Goal: Transaction & Acquisition: Purchase product/service

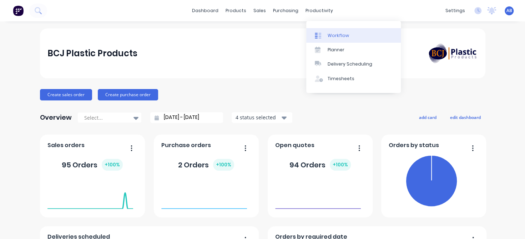
click at [332, 36] on div "Workflow" at bounding box center [337, 35] width 21 height 6
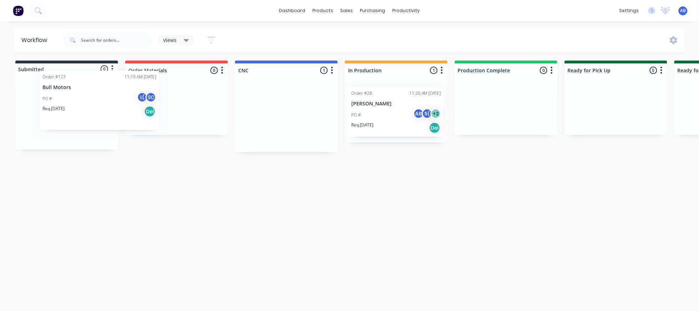
drag, startPoint x: 352, startPoint y: 114, endPoint x: 77, endPoint y: 104, distance: 275.9
click at [77, 98] on div "Submitted 0 Status colour #273444 hex #273444 Save Cancel Summaries Total order…" at bounding box center [486, 107] width 983 height 92
drag, startPoint x: 80, startPoint y: 113, endPoint x: 197, endPoint y: 112, distance: 117.7
click at [197, 112] on div "Submitted 1 Status colour #273444 hex #273444 Save Cancel Summaries Total order…" at bounding box center [486, 107] width 983 height 92
click at [213, 122] on div "PO # L( SC" at bounding box center [177, 115] width 90 height 14
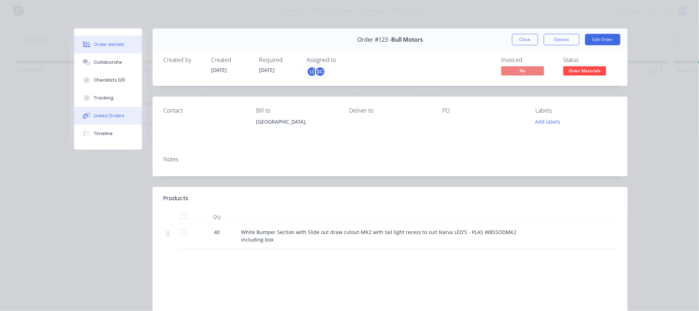
click at [114, 119] on div "Linked Orders" at bounding box center [109, 116] width 31 height 6
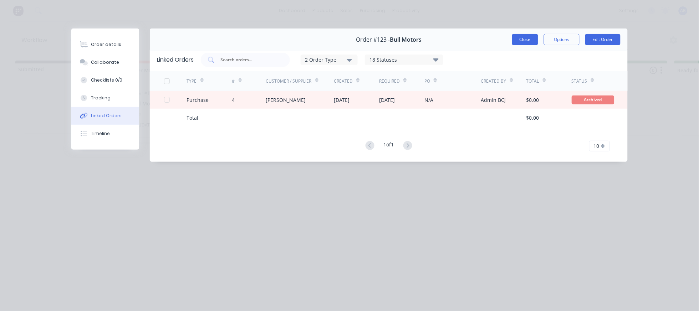
click at [513, 45] on button "Close" at bounding box center [525, 39] width 26 height 11
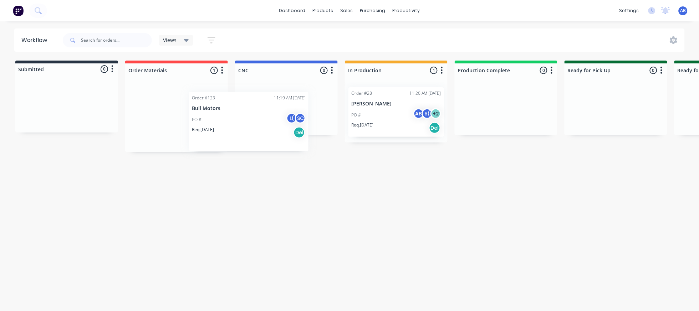
drag, startPoint x: 198, startPoint y: 122, endPoint x: 216, endPoint y: 125, distance: 18.4
click at [217, 125] on div "Order #123 11:19 AM [DATE] Bull Motors PO # L( SC Req. [DATE] Del" at bounding box center [176, 117] width 103 height 71
drag, startPoint x: 234, startPoint y: 129, endPoint x: 350, endPoint y: 122, distance: 116.8
click at [349, 118] on div "Submitted 0 Status colour #273444 hex #273444 Save Cancel Summaries Total order…" at bounding box center [486, 107] width 983 height 92
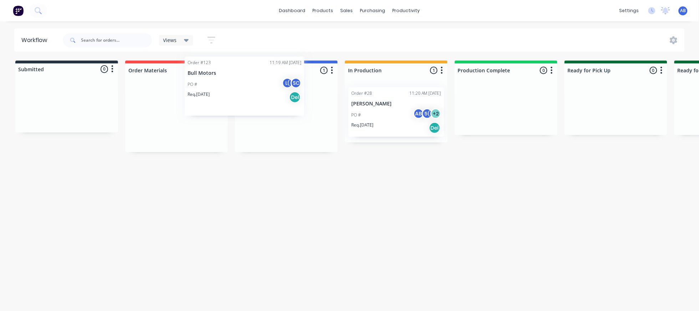
drag, startPoint x: 350, startPoint y: 135, endPoint x: 231, endPoint y: 103, distance: 123.6
click at [236, 98] on div "Submitted 0 Status colour #273444 hex #273444 Save Cancel Summaries Total order…" at bounding box center [486, 107] width 983 height 92
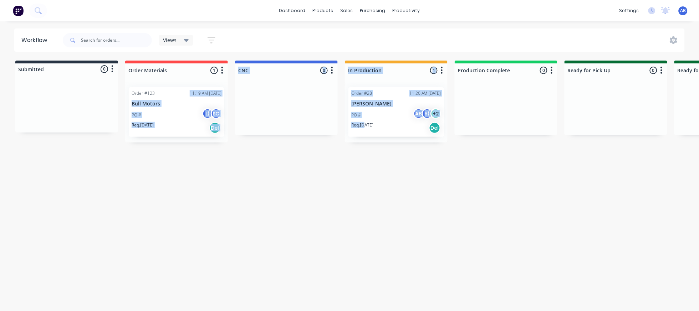
drag, startPoint x: 230, startPoint y: 105, endPoint x: 453, endPoint y: 156, distance: 228.3
click at [454, 143] on div "Submitted 0 Status colour #273444 hex #273444 Save Cancel Summaries Total order…" at bounding box center [486, 102] width 983 height 82
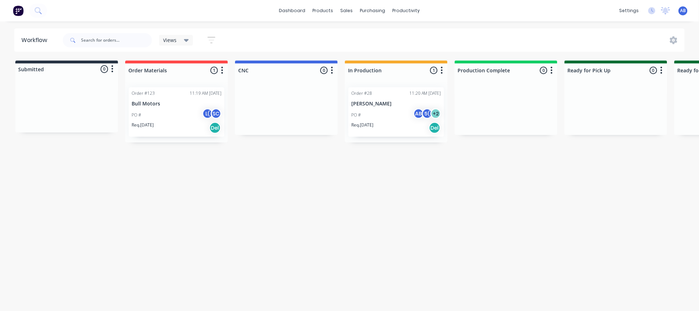
drag, startPoint x: 379, startPoint y: 176, endPoint x: 377, endPoint y: 173, distance: 3.9
click at [379, 176] on div "Workflow Views Save new view None (Default) edit Show/Hide statuses Show line i…" at bounding box center [349, 163] width 699 height 269
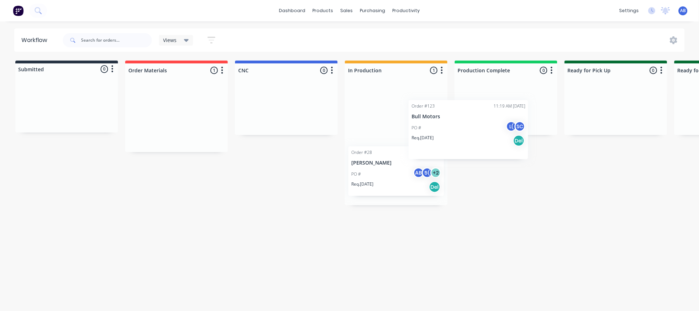
drag, startPoint x: 253, startPoint y: 112, endPoint x: 504, endPoint y: 120, distance: 250.5
click at [504, 120] on div "Submitted 0 Status colour #273444 hex #273444 Save Cancel Summaries Total order…" at bounding box center [486, 133] width 983 height 145
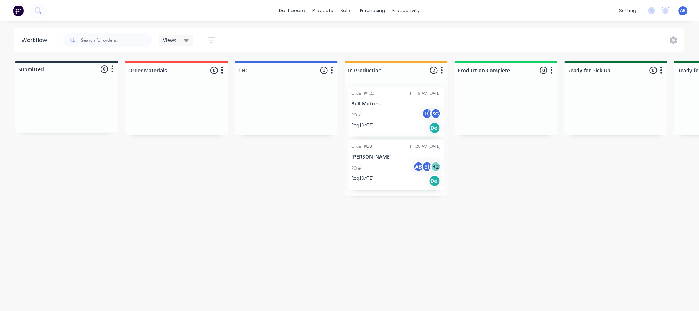
click at [427, 185] on div "Submitted 0 Status colour #273444 hex #273444 Save Cancel Summaries Total order…" at bounding box center [486, 128] width 983 height 135
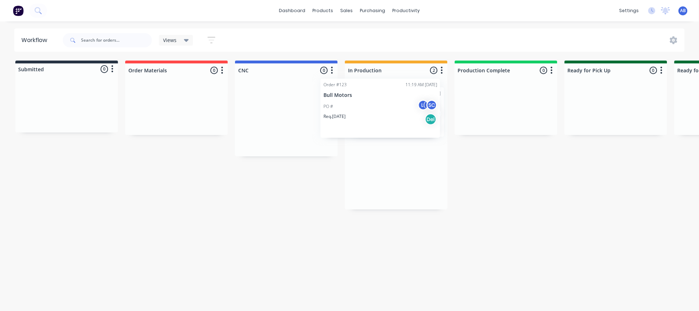
drag, startPoint x: 478, startPoint y: 123, endPoint x: 357, endPoint y: 111, distance: 120.8
click at [357, 111] on div "Submitted 0 Status colour #273444 hex #273444 Save Cancel Summaries Total order…" at bounding box center [486, 135] width 983 height 149
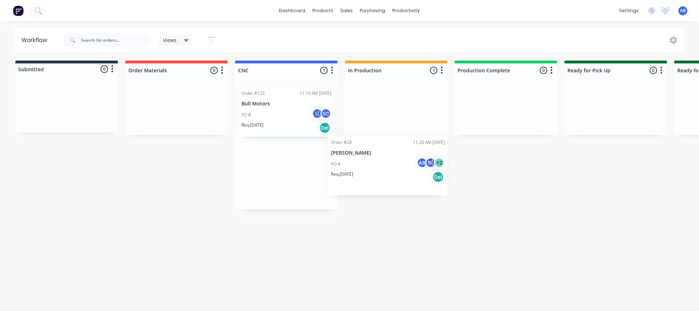
drag, startPoint x: 468, startPoint y: 126, endPoint x: 341, endPoint y: 189, distance: 142.1
click at [341, 189] on div "Submitted 0 Status colour #273444 hex #273444 Save Cancel Summaries Total order…" at bounding box center [486, 135] width 983 height 149
click at [331, 134] on div "Req. [DATE] Del" at bounding box center [286, 128] width 90 height 12
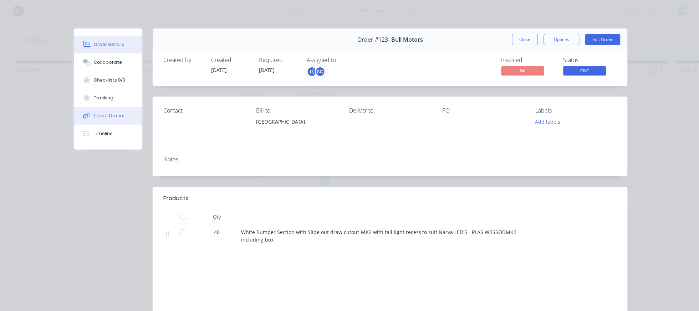
click at [106, 119] on div "Linked Orders" at bounding box center [109, 116] width 31 height 6
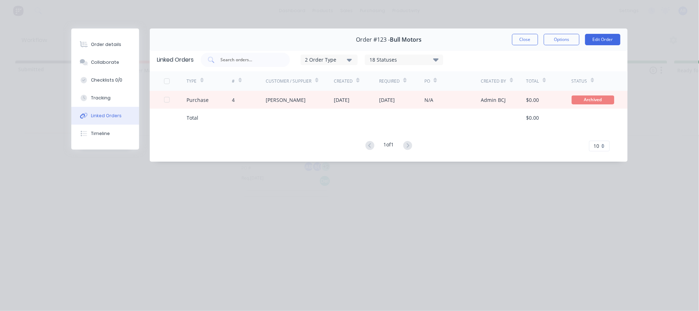
drag, startPoint x: 516, startPoint y: 49, endPoint x: 512, endPoint y: 50, distance: 3.7
click at [516, 45] on button "Close" at bounding box center [525, 39] width 26 height 11
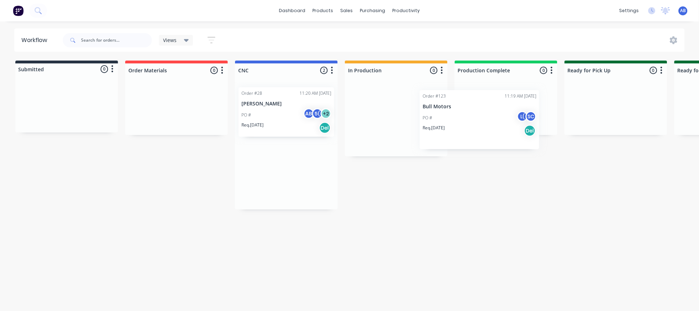
drag, startPoint x: 360, startPoint y: 115, endPoint x: 445, endPoint y: 115, distance: 86.0
click at [481, 114] on div "Submitted 0 Status colour #273444 hex #273444 Save Cancel Summaries Total order…" at bounding box center [486, 135] width 983 height 149
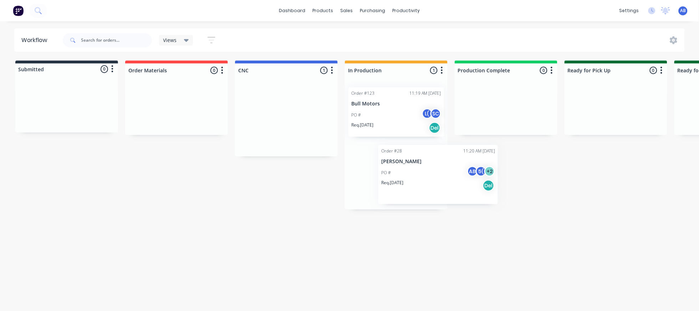
drag, startPoint x: 388, startPoint y: 115, endPoint x: 488, endPoint y: 175, distance: 116.3
click at [491, 176] on div "Submitted 0 Status colour #273444 hex #273444 Save Cancel Summaries Total order…" at bounding box center [486, 135] width 983 height 149
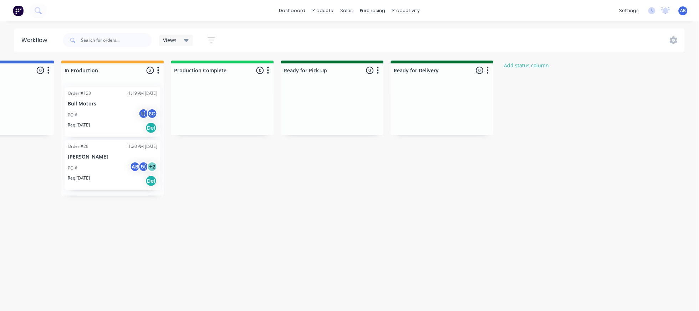
scroll to position [0, 300]
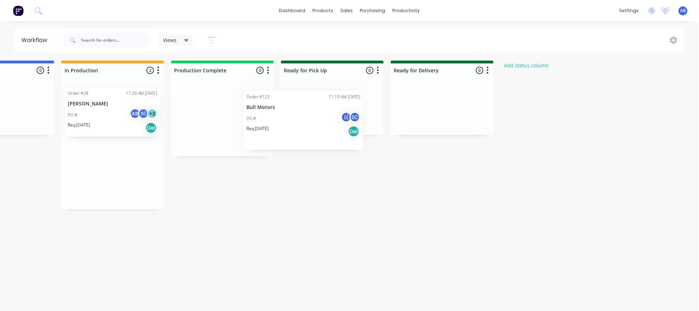
drag, startPoint x: 197, startPoint y: 118, endPoint x: 311, endPoint y: 127, distance: 113.7
click at [308, 122] on div "Submitted 0 Status colour #273444 hex #273444 Save Cancel Summaries Total order…" at bounding box center [202, 135] width 983 height 149
click at [343, 239] on div "Workflow Views Save new view None (Default) edit Show/Hide statuses Show line i…" at bounding box center [65, 163] width 699 height 269
click at [267, 134] on div "Req. [DATE] Del" at bounding box center [223, 128] width 90 height 12
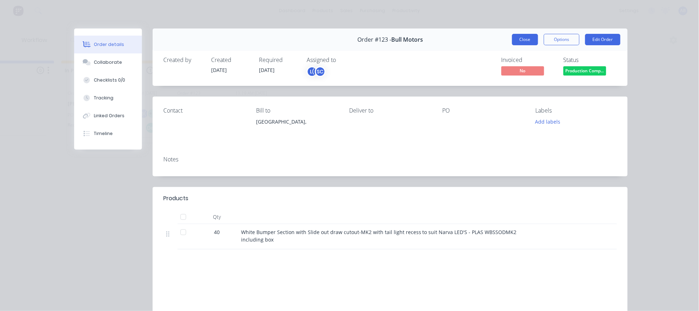
click at [512, 45] on button "Close" at bounding box center [525, 39] width 26 height 11
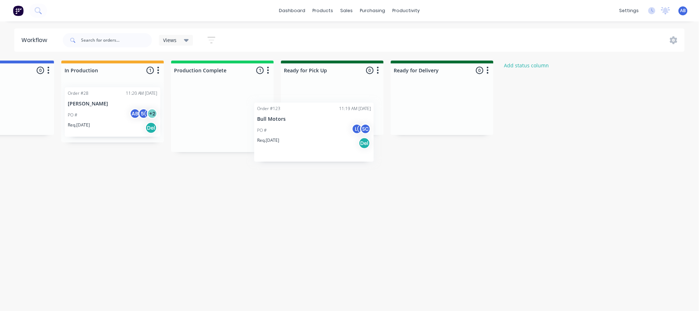
drag, startPoint x: 332, startPoint y: 117, endPoint x: 317, endPoint y: 121, distance: 15.6
click at [274, 121] on div "Order #123 11:19 AM [DATE] Bull Motors PO # L( SC Req. [DATE] Del" at bounding box center [222, 117] width 103 height 71
drag, startPoint x: 321, startPoint y: 116, endPoint x: 459, endPoint y: 111, distance: 138.5
click at [459, 111] on div "Submitted 0 Status colour #273444 hex #273444 Save Cancel Summaries Total order…" at bounding box center [202, 107] width 983 height 92
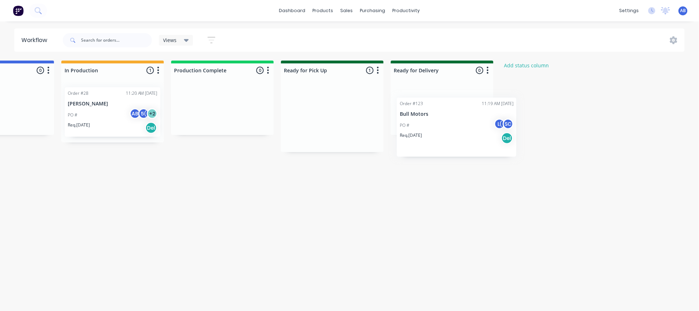
click at [384, 124] on div "Order #123 11:19 AM [DATE] Bull Motors PO # L( SC Req. [DATE] Del" at bounding box center [332, 117] width 103 height 71
click at [377, 134] on div "Req. [DATE] Del" at bounding box center [332, 128] width 90 height 12
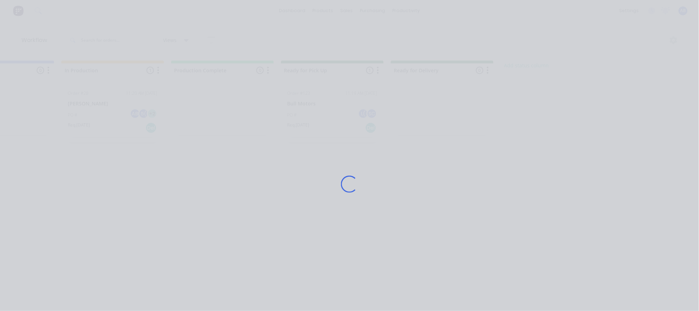
click at [430, 139] on div "Loading..." at bounding box center [349, 184] width 571 height 311
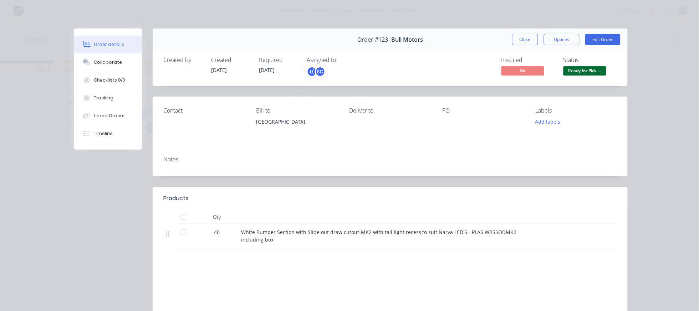
click at [521, 75] on span "No" at bounding box center [522, 70] width 43 height 9
click at [524, 45] on button "Edit Order" at bounding box center [602, 39] width 35 height 11
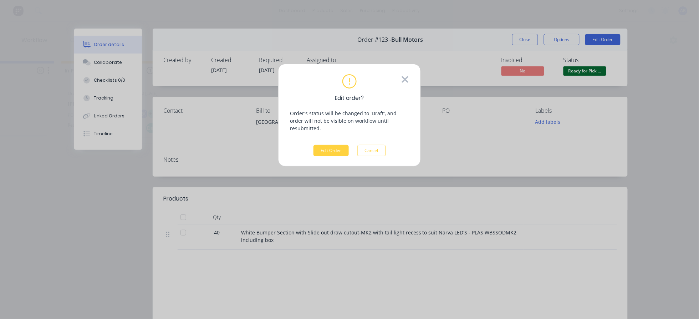
click at [404, 81] on icon at bounding box center [405, 79] width 6 height 6
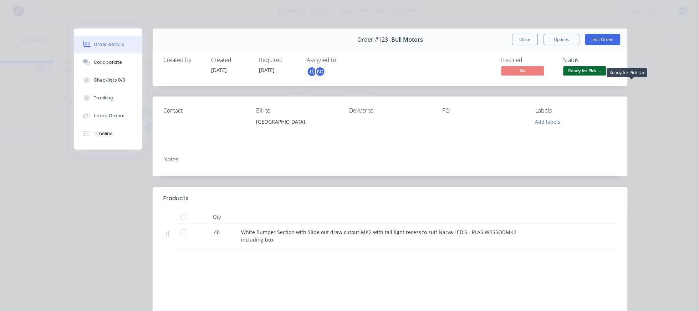
click at [524, 75] on span "Ready for Pick ..." at bounding box center [585, 70] width 43 height 9
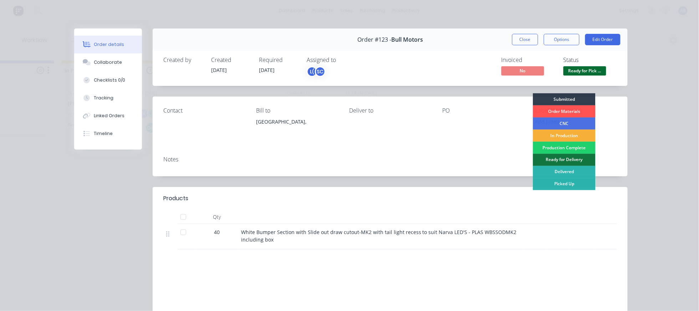
drag, startPoint x: 423, startPoint y: 209, endPoint x: 454, endPoint y: 193, distance: 34.5
click at [432, 177] on div "Notes" at bounding box center [390, 164] width 475 height 26
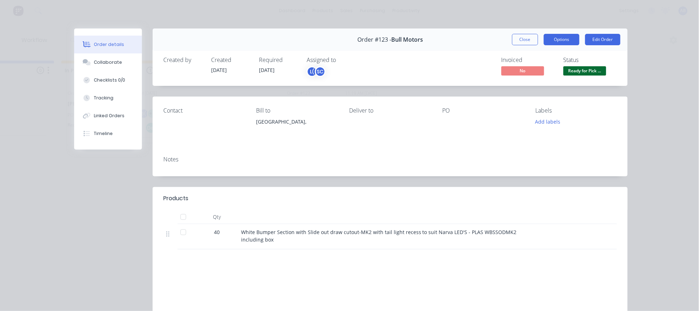
click at [524, 45] on button "Options" at bounding box center [562, 39] width 36 height 11
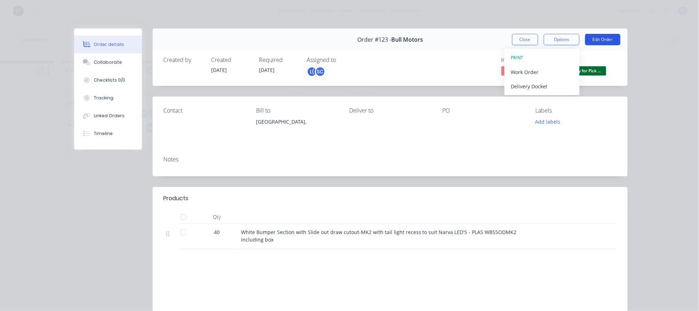
click at [524, 45] on button "Edit Order" at bounding box center [602, 39] width 35 height 11
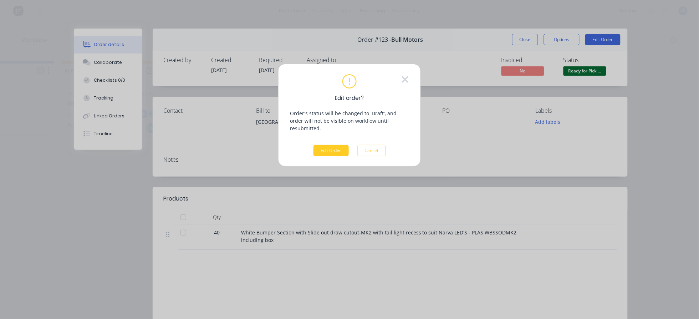
click at [331, 156] on button "Edit Order" at bounding box center [331, 150] width 35 height 11
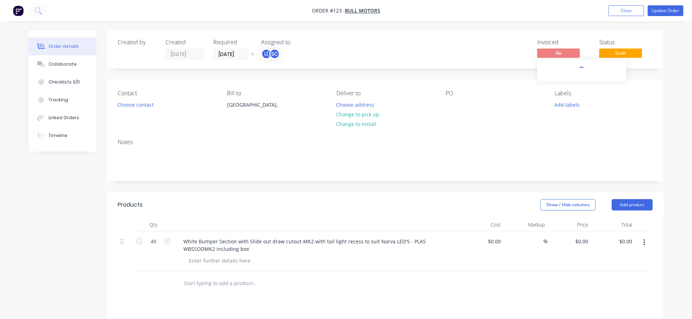
click at [524, 57] on span "No" at bounding box center [558, 53] width 43 height 9
click at [524, 10] on button "Update Order" at bounding box center [666, 10] width 36 height 11
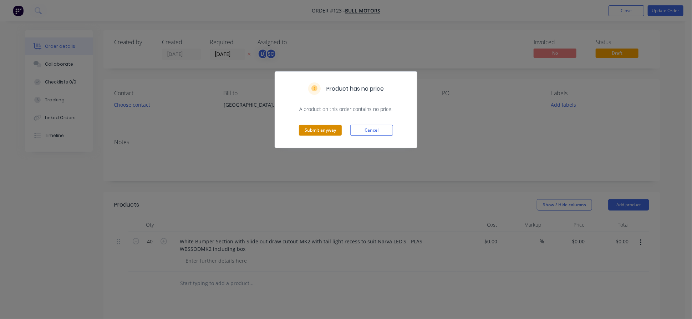
click at [325, 136] on button "Submit anyway" at bounding box center [320, 130] width 43 height 11
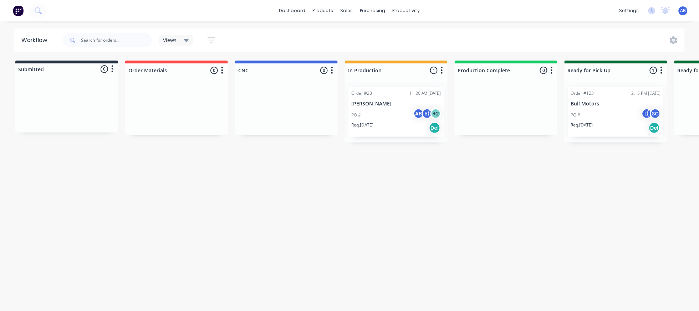
click at [441, 119] on div "PO # AB 5( + 2" at bounding box center [396, 115] width 90 height 14
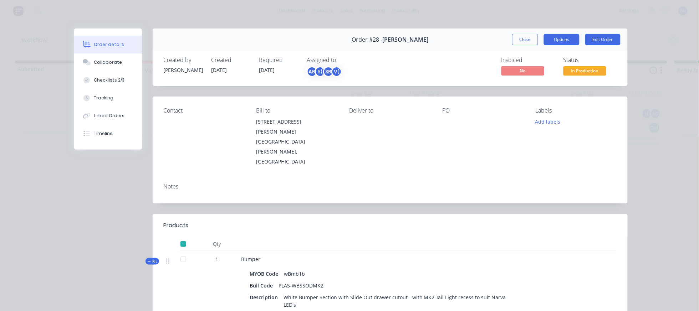
click at [524, 45] on button "Options" at bounding box center [562, 39] width 36 height 11
click at [524, 70] on div "Created by [PERSON_NAME] Created [DATE] Required [DATE] Assigned to AB 5( SB V(…" at bounding box center [390, 67] width 475 height 38
click at [512, 45] on button "Close" at bounding box center [525, 39] width 26 height 11
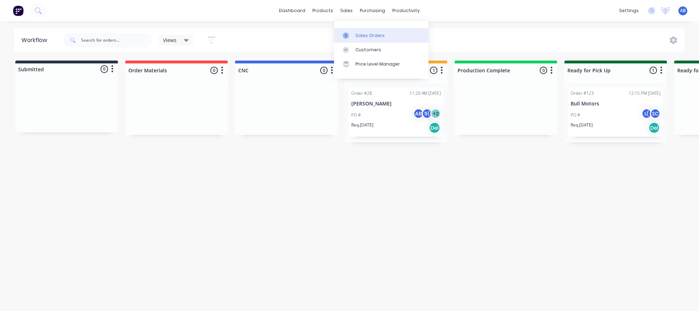
click at [349, 36] on icon at bounding box center [346, 35] width 6 height 6
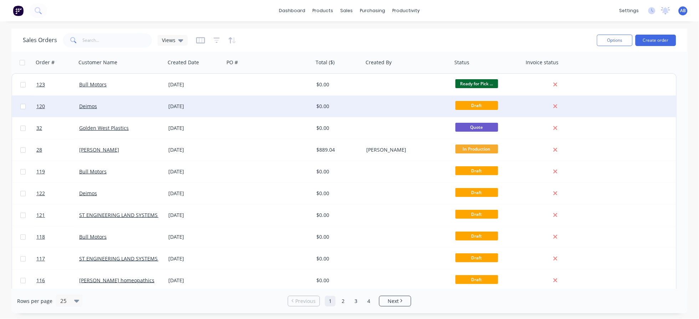
click at [273, 105] on div at bounding box center [268, 106] width 89 height 21
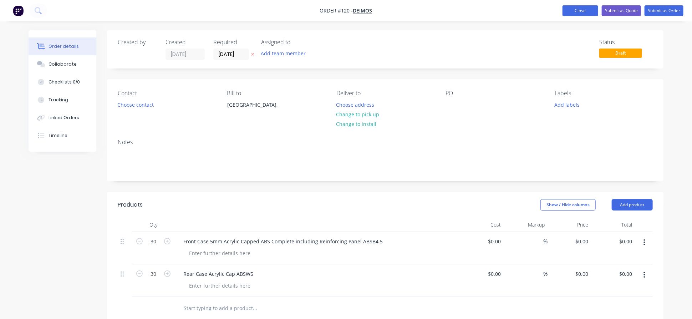
click at [524, 15] on button "Close" at bounding box center [580, 10] width 36 height 11
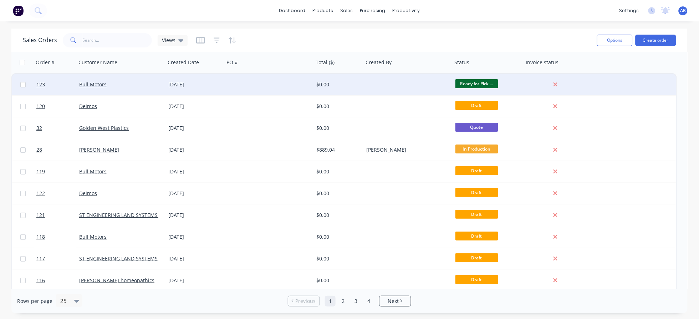
click at [445, 82] on div at bounding box center [407, 84] width 89 height 21
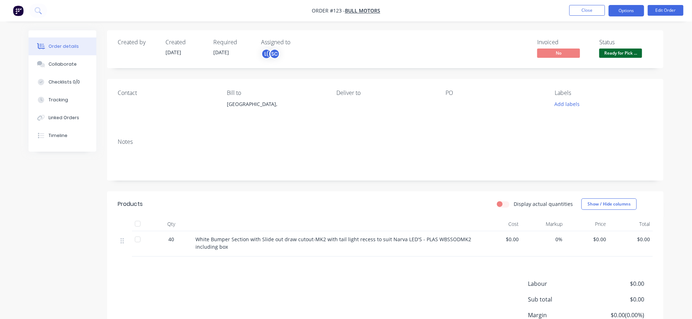
click at [524, 11] on button "Options" at bounding box center [626, 10] width 36 height 11
click at [412, 67] on div "Created by Created [DATE] Required [DATE] Assigned to L( SC Invoiced No Status …" at bounding box center [385, 49] width 556 height 38
click at [524, 12] on button "Close" at bounding box center [587, 10] width 36 height 11
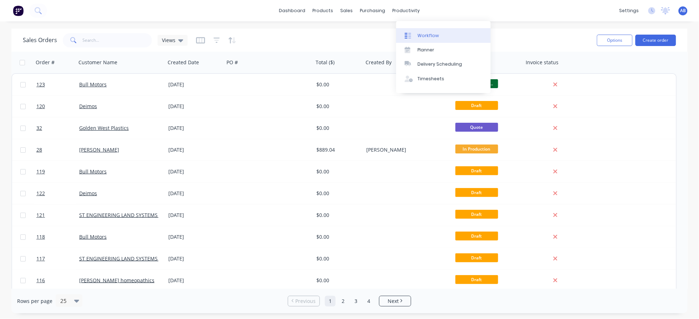
click at [420, 39] on div "Workflow" at bounding box center [428, 35] width 21 height 6
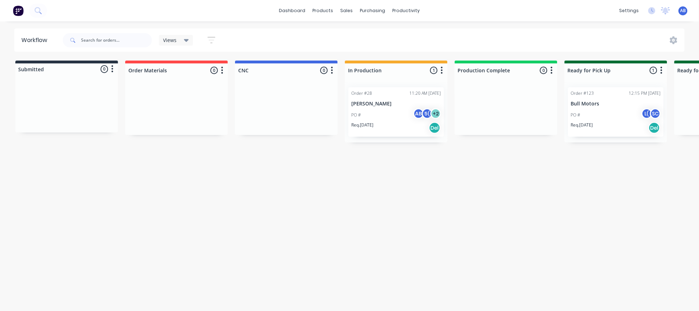
click at [373, 128] on p "Req. [DATE]" at bounding box center [362, 125] width 22 height 6
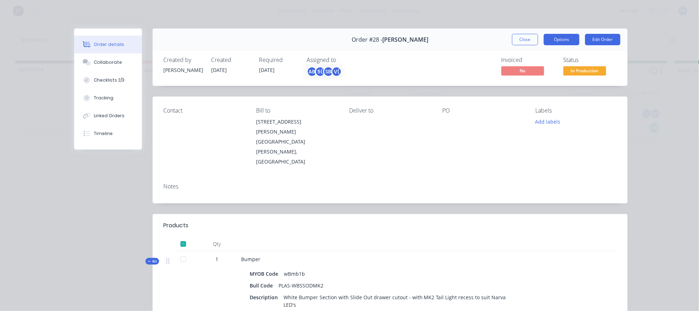
click at [524, 44] on button "Options" at bounding box center [562, 39] width 36 height 11
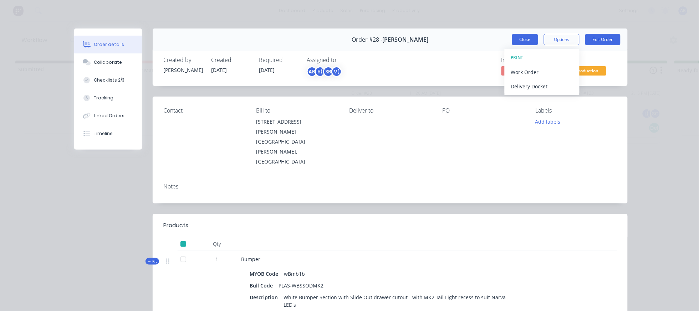
click at [514, 45] on button "Close" at bounding box center [525, 39] width 26 height 11
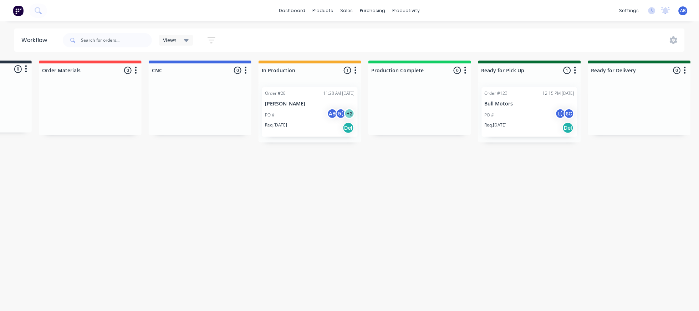
scroll to position [0, 87]
click at [355, 122] on div "PO # AB 5( + 2" at bounding box center [310, 115] width 90 height 14
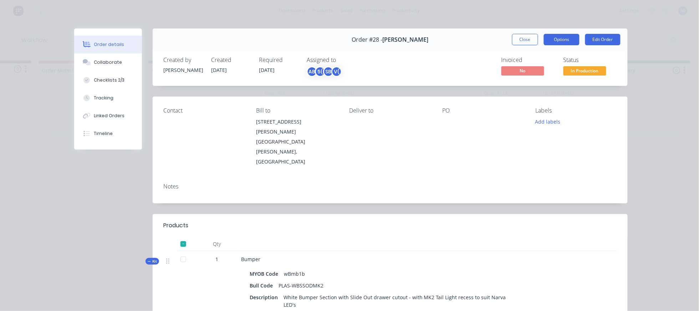
click at [524, 45] on button "Options" at bounding box center [562, 39] width 36 height 11
click at [524, 172] on div "Order details Collaborate Checklists 2/3 Tracking Linked Orders Timeline Order …" at bounding box center [349, 155] width 699 height 311
click at [513, 45] on button "Close" at bounding box center [525, 39] width 26 height 11
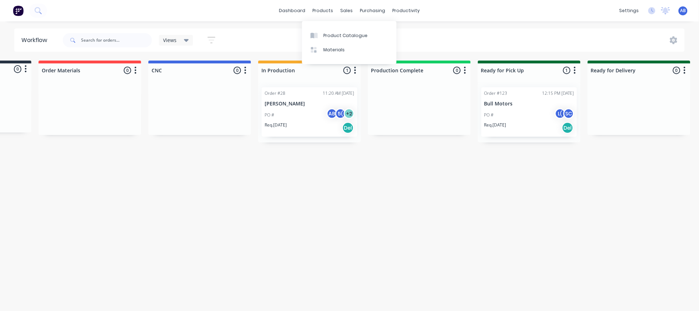
click at [524, 174] on div "Workflow Views Save new view None (Default) edit Show/Hide statuses Show line i…" at bounding box center [262, 163] width 699 height 269
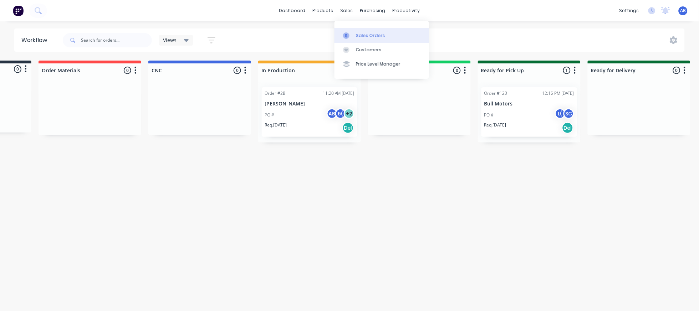
click at [347, 37] on icon at bounding box center [346, 36] width 2 height 4
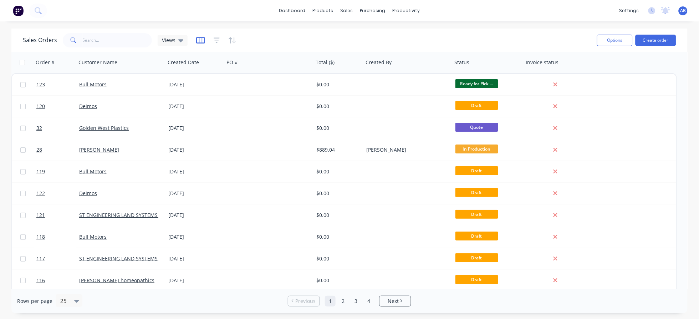
click at [204, 40] on icon "button" at bounding box center [200, 40] width 9 height 6
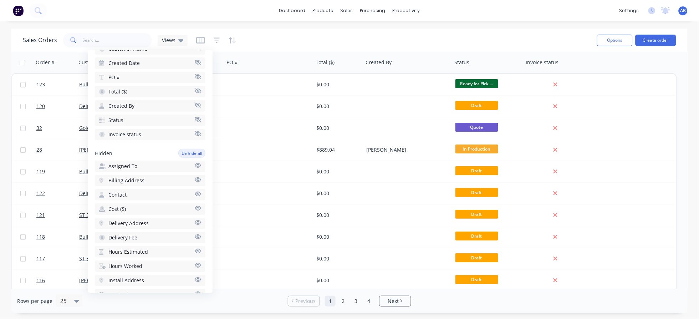
scroll to position [58, 0]
click at [290, 51] on div "Sales Orders Views Options Create order" at bounding box center [349, 40] width 676 height 23
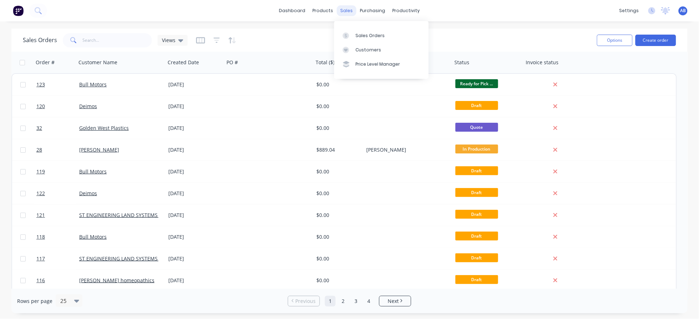
click at [339, 12] on div "sales" at bounding box center [347, 10] width 20 height 11
click at [236, 37] on button "button" at bounding box center [232, 40] width 8 height 11
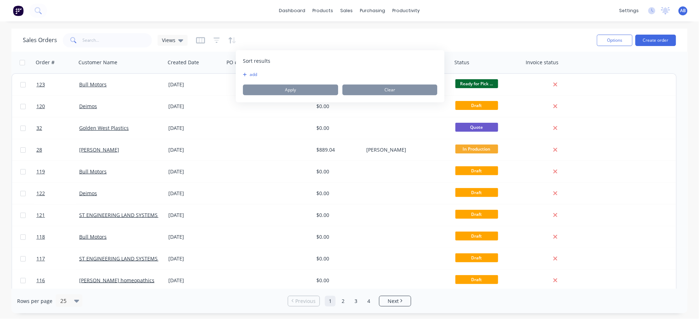
click at [312, 40] on div "Sales Orders Views" at bounding box center [307, 39] width 569 height 17
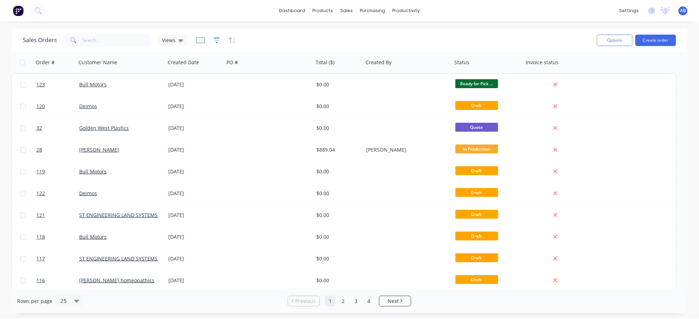
click at [219, 41] on icon "button" at bounding box center [216, 40] width 5 height 1
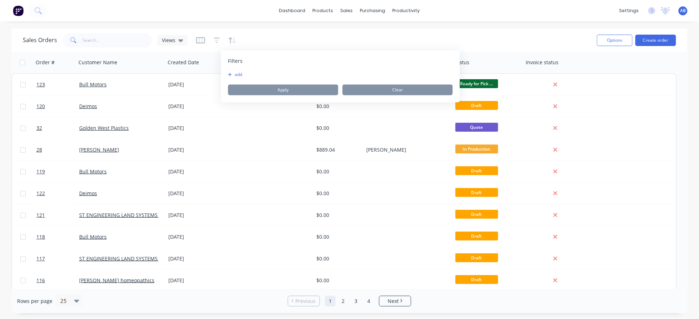
click at [269, 39] on div "Sales Orders Views" at bounding box center [307, 39] width 569 height 17
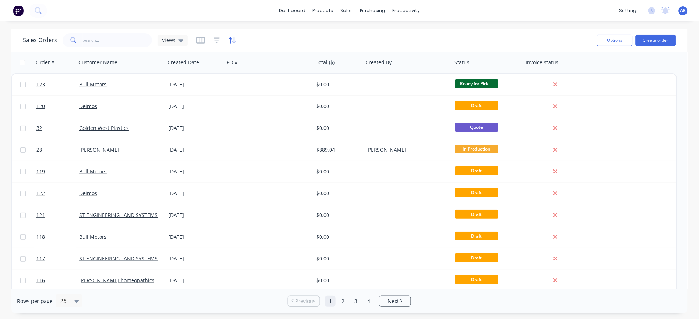
click at [236, 41] on icon "button" at bounding box center [232, 40] width 8 height 7
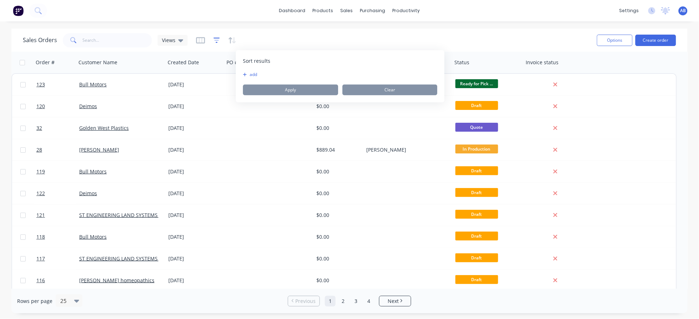
drag, startPoint x: 215, startPoint y: 38, endPoint x: 221, endPoint y: 40, distance: 6.1
click at [215, 38] on div at bounding box center [216, 40] width 40 height 11
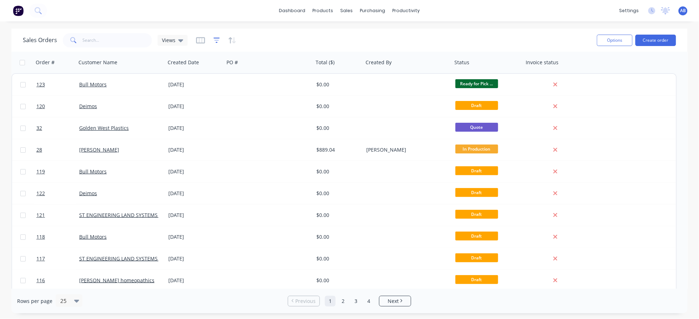
click at [220, 40] on icon "button" at bounding box center [217, 40] width 6 height 7
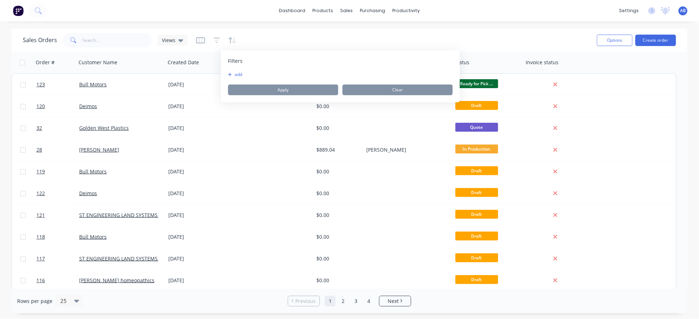
click at [231, 73] on icon "button" at bounding box center [230, 74] width 4 height 4
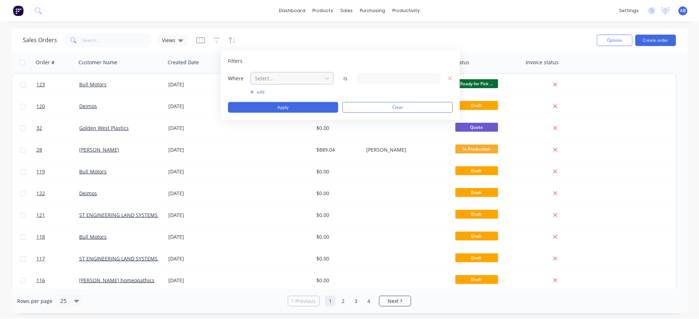
click at [297, 79] on div at bounding box center [287, 78] width 64 height 9
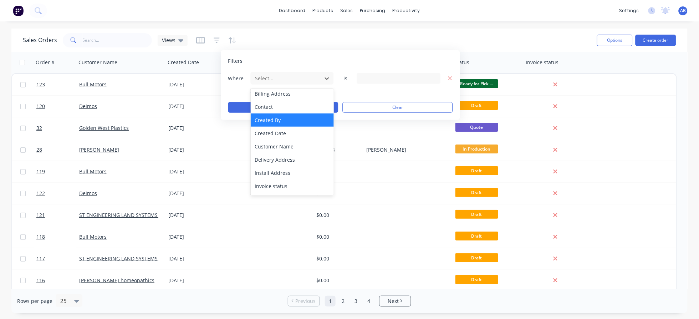
scroll to position [0, 0]
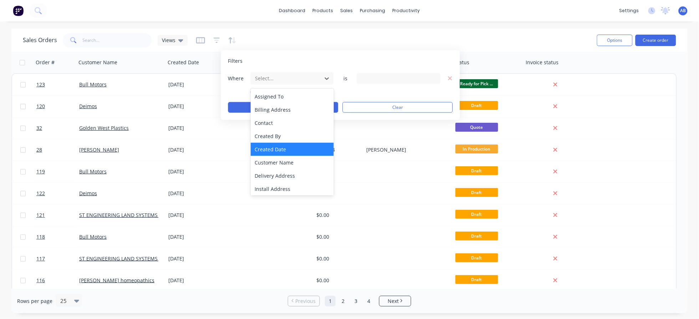
click at [282, 144] on div "Created Date" at bounding box center [292, 149] width 83 height 13
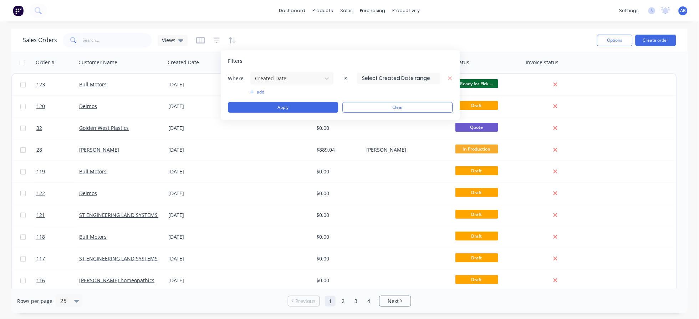
click at [295, 41] on div "Sales Orders Views" at bounding box center [307, 39] width 569 height 17
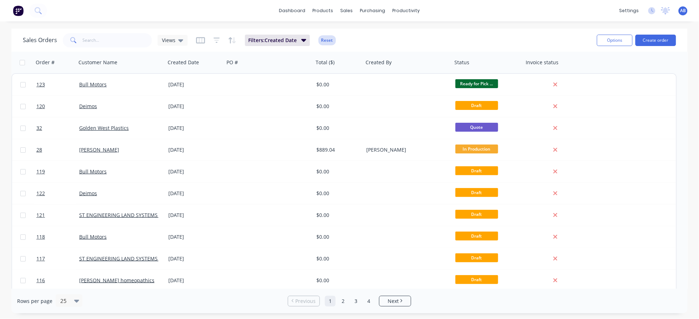
click at [327, 41] on button "Reset" at bounding box center [327, 40] width 17 height 10
click at [220, 42] on icon "button" at bounding box center [217, 40] width 6 height 7
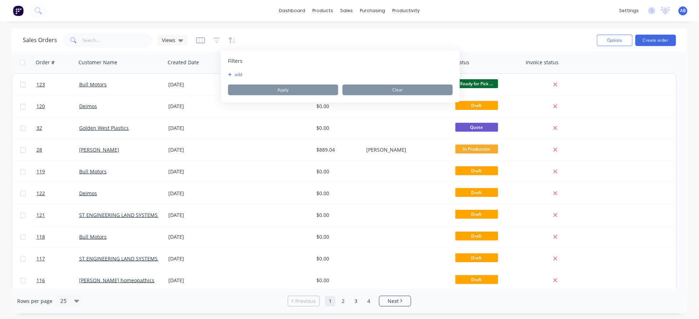
click at [236, 71] on div "Filters add Apply Clear" at bounding box center [340, 76] width 239 height 52
click at [237, 75] on button "add" at bounding box center [237, 75] width 18 height 6
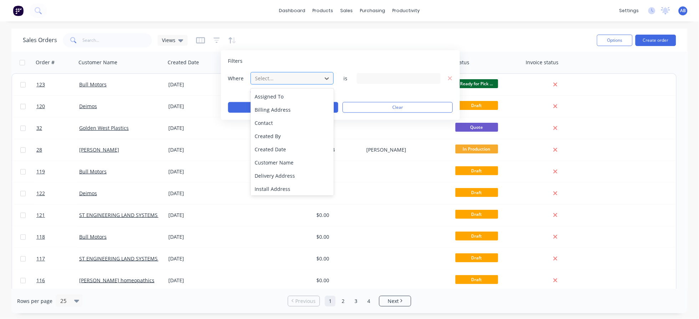
click at [279, 82] on div at bounding box center [287, 78] width 64 height 9
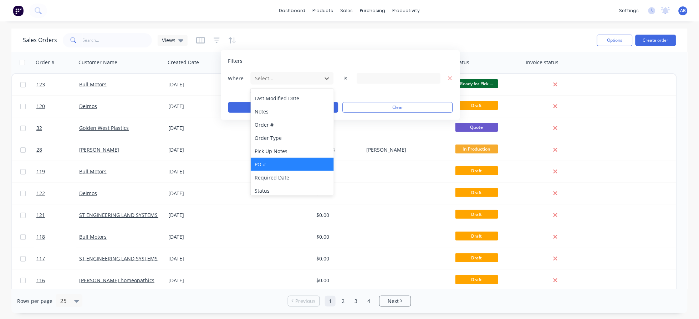
scroll to position [160, 0]
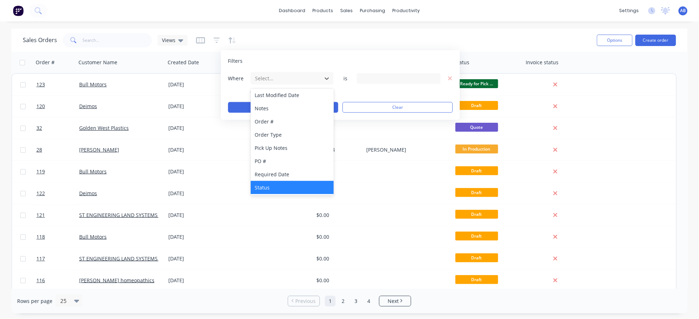
click at [279, 183] on div "Status" at bounding box center [292, 187] width 83 height 13
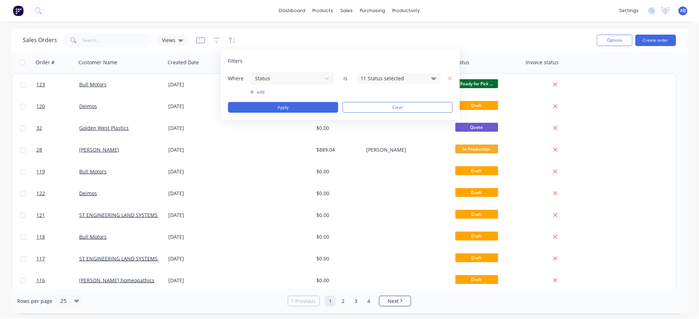
click at [387, 80] on div "11 Status selected" at bounding box center [393, 78] width 65 height 7
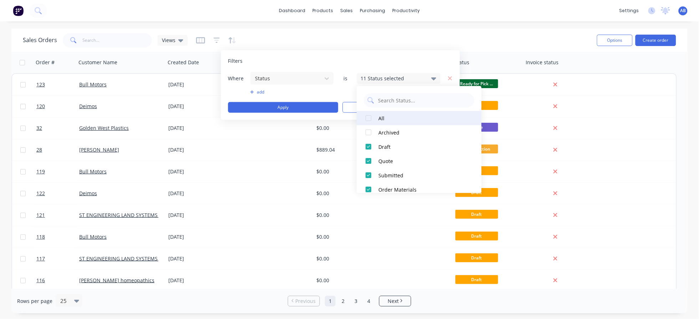
click at [372, 118] on div at bounding box center [368, 118] width 14 height 14
click at [371, 118] on div at bounding box center [368, 118] width 14 height 14
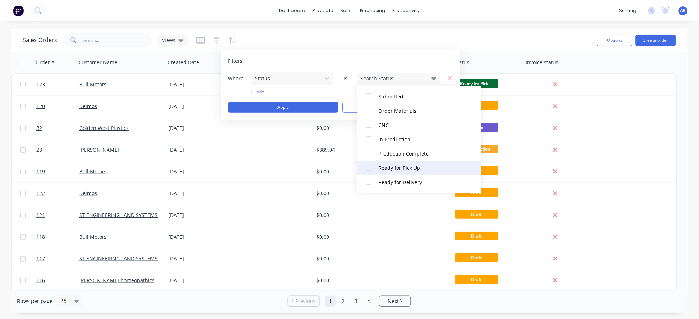
scroll to position [95, 0]
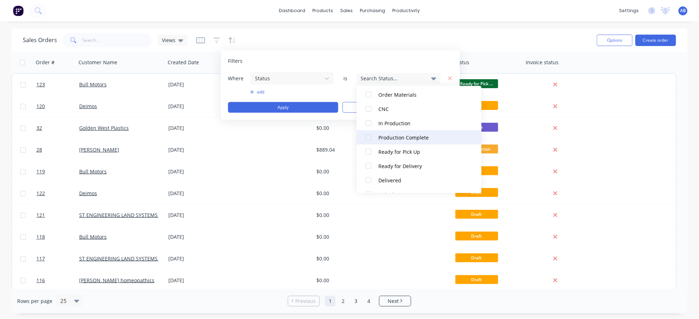
click at [367, 137] on div at bounding box center [368, 137] width 14 height 14
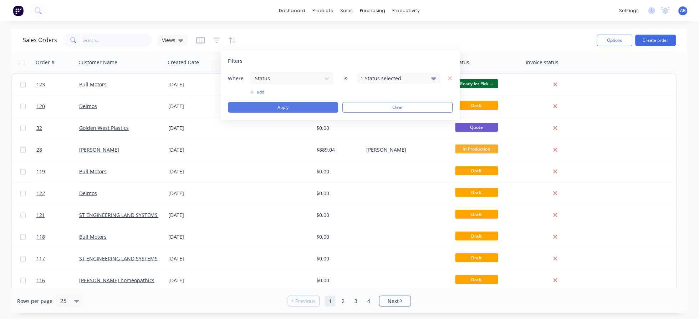
click at [293, 107] on button "Apply" at bounding box center [283, 107] width 110 height 11
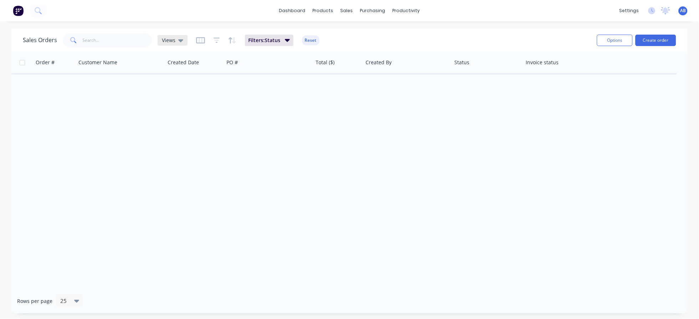
click at [188, 45] on div "Views" at bounding box center [173, 40] width 30 height 11
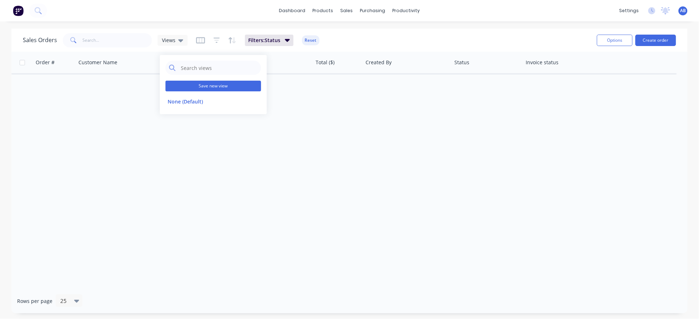
click at [203, 90] on button "Save new view" at bounding box center [213, 86] width 96 height 11
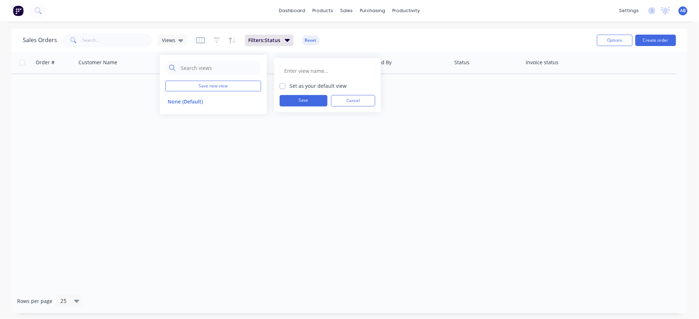
click at [310, 74] on input "text" at bounding box center [328, 71] width 88 height 14
type input "{"
type input "Production Complete"
click at [291, 103] on button "Save" at bounding box center [304, 100] width 48 height 11
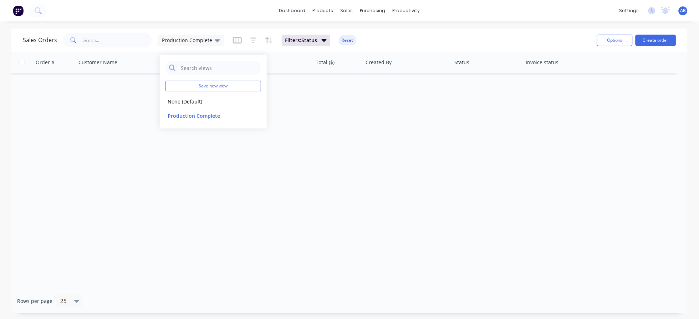
click at [278, 143] on div "Order # Customer Name Created Date PO # Total ($) Created By Status Invoice sta…" at bounding box center [349, 170] width 676 height 237
click at [315, 43] on span "Filters: Status" at bounding box center [301, 40] width 32 height 7
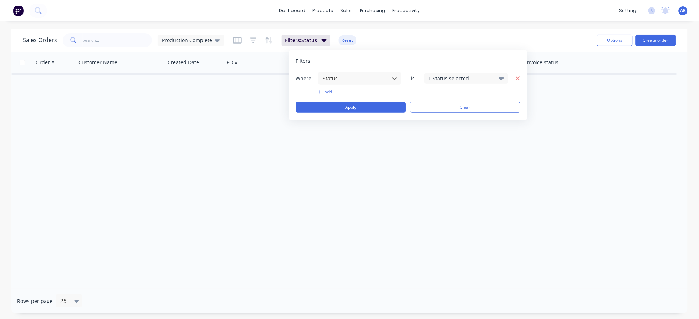
click at [516, 82] on button "button" at bounding box center [516, 78] width 7 height 9
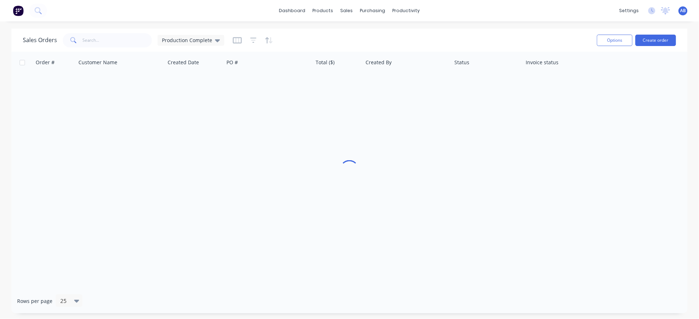
drag, startPoint x: 424, startPoint y: 124, endPoint x: 413, endPoint y: 126, distance: 11.6
click at [424, 121] on div "Order # Customer Name Created Date PO # Total ($) Created By Status Invoice sta…" at bounding box center [349, 170] width 676 height 237
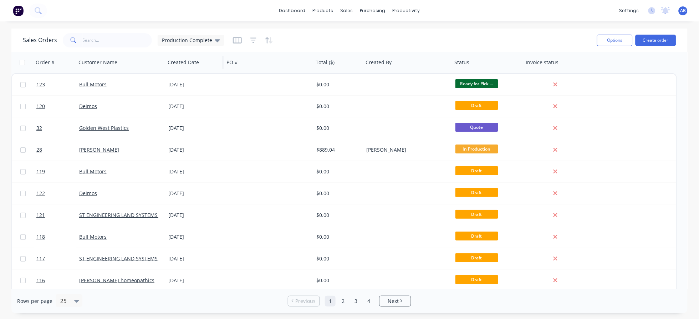
drag, startPoint x: 207, startPoint y: 45, endPoint x: 213, endPoint y: 52, distance: 9.6
click at [207, 45] on div "Production Complete" at bounding box center [191, 40] width 67 height 11
click at [188, 120] on button "Production Complete" at bounding box center [205, 116] width 81 height 8
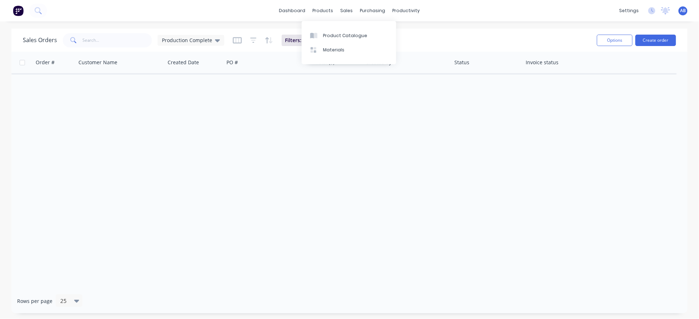
click at [277, 89] on div "Order # Customer Name Created Date PO # Total ($) Created By Status Invoice sta…" at bounding box center [349, 170] width 676 height 237
click at [351, 43] on button "Reset" at bounding box center [347, 40] width 17 height 10
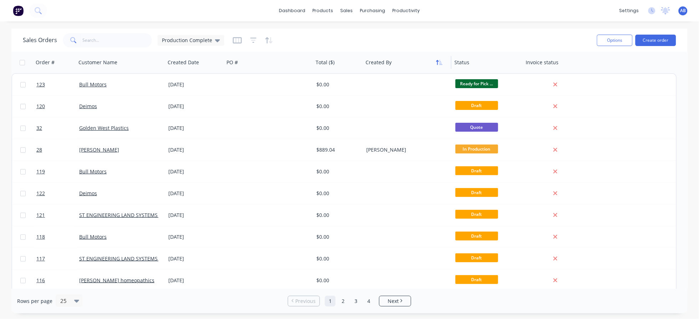
click at [440, 67] on button "button" at bounding box center [439, 62] width 11 height 11
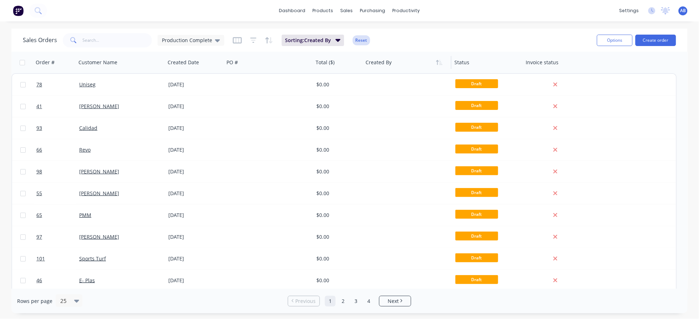
click at [369, 43] on button "Reset" at bounding box center [361, 40] width 17 height 10
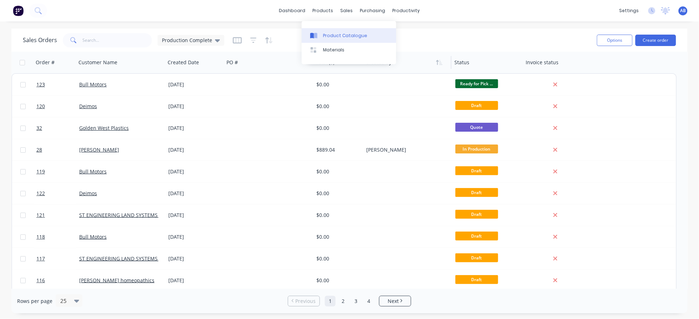
click at [332, 39] on div "Product Catalogue" at bounding box center [345, 35] width 44 height 6
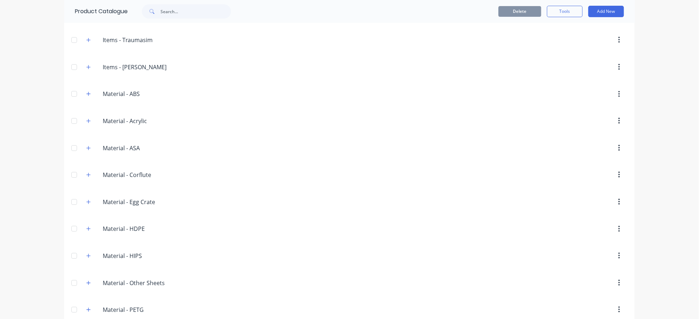
scroll to position [903, 0]
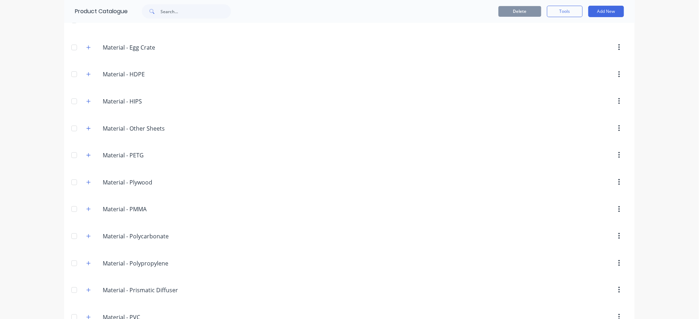
drag, startPoint x: 89, startPoint y: 170, endPoint x: 152, endPoint y: 171, distance: 62.8
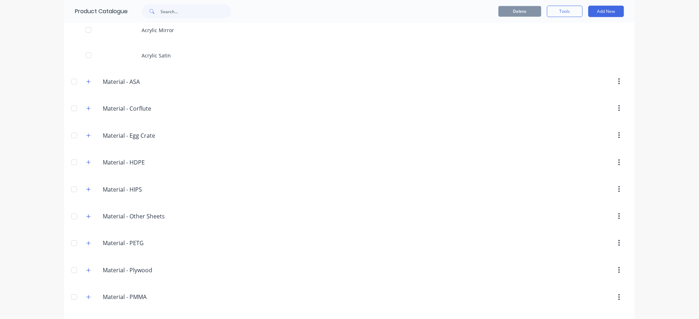
scroll to position [1046, 0]
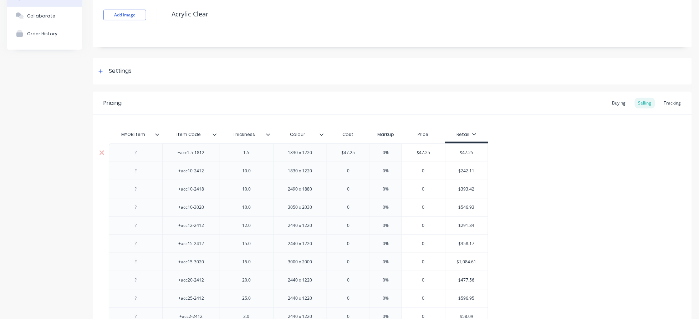
type textarea "x"
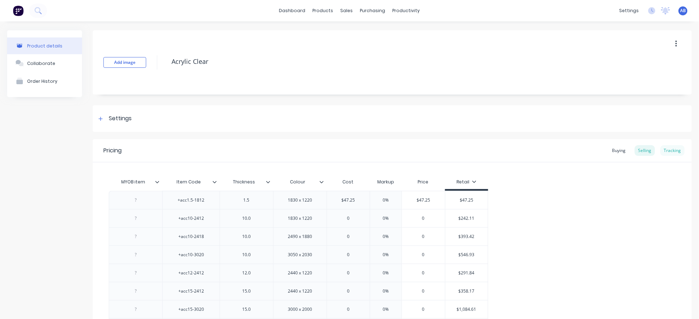
click at [524, 153] on div "Tracking" at bounding box center [673, 150] width 24 height 11
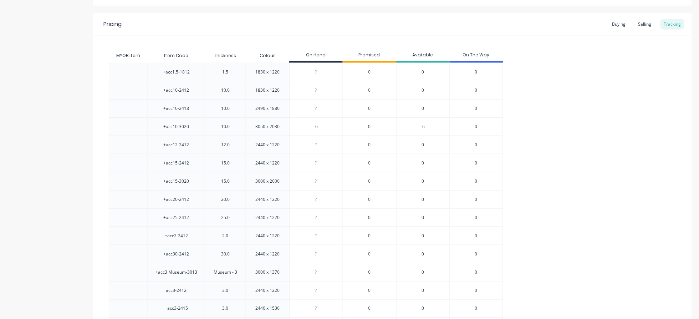
scroll to position [143, 0]
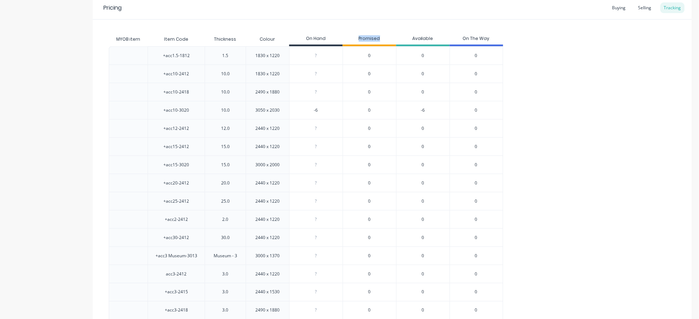
drag, startPoint x: 357, startPoint y: 36, endPoint x: 391, endPoint y: 38, distance: 33.6
click at [391, 38] on div "Promised" at bounding box center [369, 39] width 53 height 14
click at [362, 51] on div "0" at bounding box center [369, 55] width 53 height 18
drag, startPoint x: 415, startPoint y: 55, endPoint x: 437, endPoint y: 59, distance: 22.5
click at [437, 59] on div "0" at bounding box center [422, 55] width 53 height 18
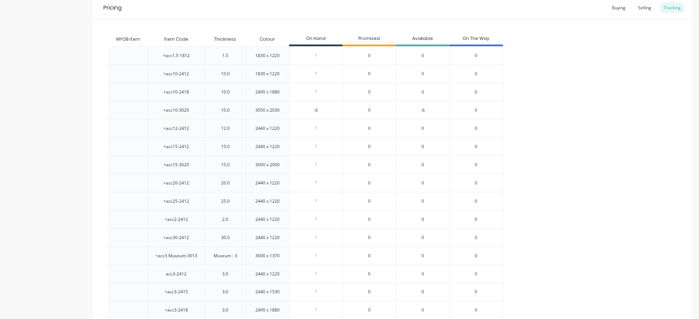
click at [404, 82] on div "0" at bounding box center [422, 74] width 53 height 18
drag, startPoint x: 502, startPoint y: 77, endPoint x: 541, endPoint y: 79, distance: 38.6
click at [524, 79] on div "+acc1.5-1812 1.5 1830 x 1220 ? 0 0 0 +acc10-2412 10.0 1830 x 1220 ? 0 0 0 +acc1…" at bounding box center [392, 301] width 567 height 510
click at [515, 72] on div "+acc1.5-1812 1.5 1830 x 1220 ? 0 0 0 +acc10-2412 10.0 1830 x 1220 ? 0 0 0 +acc1…" at bounding box center [392, 301] width 567 height 510
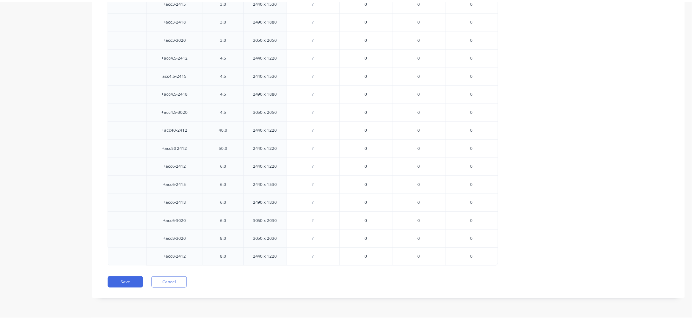
scroll to position [513, 0]
click at [169, 239] on button "Cancel" at bounding box center [171, 282] width 36 height 11
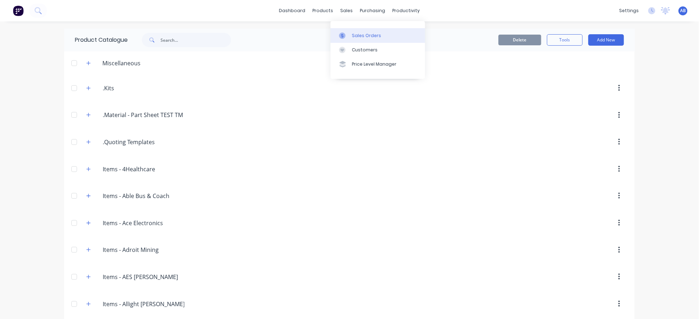
click at [359, 33] on link "Sales Orders" at bounding box center [378, 35] width 95 height 14
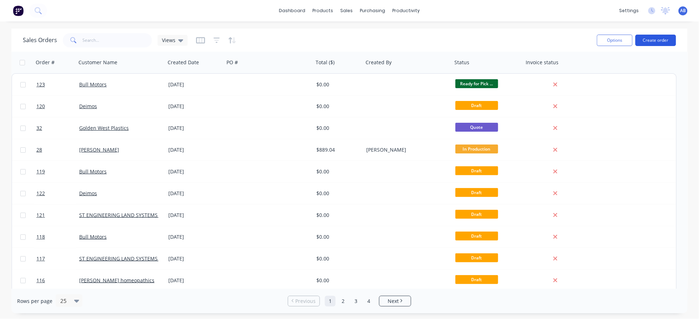
click at [524, 35] on button "Create order" at bounding box center [656, 40] width 41 height 11
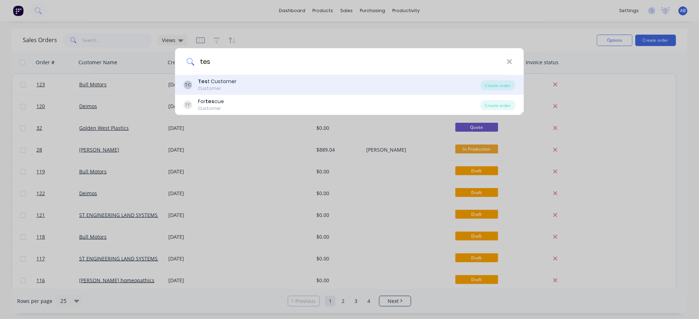
type input "tes"
click at [267, 83] on div "TC Tes t Customer Customer" at bounding box center [332, 85] width 297 height 14
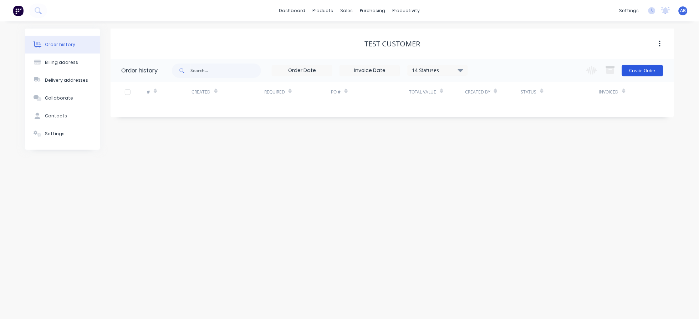
click at [524, 70] on button "Create Order" at bounding box center [642, 70] width 41 height 11
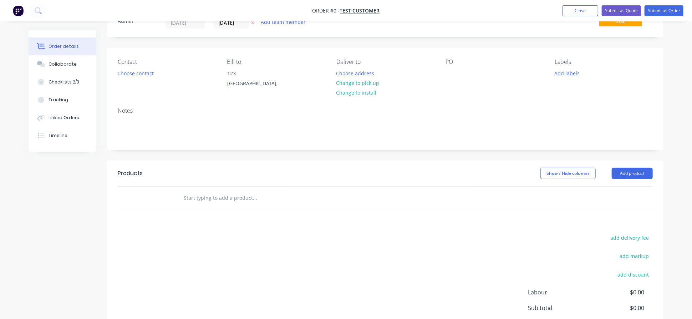
scroll to position [95, 0]
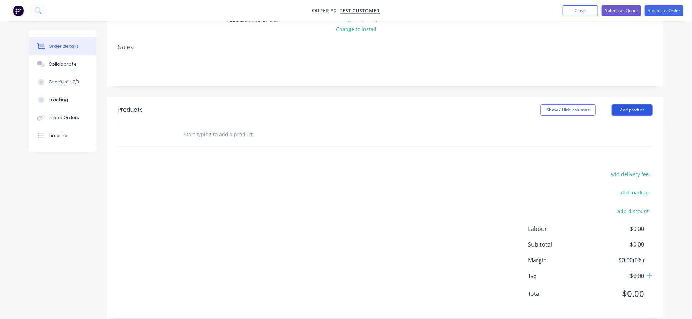
click at [524, 116] on button "Add product" at bounding box center [632, 109] width 41 height 11
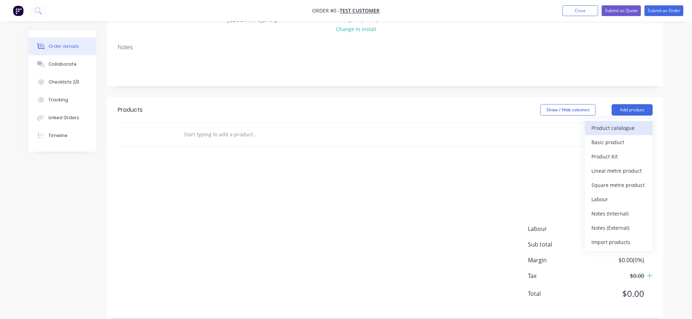
click at [524, 133] on div "Product catalogue" at bounding box center [618, 128] width 55 height 10
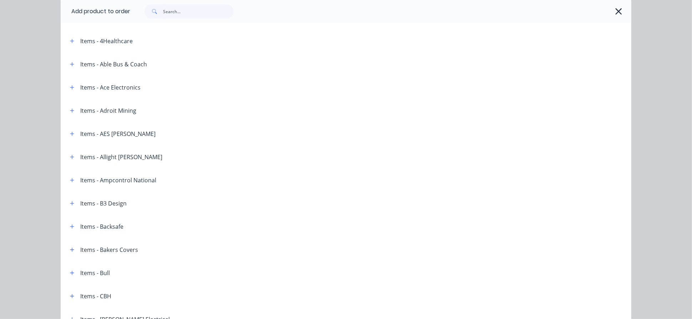
scroll to position [47, 0]
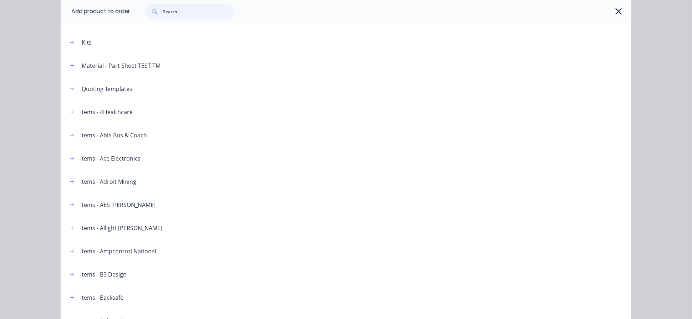
click at [201, 14] on input "text" at bounding box center [198, 11] width 71 height 14
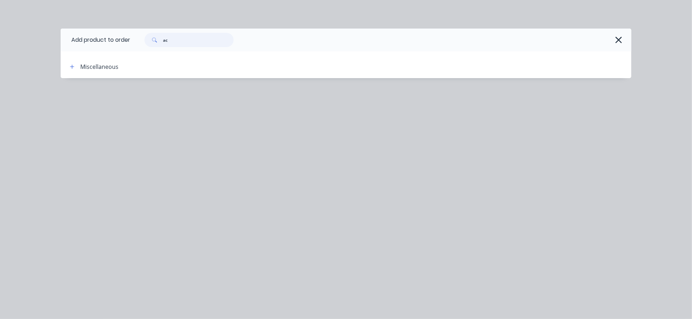
type input "a"
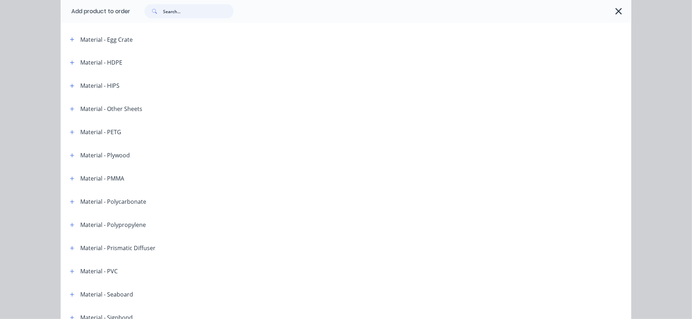
scroll to position [809, 0]
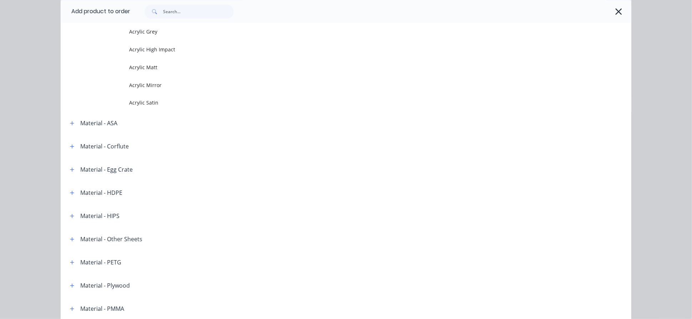
scroll to position [856, 0]
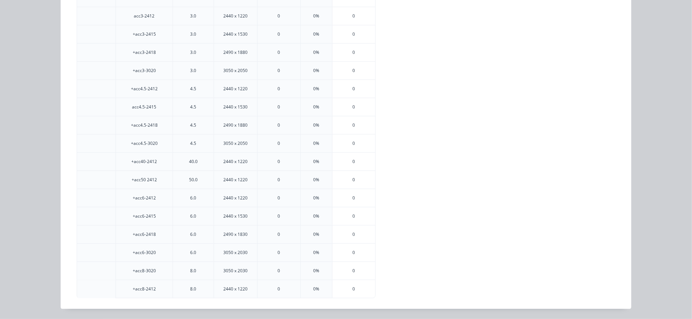
scroll to position [428, 0]
click at [358, 189] on div "0" at bounding box center [353, 198] width 43 height 18
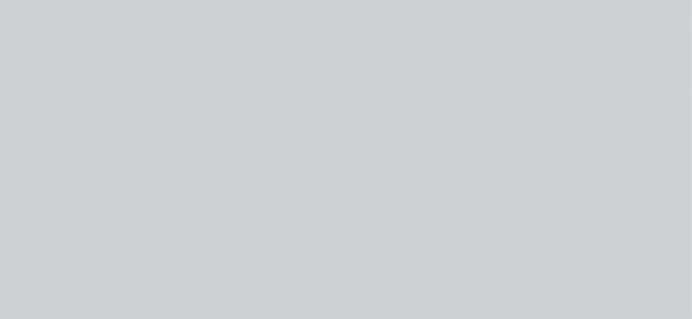
scroll to position [0, 0]
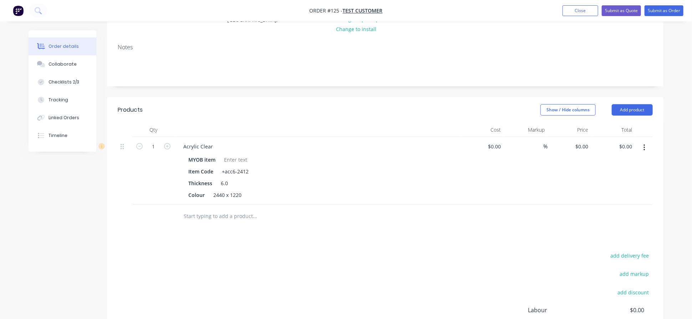
scroll to position [143, 0]
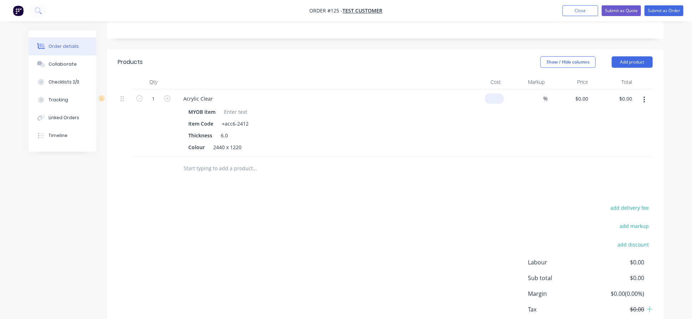
drag, startPoint x: 496, startPoint y: 149, endPoint x: 501, endPoint y: 150, distance: 5.4
click at [496, 104] on div "$0.00" at bounding box center [494, 98] width 19 height 10
click at [347, 129] on div "Item Code +acc6-2412" at bounding box center [315, 123] width 261 height 10
click at [498, 104] on input "0" at bounding box center [496, 98] width 16 height 10
click at [503, 104] on input "0" at bounding box center [500, 98] width 8 height 10
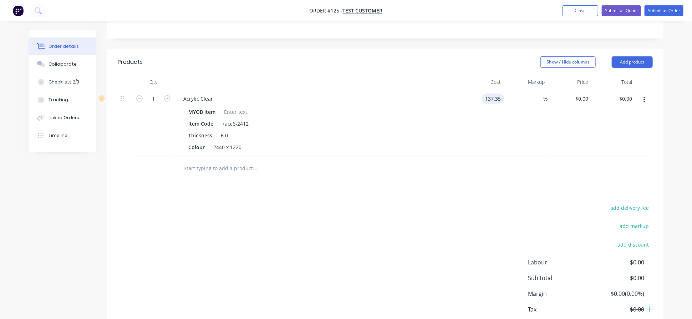
type input "$137.35"
click at [494, 157] on div "$137.35 $137.35" at bounding box center [482, 123] width 44 height 68
click at [219, 104] on div "Acrylic Clear" at bounding box center [198, 98] width 41 height 10
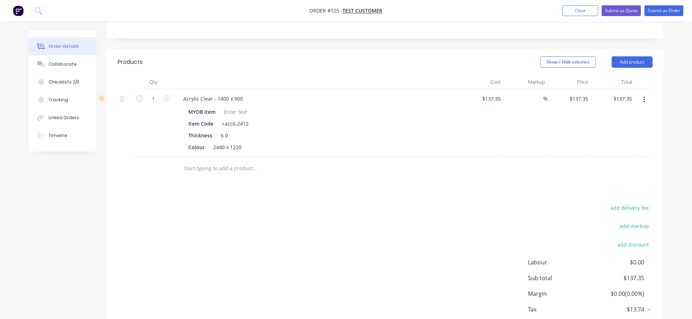
click at [281, 104] on div "Acrylic Clear - 1400 x 900" at bounding box center [318, 98] width 280 height 10
click at [249, 104] on div "Acrylic Clear - 1400 x 900" at bounding box center [213, 98] width 71 height 10
click at [314, 104] on div "Acrylic Clear - 1400 x 900" at bounding box center [318, 98] width 280 height 10
click at [524, 103] on span "%" at bounding box center [545, 99] width 4 height 8
type input "120"
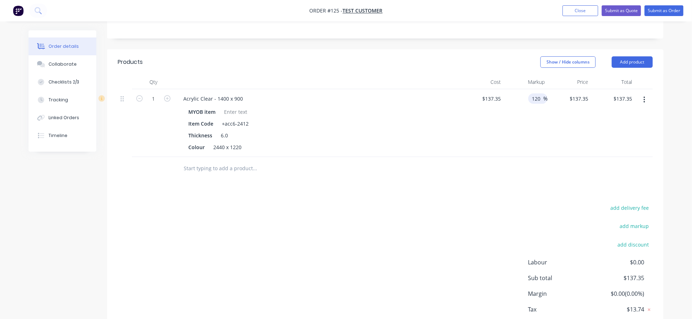
type input "$302.17"
click at [524, 157] on div "120 120 %" at bounding box center [526, 123] width 44 height 68
click at [160, 104] on input "1" at bounding box center [153, 98] width 19 height 11
paste input "0.423273"
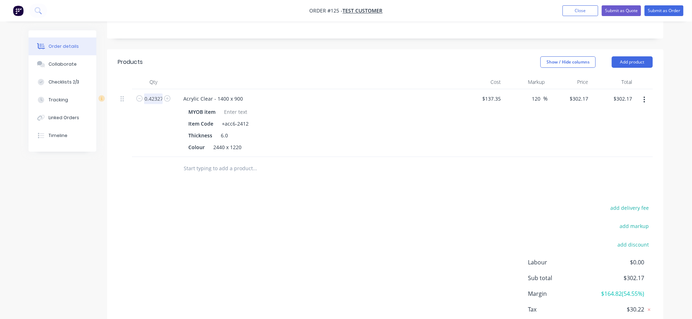
scroll to position [0, 10]
type input "0.4233"
type input "$127.91"
click at [376, 141] on div "Thickness 6.0" at bounding box center [315, 135] width 261 height 10
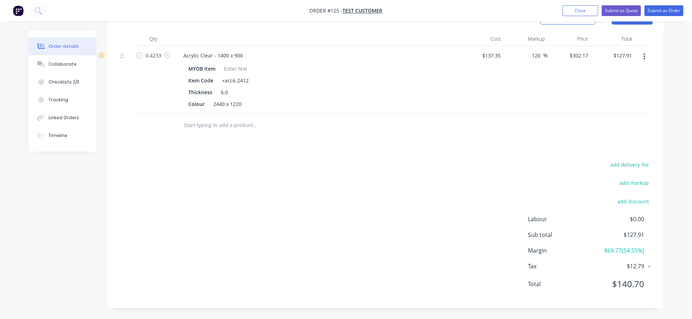
scroll to position [188, 0]
click at [399, 137] on div at bounding box center [303, 125] width 257 height 23
click at [156, 61] on input "0.4233" at bounding box center [153, 55] width 19 height 11
click at [457, 109] on div "MYOB item Item Code +acc6-2412 Thickness 6.0 Colour 2440 x 1220" at bounding box center [318, 85] width 280 height 47
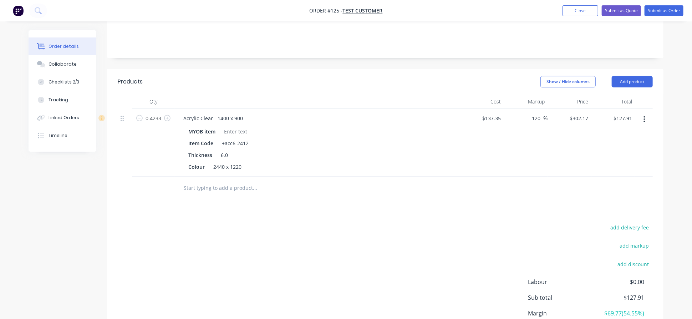
scroll to position [93, 0]
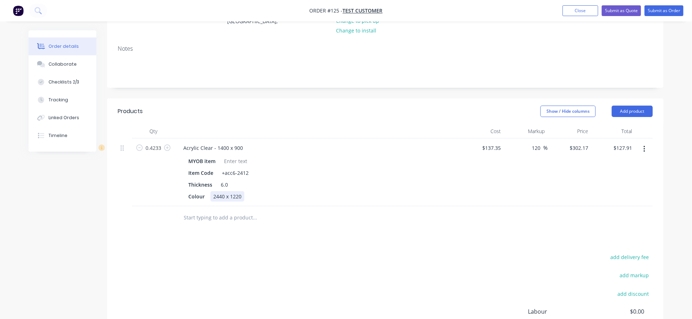
click at [236, 202] on div "2440 x 1220" at bounding box center [227, 196] width 34 height 10
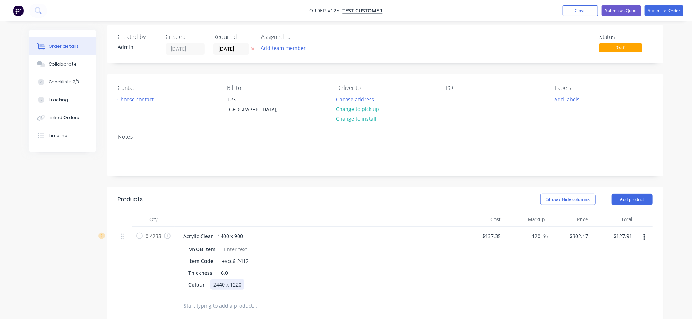
scroll to position [0, 0]
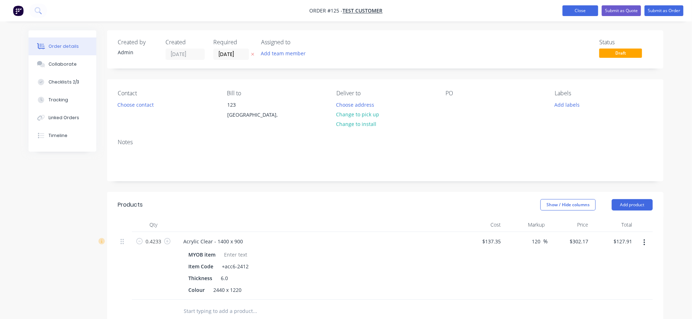
click at [524, 7] on button "Close" at bounding box center [580, 10] width 36 height 11
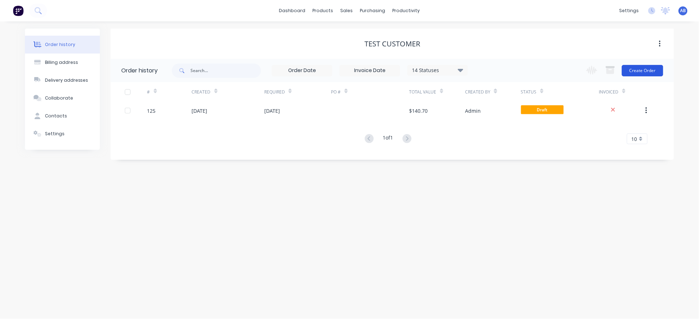
click at [524, 74] on button "Create Order" at bounding box center [642, 70] width 41 height 11
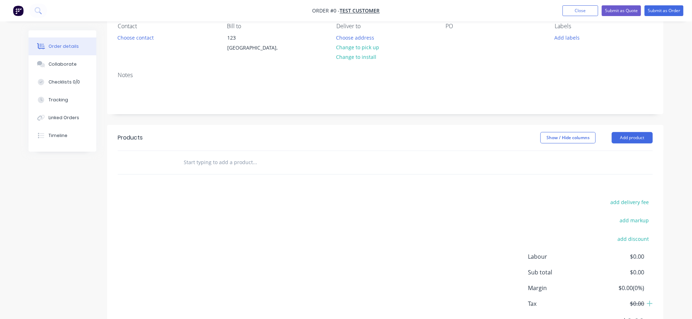
scroll to position [182, 0]
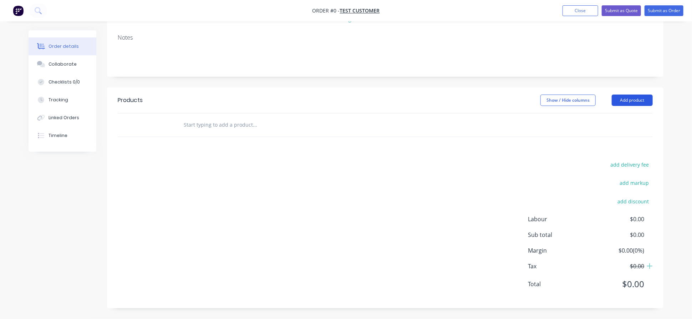
click at [524, 95] on button "Add product" at bounding box center [632, 100] width 41 height 11
click at [292, 113] on div at bounding box center [303, 124] width 257 height 23
click at [280, 118] on input "text" at bounding box center [254, 125] width 143 height 14
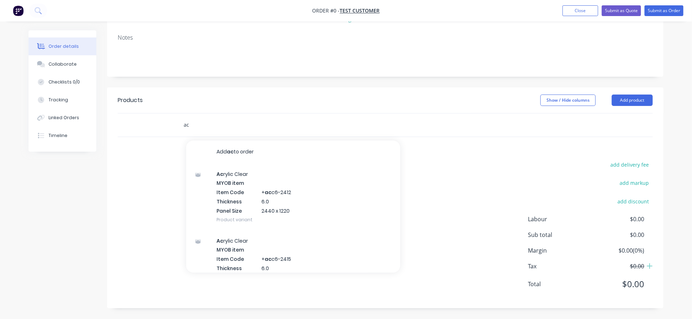
type input "a"
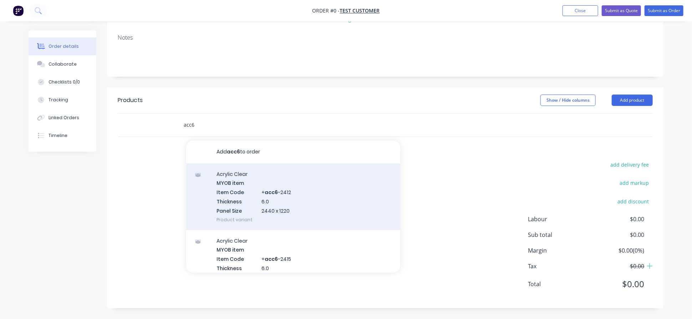
scroll to position [143, 0]
type input "acc6"
click at [261, 230] on div "Acrylic Clear MYOB item Item Code + acc6 -2412 Thickness 6.0 Panel Size 2440 x …" at bounding box center [293, 196] width 214 height 67
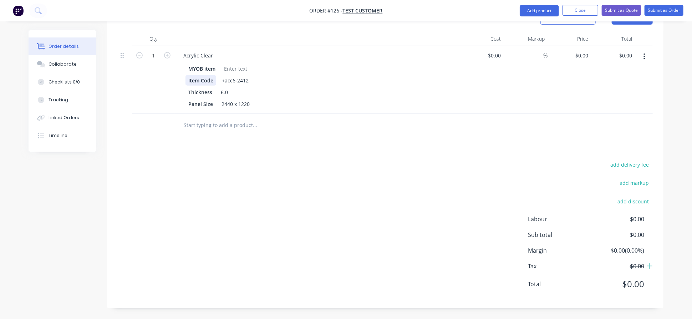
scroll to position [238, 0]
click at [234, 60] on div "Acrylic Clear" at bounding box center [318, 55] width 280 height 10
drag, startPoint x: 223, startPoint y: 55, endPoint x: 229, endPoint y: 57, distance: 5.8
click at [219, 55] on div "Acrylic Clear" at bounding box center [198, 55] width 41 height 10
click at [219, 57] on div "Acrylic Clear" at bounding box center [198, 55] width 41 height 10
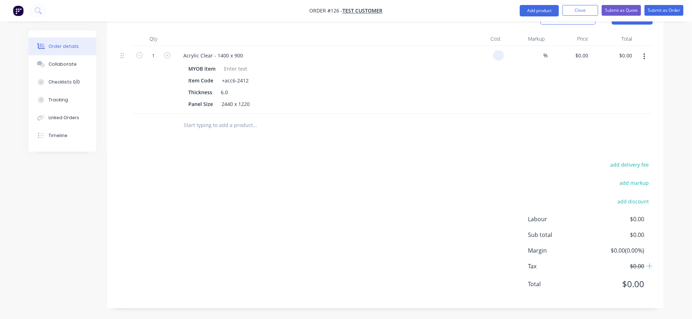
click at [504, 54] on input at bounding box center [500, 55] width 8 height 10
type input "$137.20"
click at [488, 108] on div "$137.20 137.20" at bounding box center [482, 80] width 44 height 68
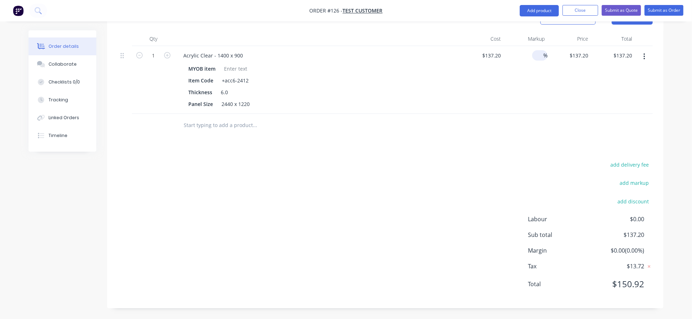
click at [524, 57] on span "%" at bounding box center [545, 55] width 4 height 8
type input "120"
type input "$301.84"
click at [372, 109] on div "Panel Size 2440 x 1220" at bounding box center [315, 104] width 261 height 10
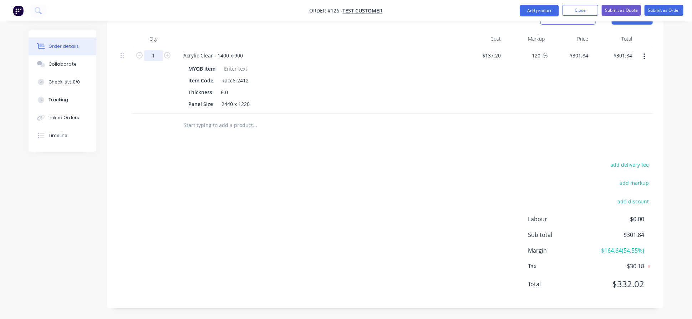
click at [162, 55] on input "1" at bounding box center [153, 55] width 19 height 11
paste input "0.423273"
type input "0.4233"
type input "$127.77"
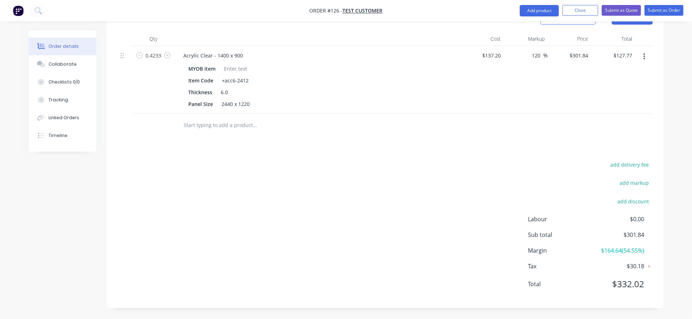
drag, startPoint x: 334, startPoint y: 151, endPoint x: 328, endPoint y: 152, distance: 6.2
click at [334, 137] on div at bounding box center [303, 125] width 257 height 23
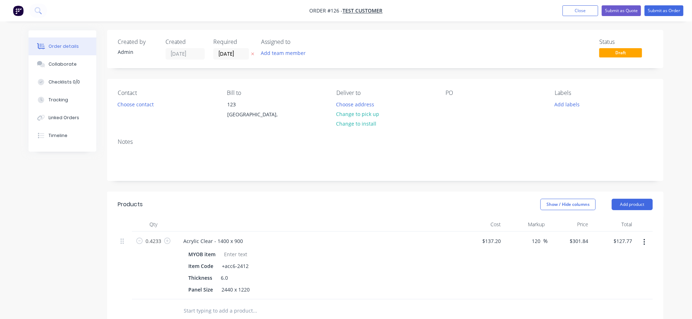
scroll to position [0, 0]
click at [281, 58] on button "Add team member" at bounding box center [283, 54] width 52 height 10
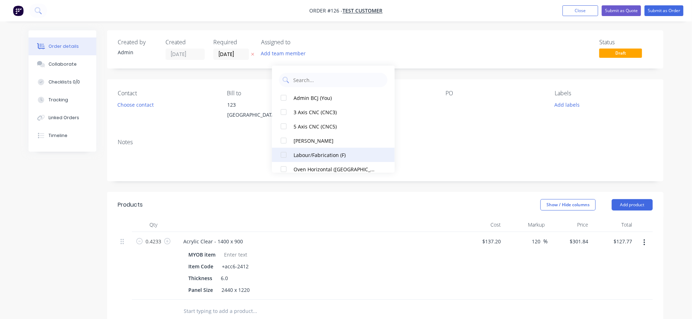
click at [312, 154] on div "Labour/Fabrication (F)" at bounding box center [336, 154] width 84 height 7
click at [476, 68] on div "Created by Admin Created [DATE] Required [DATE] Assigned to L( Status Draft" at bounding box center [385, 49] width 556 height 38
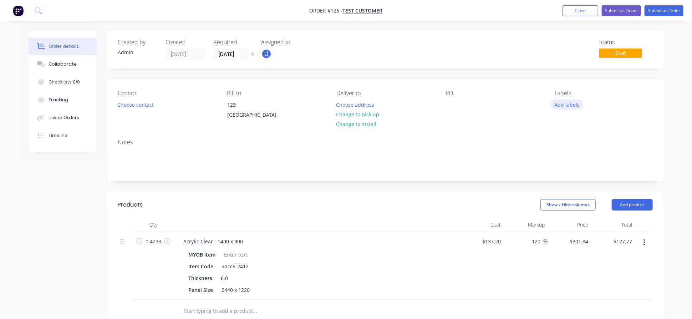
click at [524, 109] on button "Add labels" at bounding box center [567, 105] width 33 height 10
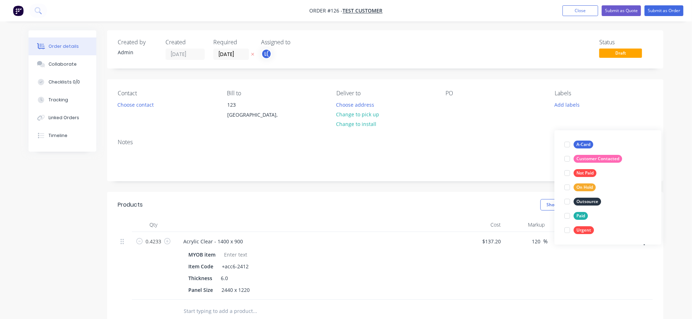
click at [524, 90] on div "Order details Collaborate Checklists 0/0 Tracking Linked Orders Timeline Order …" at bounding box center [346, 252] width 692 height 505
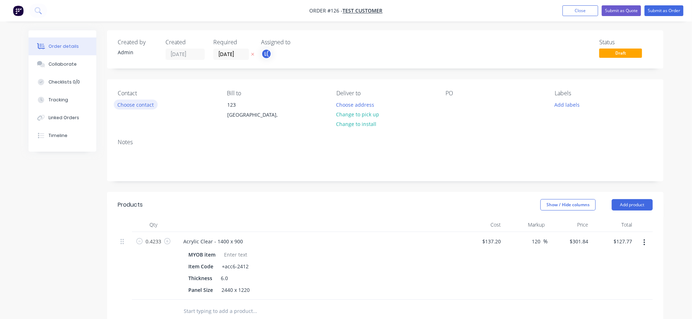
click at [156, 109] on button "Choose contact" at bounding box center [136, 105] width 44 height 10
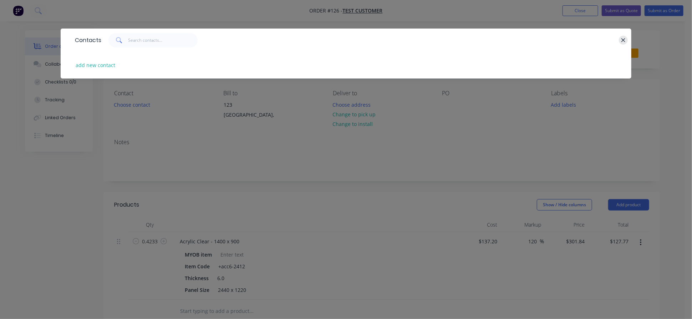
click at [524, 44] on icon "button" at bounding box center [623, 40] width 5 height 6
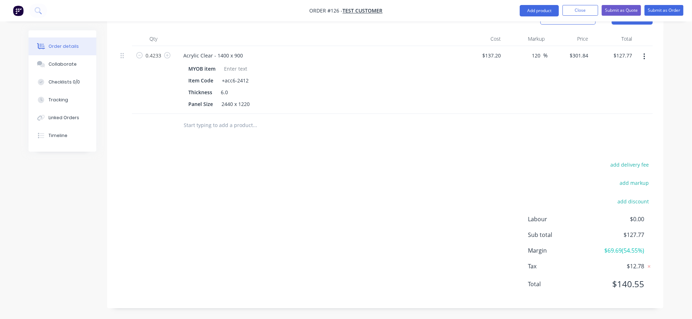
scroll to position [284, 0]
drag, startPoint x: 590, startPoint y: 243, endPoint x: 668, endPoint y: 245, distance: 78.1
click at [524, 239] on div "Order details Collaborate Checklists 0/0 Tracking Linked Orders Timeline Order …" at bounding box center [345, 81] width 649 height 474
drag, startPoint x: 660, startPoint y: 240, endPoint x: 644, endPoint y: 240, distance: 15.3
click at [524, 239] on div "add delivery fee add markup add discount Labour $0.00 Sub total $127.77 Margin …" at bounding box center [385, 229] width 556 height 138
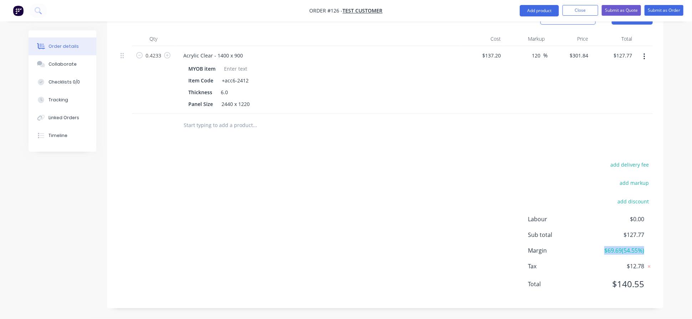
click at [524, 239] on span "$69.69 ( 54.55 %)" at bounding box center [617, 250] width 53 height 9
click at [524, 239] on div "Margin $69.69 ( 54.55 %)" at bounding box center [590, 250] width 125 height 9
click at [524, 239] on span "$69.69 ( 54.55 %)" at bounding box center [617, 250] width 53 height 9
drag, startPoint x: 586, startPoint y: 240, endPoint x: 684, endPoint y: 237, distance: 97.4
click at [524, 237] on div "Order details Collaborate Checklists 0/0 Tracking Linked Orders Timeline Order …" at bounding box center [346, 66] width 692 height 505
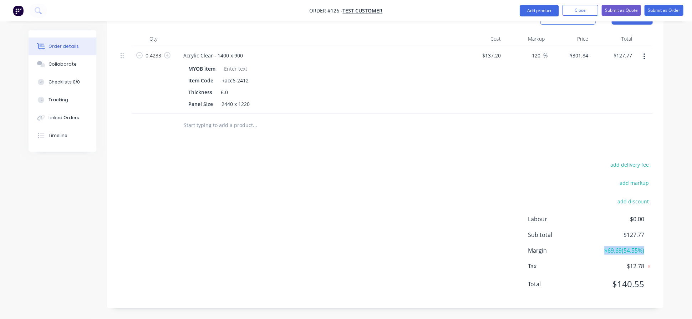
click at [524, 239] on span "Margin" at bounding box center [559, 250] width 63 height 9
click at [524, 239] on span "$69.69 ( 54.55 %)" at bounding box center [617, 250] width 53 height 9
click at [524, 160] on button "add delivery fee" at bounding box center [630, 165] width 46 height 10
click at [524, 166] on icon at bounding box center [649, 167] width 2 height 2
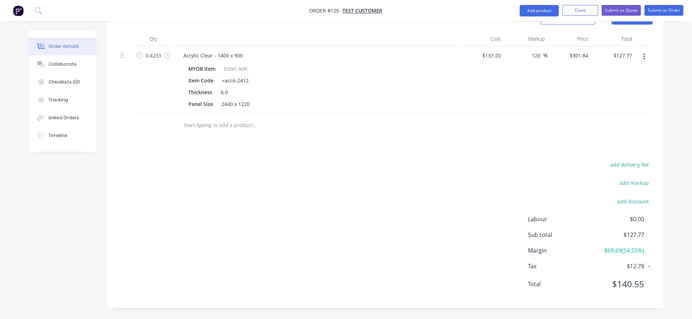
click at [238, 118] on input "text" at bounding box center [254, 125] width 143 height 14
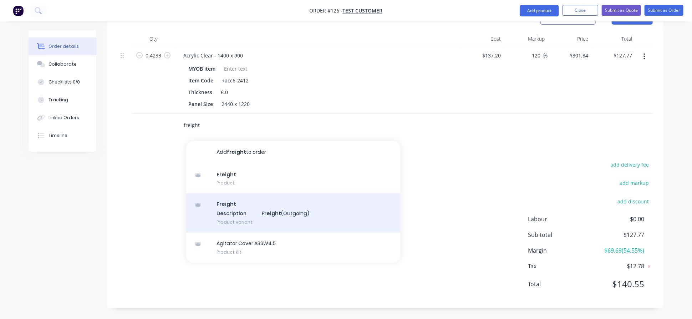
type input "freight"
click at [269, 209] on div "Freight Description Freight (Outgoing) Product variant" at bounding box center [293, 212] width 214 height 39
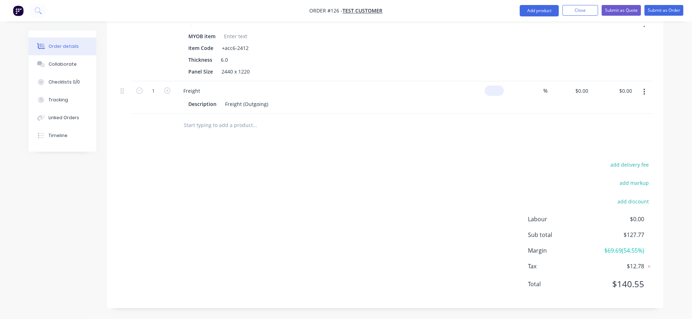
click at [498, 95] on input at bounding box center [496, 91] width 16 height 10
type input "$20.00"
drag, startPoint x: 534, startPoint y: 154, endPoint x: 578, endPoint y: 122, distance: 54.6
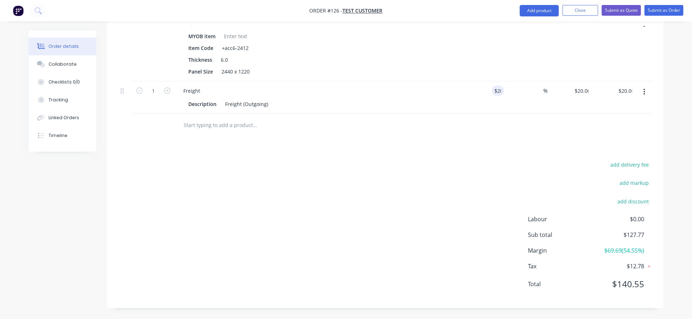
click at [524, 153] on div "Products Show / Hide columns Add product Qty Cost Markup Price Total 0.4233 Acr…" at bounding box center [385, 141] width 556 height 335
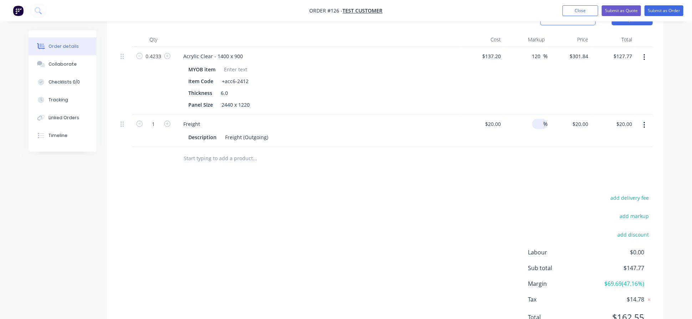
click at [524, 129] on div "%" at bounding box center [539, 124] width 15 height 10
type input "50"
type input "$30.00"
click at [524, 170] on div at bounding box center [385, 158] width 535 height 23
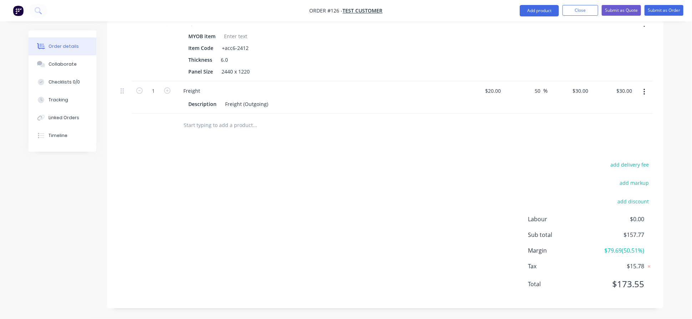
scroll to position [324, 0]
click at [524, 160] on button "add delivery fee" at bounding box center [630, 165] width 46 height 10
type input "30"
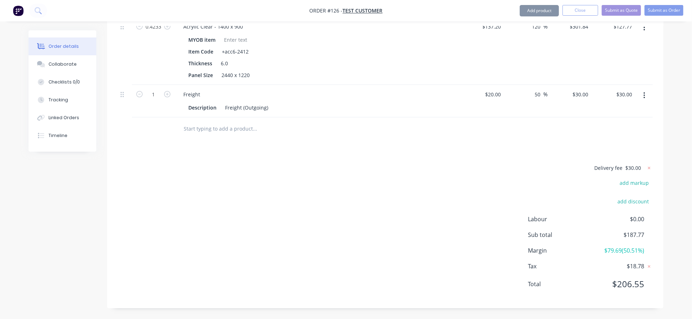
scroll to position [320, 0]
click at [485, 177] on div "Delivery fee $30.00 add markup add discount Labour $0.00 Sub total $187.77 Marg…" at bounding box center [385, 230] width 535 height 134
click at [524, 164] on icon at bounding box center [649, 167] width 7 height 7
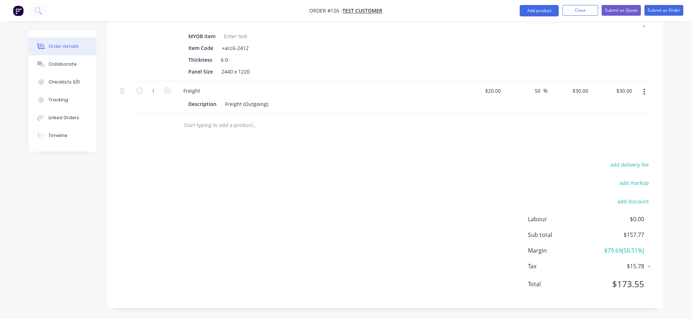
scroll to position [177, 0]
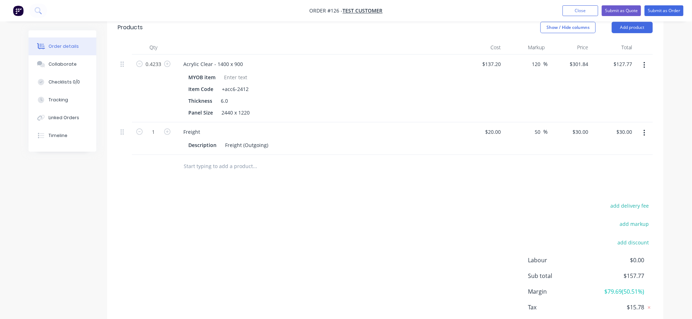
drag, startPoint x: 643, startPoint y: 200, endPoint x: 636, endPoint y: 209, distance: 11.0
click at [524, 139] on button "button" at bounding box center [644, 133] width 17 height 13
click at [524, 200] on div "Delete" at bounding box center [618, 194] width 55 height 10
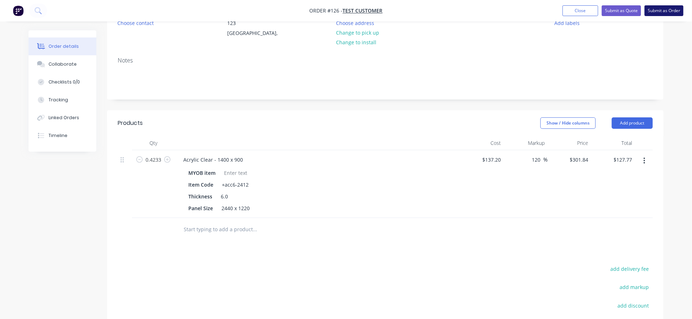
scroll to position [82, 0]
click at [524, 11] on button "Submit as Order" at bounding box center [663, 10] width 39 height 11
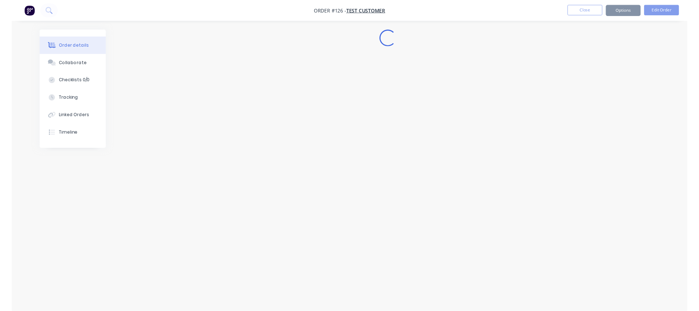
scroll to position [0, 0]
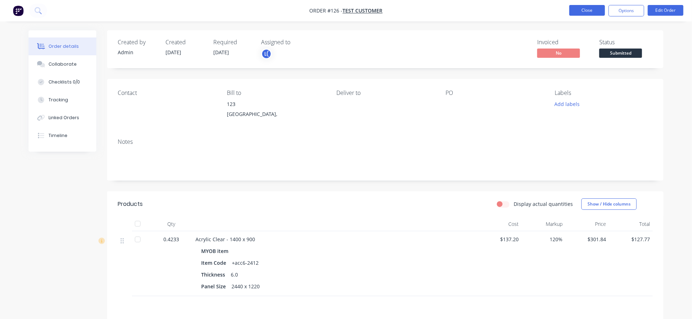
click at [524, 12] on button "Close" at bounding box center [587, 10] width 36 height 11
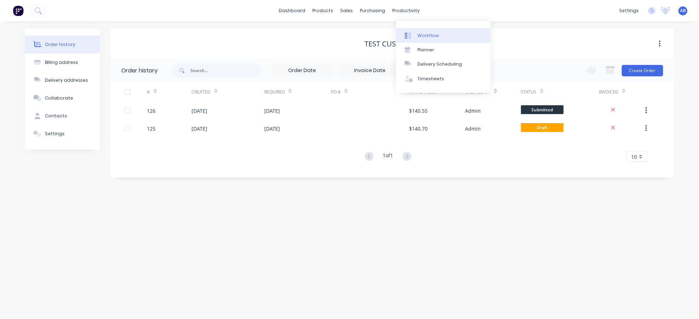
click at [428, 39] on div "Workflow" at bounding box center [428, 35] width 21 height 6
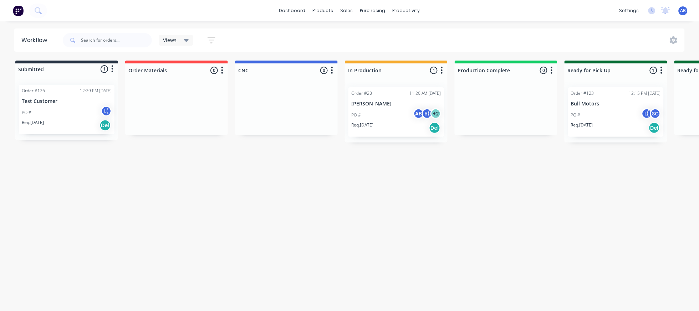
click at [95, 119] on div "PO # L(" at bounding box center [67, 113] width 90 height 14
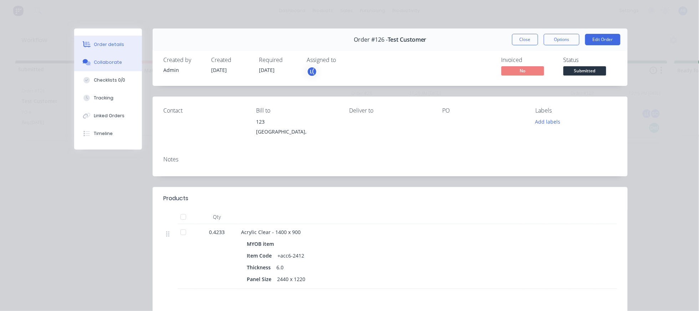
click at [89, 66] on icon at bounding box center [88, 63] width 5 height 4
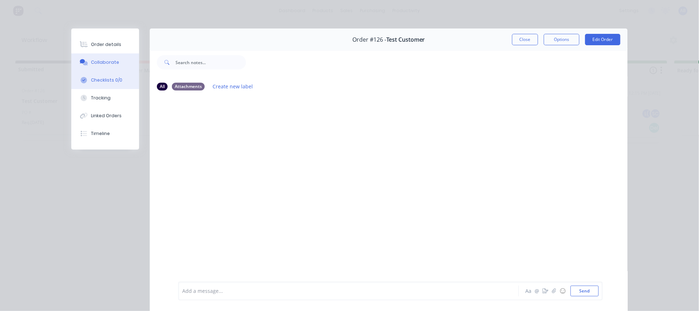
click at [113, 89] on button "Checklists 0/0" at bounding box center [105, 80] width 68 height 18
type textarea "x"
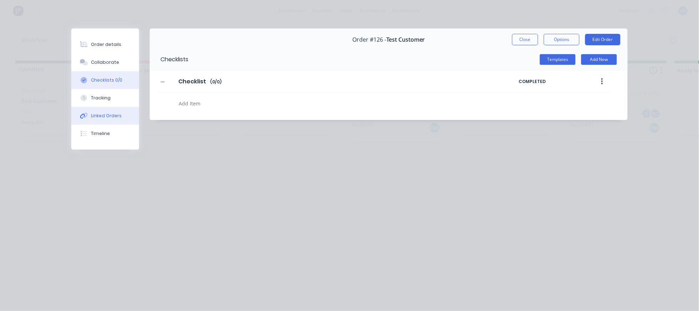
click at [108, 125] on button "Linked Orders" at bounding box center [105, 116] width 68 height 18
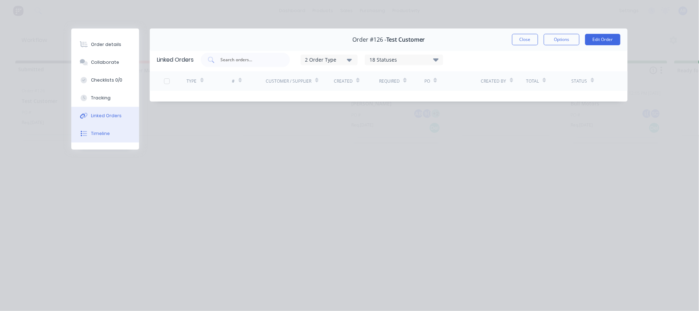
click at [100, 143] on button "Timeline" at bounding box center [105, 134] width 68 height 18
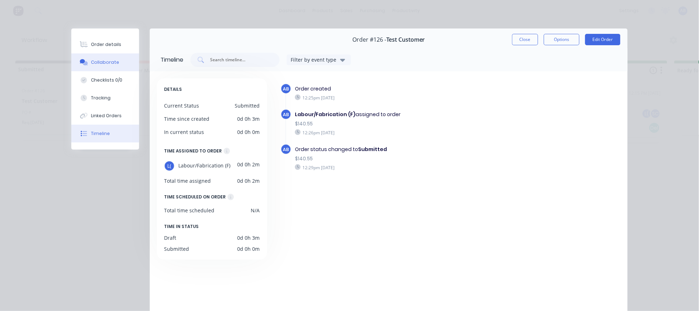
click at [120, 67] on button "Collaborate" at bounding box center [105, 62] width 68 height 18
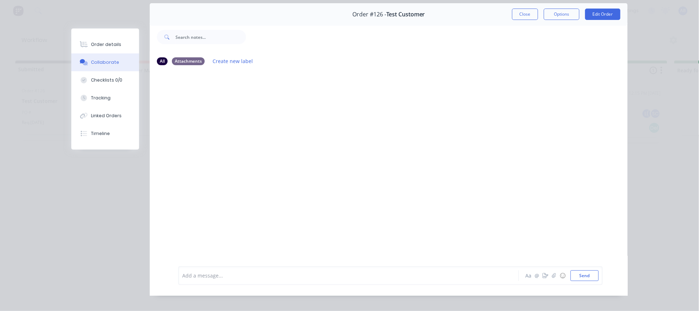
scroll to position [76, 0]
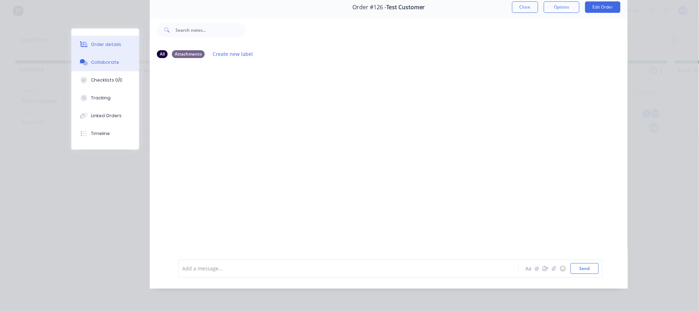
click at [114, 49] on button "Order details" at bounding box center [105, 45] width 68 height 18
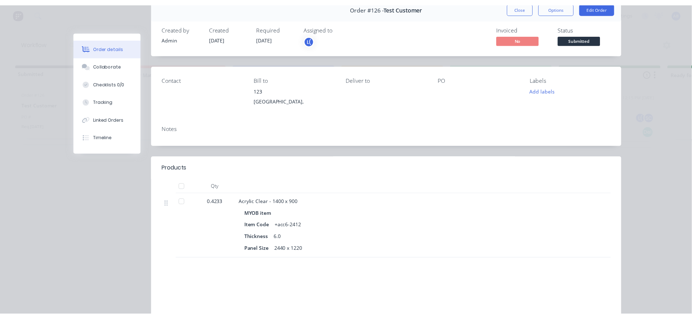
scroll to position [0, 0]
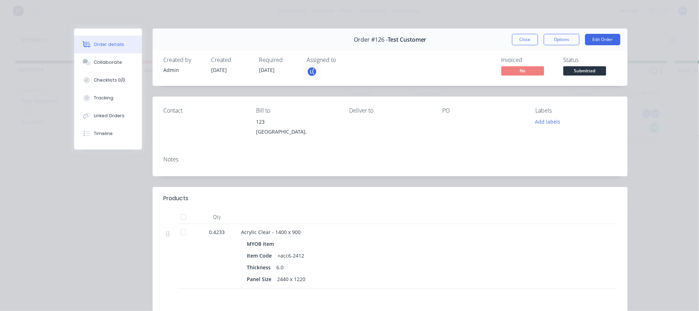
click at [512, 45] on button "Close" at bounding box center [525, 39] width 26 height 11
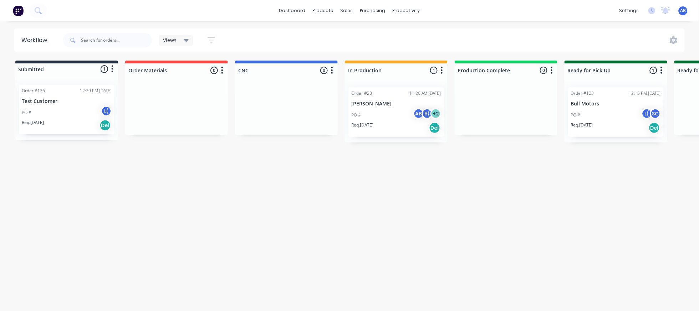
click at [507, 46] on div "Views Save new view None (Default) edit Show/Hide statuses Show line item cards…" at bounding box center [373, 40] width 624 height 21
click at [356, 38] on link "Sales Orders" at bounding box center [381, 35] width 95 height 14
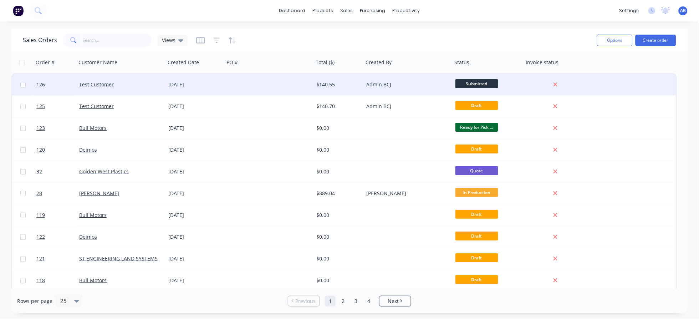
click at [181, 85] on div "[DATE]" at bounding box center [194, 84] width 53 height 7
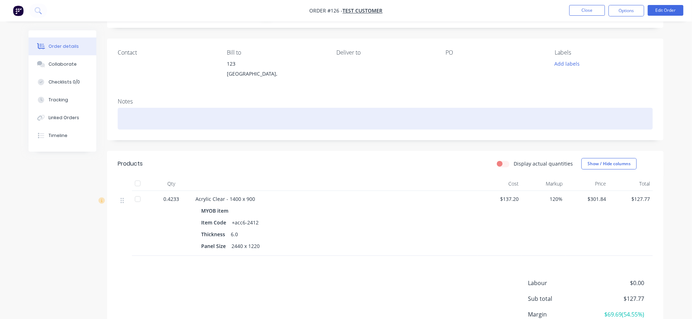
scroll to position [95, 0]
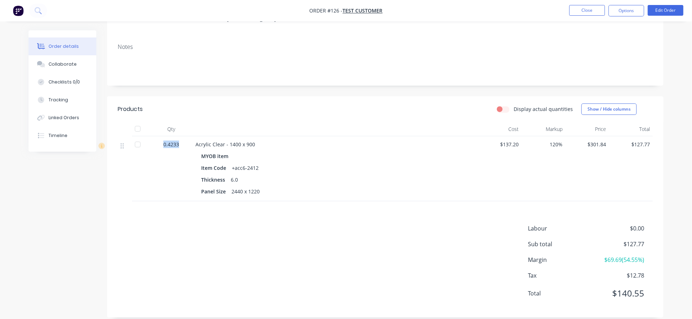
drag, startPoint x: 164, startPoint y: 189, endPoint x: 189, endPoint y: 188, distance: 25.0
click at [189, 148] on div "0.4233" at bounding box center [171, 144] width 37 height 7
click at [342, 136] on div at bounding box center [335, 129] width 285 height 14
click at [514, 113] on label "Display actual quantities" at bounding box center [543, 108] width 59 height 7
click at [497, 112] on input "Display actual quantities" at bounding box center [500, 108] width 6 height 7
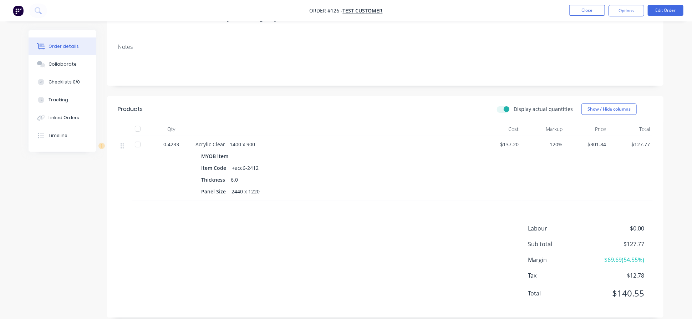
checkbox input "true"
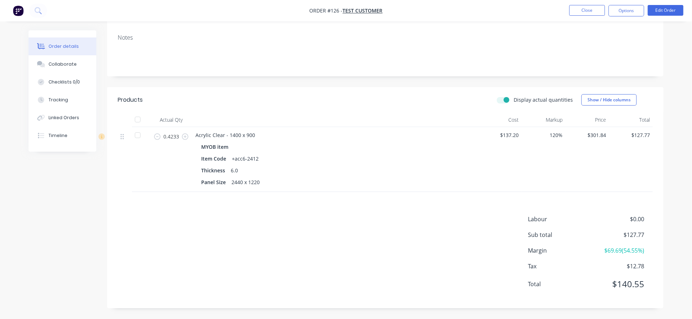
scroll to position [184, 0]
click at [180, 131] on input "0.4233" at bounding box center [171, 136] width 19 height 11
click at [168, 131] on input "0.4233" at bounding box center [171, 136] width 19 height 11
click at [170, 131] on input "0.4233" at bounding box center [171, 136] width 19 height 11
click at [175, 216] on div "Labour $0.00 Sub total $127.77 Margin $-67.51 ( -52.83 %) Tax $12.78 Total $140…" at bounding box center [385, 256] width 535 height 83
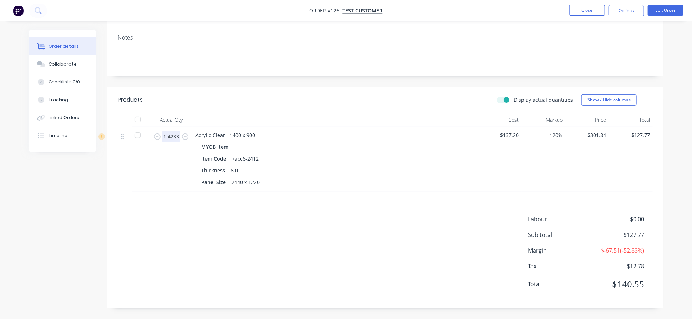
click at [169, 131] on input "1.4233" at bounding box center [171, 136] width 19 height 11
type input "0.4233"
drag, startPoint x: 135, startPoint y: 182, endPoint x: 121, endPoint y: 132, distance: 51.7
click at [135, 181] on div "Products Display actual quantities Show / Hide columns Actual Qty Cost Markup P…" at bounding box center [385, 197] width 556 height 221
click at [514, 96] on label "Display actual quantities" at bounding box center [543, 99] width 59 height 7
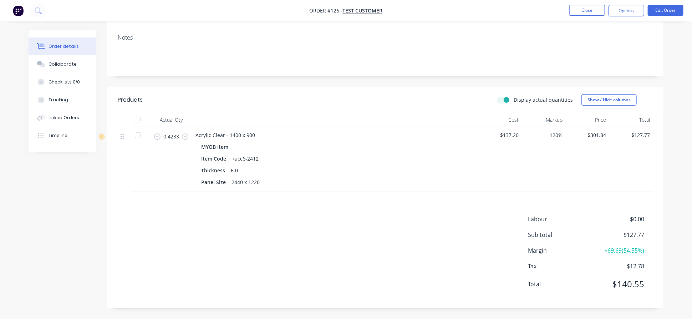
click at [497, 96] on input "Display actual quantities" at bounding box center [500, 99] width 6 height 7
click at [514, 96] on label "Display actual quantities" at bounding box center [543, 99] width 59 height 7
click at [497, 96] on input "Display actual quantities" at bounding box center [500, 99] width 6 height 7
click at [514, 96] on label "Display actual quantities" at bounding box center [543, 99] width 59 height 7
click at [497, 96] on input "Display actual quantities" at bounding box center [500, 99] width 6 height 7
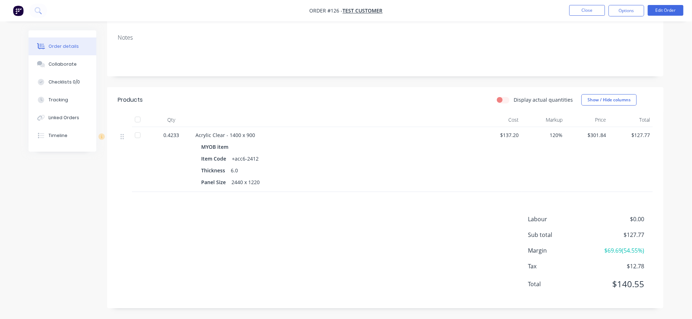
click at [514, 96] on label "Display actual quantities" at bounding box center [543, 99] width 59 height 7
click at [497, 96] on input "Display actual quantities" at bounding box center [500, 99] width 6 height 7
click at [514, 96] on label "Display actual quantities" at bounding box center [543, 99] width 59 height 7
click at [497, 96] on input "Display actual quantities" at bounding box center [500, 99] width 6 height 7
click at [514, 96] on label "Display actual quantities" at bounding box center [543, 99] width 59 height 7
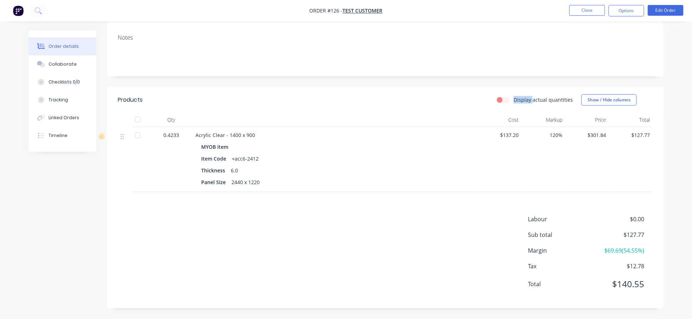
click at [497, 96] on input "Display actual quantities" at bounding box center [500, 99] width 6 height 7
checkbox input "true"
click at [170, 131] on input "0.4233" at bounding box center [171, 136] width 19 height 11
click at [441, 113] on div at bounding box center [335, 120] width 285 height 14
click at [171, 131] on input "0.4233" at bounding box center [171, 136] width 19 height 11
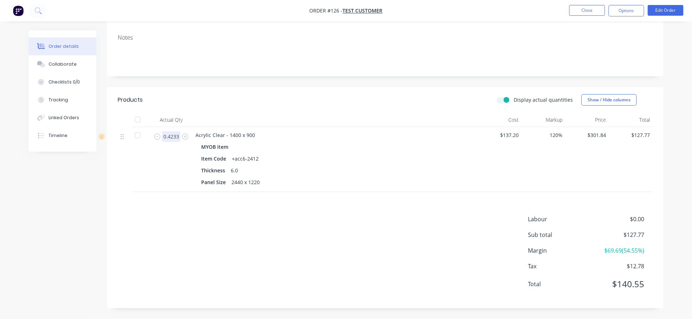
click at [171, 131] on input "0.4233" at bounding box center [171, 136] width 19 height 11
type input "1.4233"
click at [267, 215] on div "Labour $0.00 Sub total $127.77 Margin $-67.51 ( -52.83 %) Tax $12.78 Total $140…" at bounding box center [385, 256] width 535 height 83
click at [514, 96] on label "Display actual quantities" at bounding box center [543, 99] width 59 height 7
click at [497, 96] on input "Display actual quantities" at bounding box center [500, 99] width 6 height 7
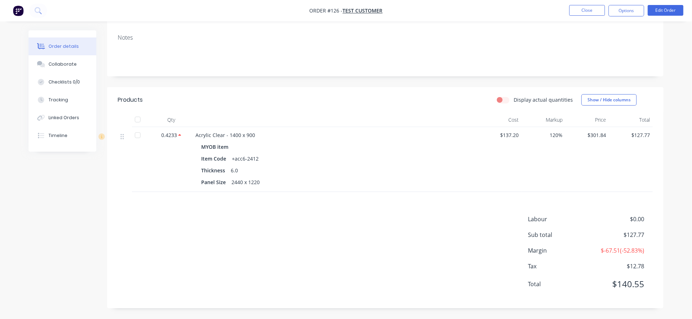
click at [514, 96] on label "Display actual quantities" at bounding box center [543, 99] width 59 height 7
click at [497, 96] on input "Display actual quantities" at bounding box center [500, 99] width 6 height 7
drag, startPoint x: 469, startPoint y: 58, endPoint x: 475, endPoint y: 59, distance: 6.2
click at [469, 94] on div "Display actual quantities Show / Hide columns" at bounding box center [441, 99] width 421 height 11
click at [514, 96] on label "Display actual quantities" at bounding box center [543, 99] width 59 height 7
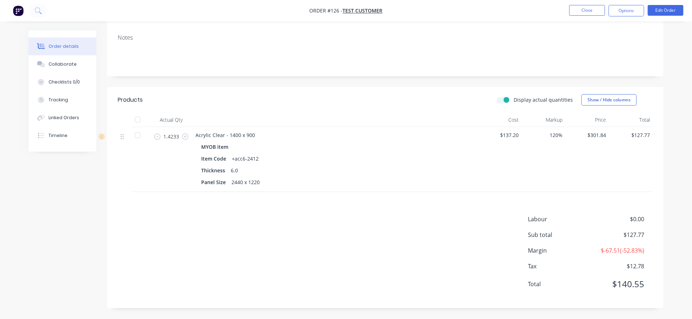
click at [497, 96] on input "Display actual quantities" at bounding box center [500, 99] width 6 height 7
click at [181, 133] on icon at bounding box center [179, 135] width 3 height 4
click at [181, 134] on icon at bounding box center [179, 135] width 3 height 2
click at [514, 96] on label "Display actual quantities" at bounding box center [543, 99] width 59 height 7
click at [497, 96] on input "Display actual quantities" at bounding box center [500, 99] width 6 height 7
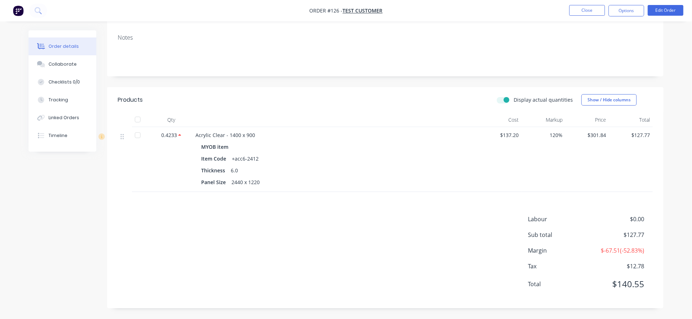
checkbox input "true"
click at [170, 131] on input "1.4233" at bounding box center [171, 136] width 19 height 11
type input "0.4233"
click at [338, 167] on div "Acrylic Clear - 1400 x 900 MYOB item Item Code +acc6-2412 Thickness 6.0 Panel S…" at bounding box center [335, 159] width 285 height 65
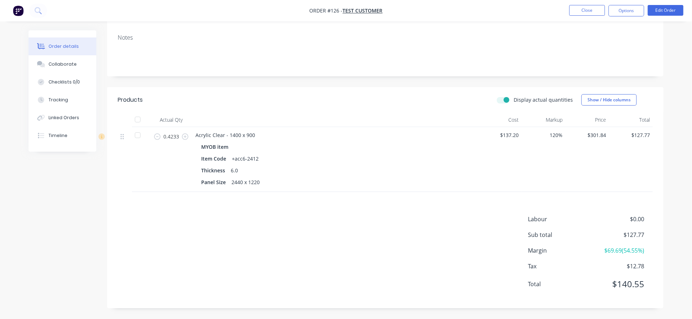
click at [514, 96] on label "Display actual quantities" at bounding box center [543, 99] width 59 height 7
click at [497, 96] on input "Display actual quantities" at bounding box center [500, 99] width 6 height 7
click at [514, 96] on label "Display actual quantities" at bounding box center [543, 99] width 59 height 7
click at [497, 96] on input "Display actual quantities" at bounding box center [500, 99] width 6 height 7
click at [514, 96] on label "Display actual quantities" at bounding box center [543, 99] width 59 height 7
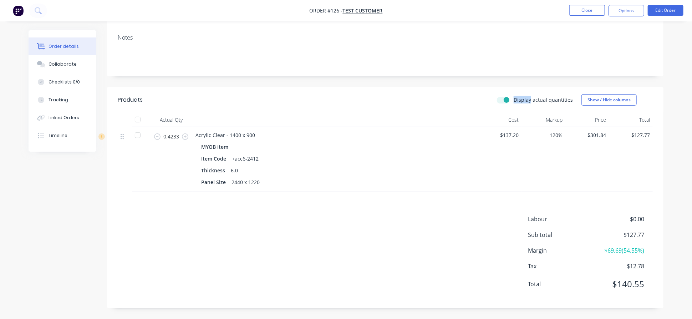
click at [497, 96] on input "Display actual quantities" at bounding box center [500, 99] width 6 height 7
checkbox input "false"
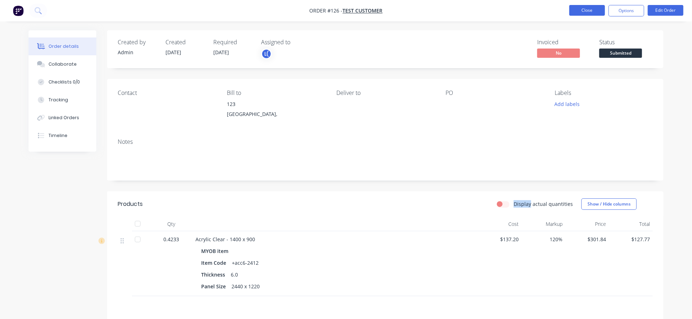
click at [524, 15] on button "Close" at bounding box center [587, 10] width 36 height 11
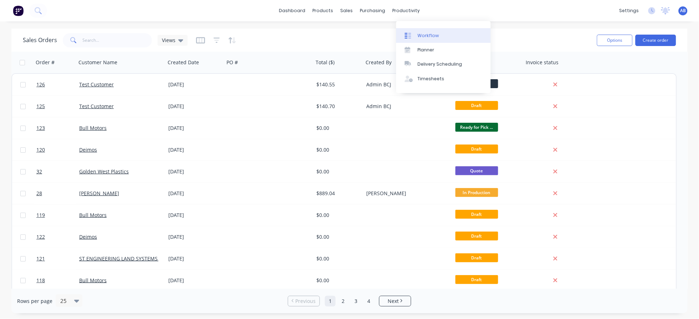
click at [430, 37] on div "Workflow" at bounding box center [428, 35] width 21 height 6
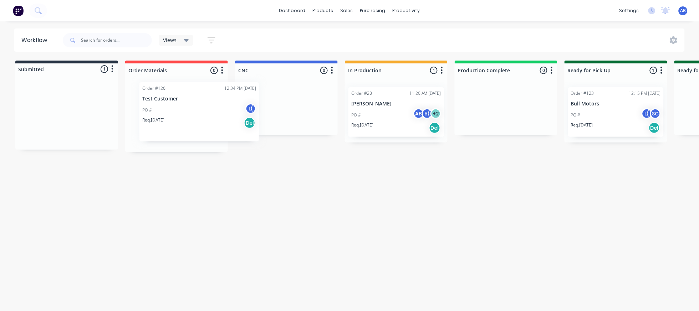
drag, startPoint x: 84, startPoint y: 137, endPoint x: 205, endPoint y: 132, distance: 121.0
click at [205, 132] on div "Submitted 1 Status colour #273444 hex #273444 Save Cancel Summaries Total order…" at bounding box center [486, 107] width 983 height 92
drag, startPoint x: 192, startPoint y: 126, endPoint x: 100, endPoint y: 112, distance: 93.1
click at [100, 112] on div "Submitted 0 Status colour #273444 hex #273444 Save Cancel Summaries Total order…" at bounding box center [486, 107] width 983 height 92
click at [79, 119] on div at bounding box center [66, 114] width 103 height 71
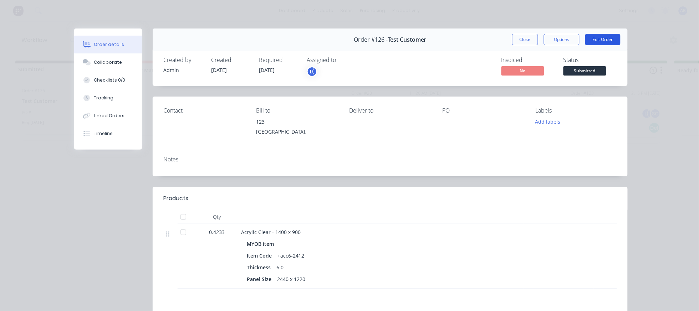
click at [524, 45] on button "Edit Order" at bounding box center [602, 39] width 35 height 11
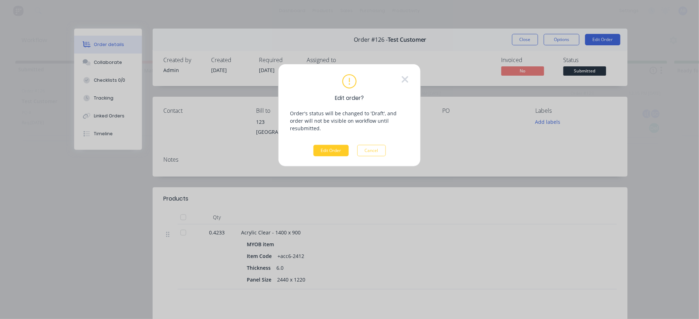
click at [331, 156] on button "Edit Order" at bounding box center [331, 150] width 35 height 11
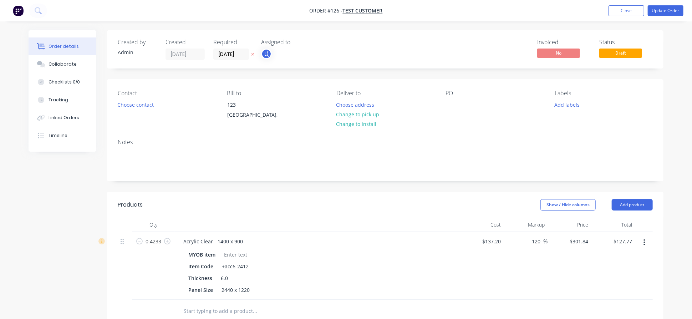
click at [292, 59] on div "L(" at bounding box center [296, 54] width 71 height 11
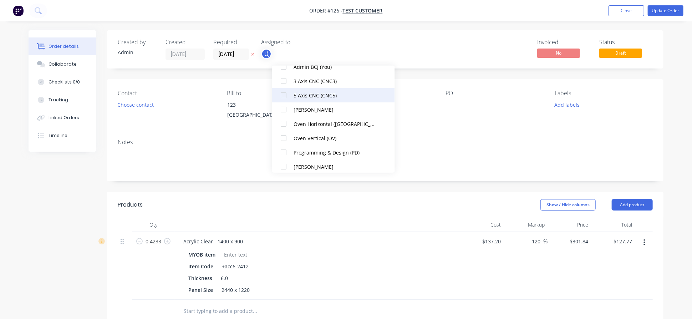
scroll to position [95, 0]
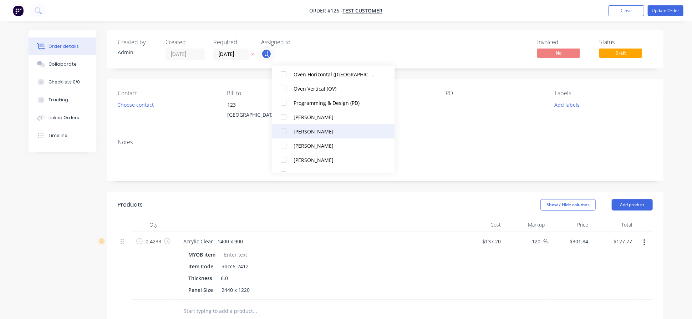
click at [294, 129] on div "[PERSON_NAME]" at bounding box center [336, 130] width 84 height 7
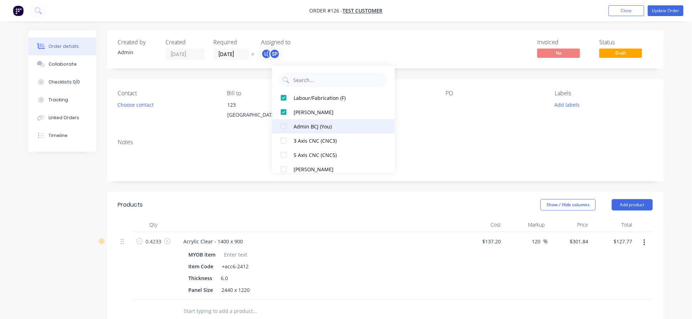
click at [303, 125] on div "Admin BCJ (You)" at bounding box center [336, 125] width 84 height 7
click at [297, 123] on div "[PERSON_NAME]" at bounding box center [336, 125] width 84 height 7
click at [297, 115] on div "Labour/Fabrication (F)" at bounding box center [336, 111] width 84 height 7
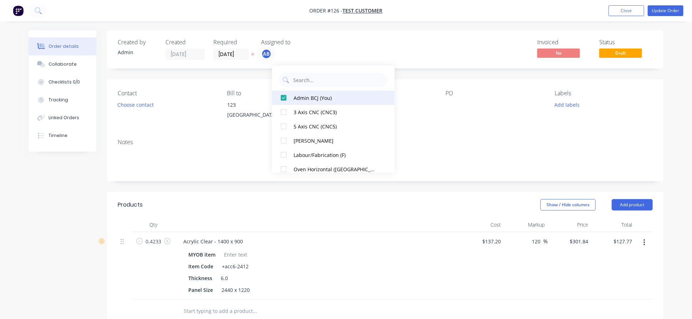
click at [305, 98] on div "Admin BCJ (You)" at bounding box center [336, 97] width 84 height 7
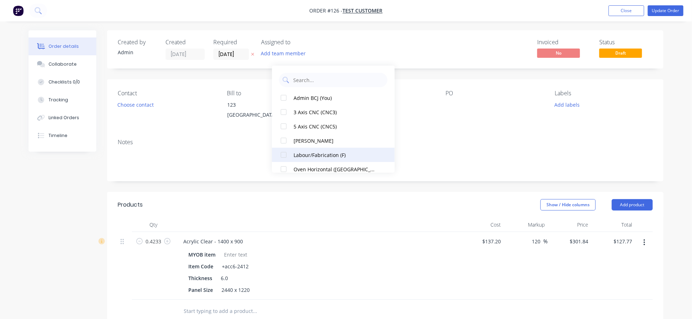
click at [291, 153] on button "Labour/Fabrication (F)" at bounding box center [333, 155] width 123 height 14
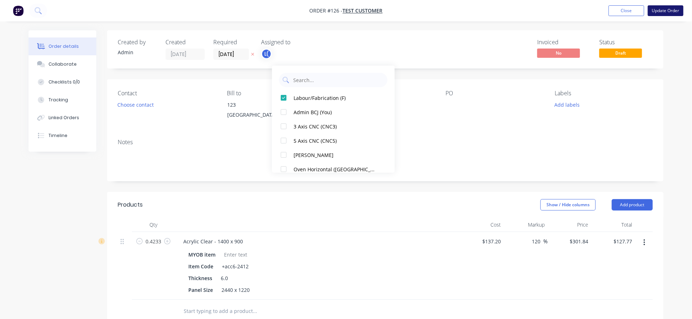
click at [524, 15] on button "Update Order" at bounding box center [666, 10] width 36 height 11
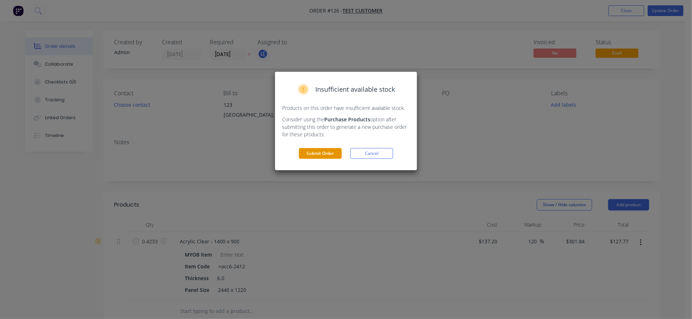
click at [327, 159] on button "Submit Order" at bounding box center [320, 153] width 43 height 11
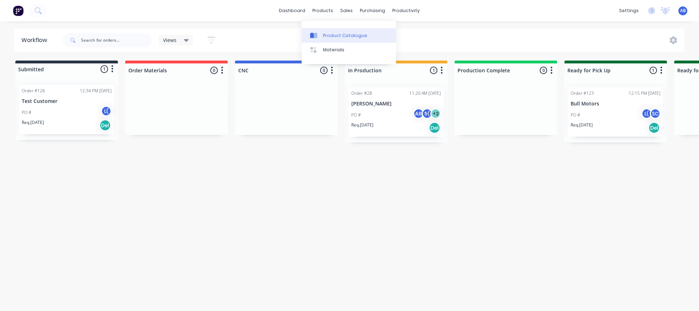
click at [320, 34] on link "Product Catalogue" at bounding box center [349, 35] width 95 height 14
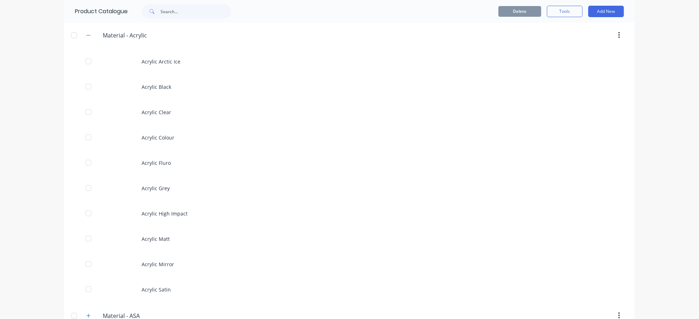
scroll to position [856, 0]
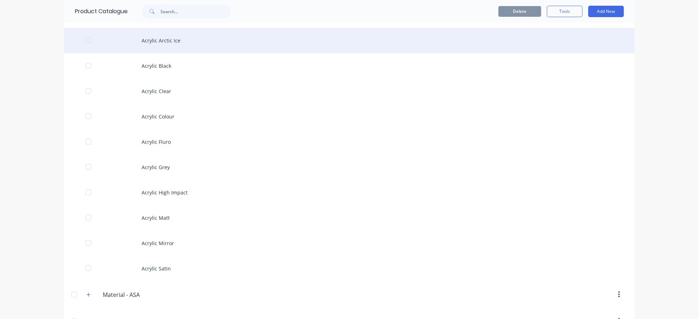
click at [168, 53] on div "Acrylic Arctic Ice" at bounding box center [349, 40] width 571 height 25
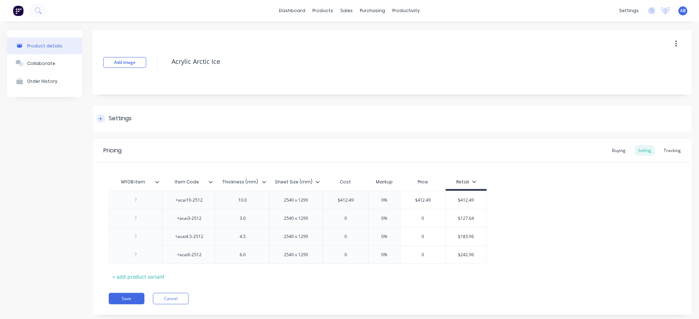
click at [137, 119] on div "Settings" at bounding box center [392, 118] width 599 height 27
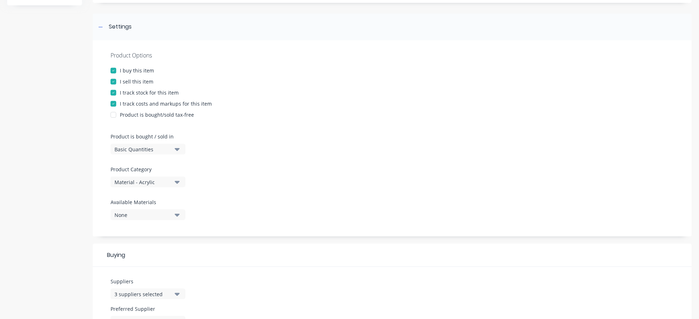
scroll to position [143, 0]
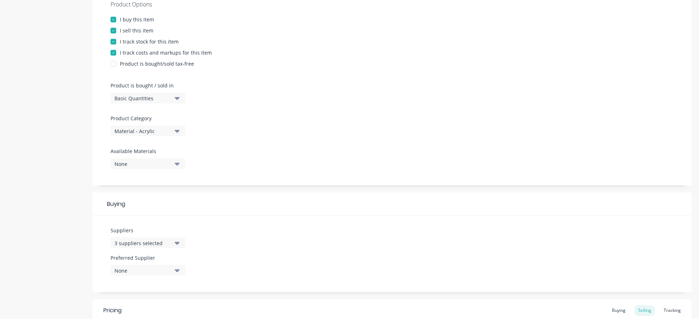
click at [157, 102] on div "Basic Quantities" at bounding box center [142, 98] width 57 height 7
drag, startPoint x: 291, startPoint y: 104, endPoint x: 282, endPoint y: 108, distance: 9.9
click at [291, 104] on div "Product Options I buy this item I sell this item I track stock for this item I …" at bounding box center [392, 87] width 599 height 196
click at [261, 179] on div "Product Options I buy this item I sell this item I track stock for this item I …" at bounding box center [392, 87] width 599 height 196
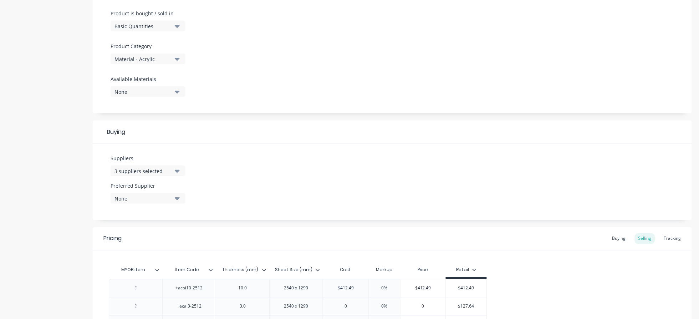
scroll to position [336, 0]
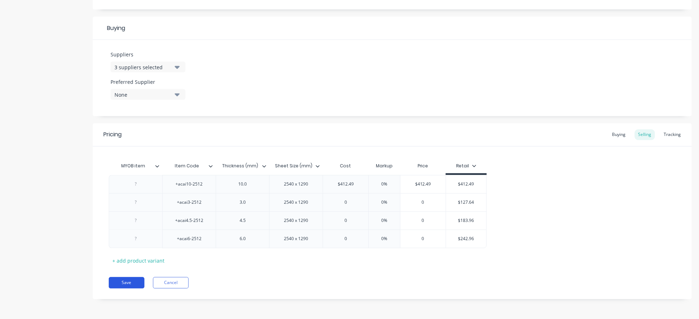
click at [115, 239] on button "Save" at bounding box center [127, 282] width 36 height 11
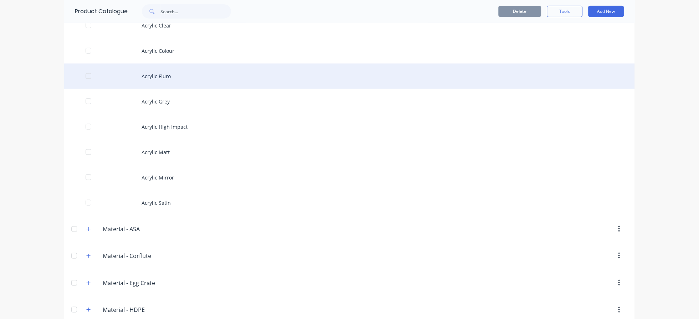
scroll to position [998, 0]
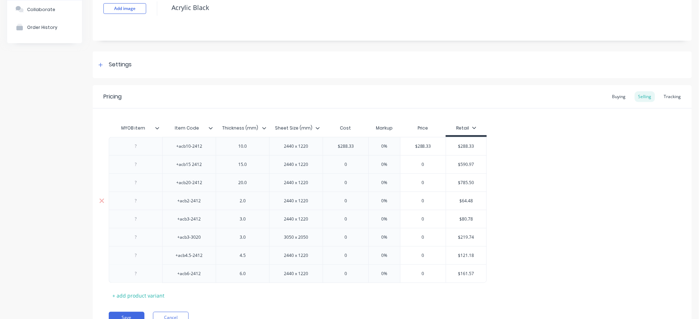
scroll to position [90, 0]
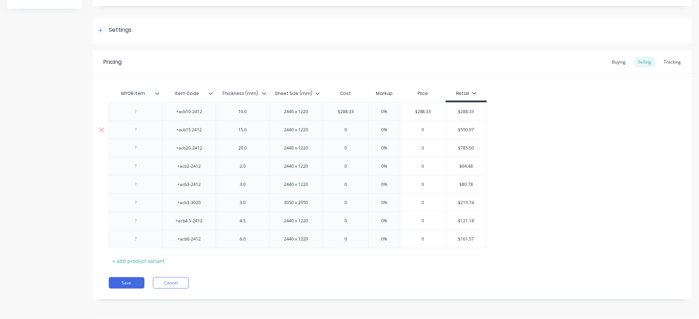
type input "0"
click at [352, 127] on input "0" at bounding box center [345, 130] width 45 height 6
drag, startPoint x: 344, startPoint y: 126, endPoint x: 351, endPoint y: 130, distance: 8.0
click at [344, 127] on input "0" at bounding box center [345, 130] width 45 height 6
drag, startPoint x: 352, startPoint y: 129, endPoint x: 341, endPoint y: 127, distance: 11.3
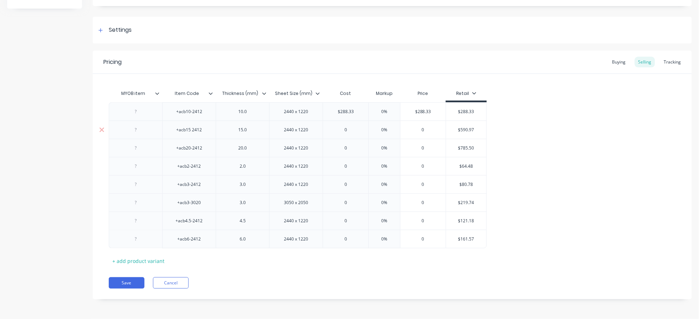
click at [341, 127] on input "0" at bounding box center [345, 130] width 45 height 6
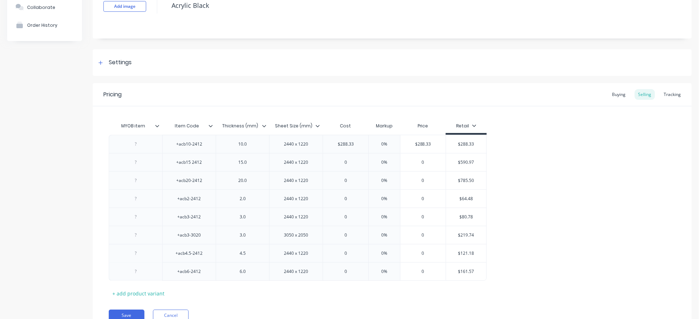
scroll to position [0, 0]
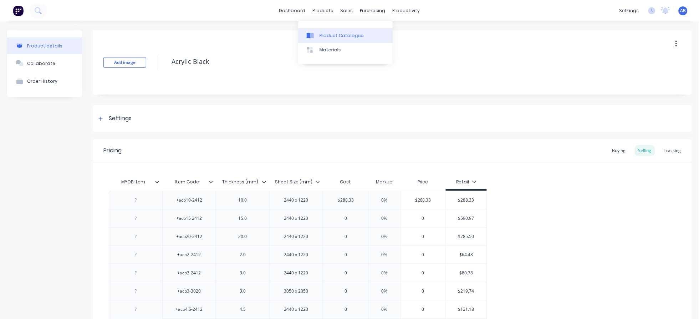
click at [321, 41] on link "Product Catalogue" at bounding box center [345, 35] width 95 height 14
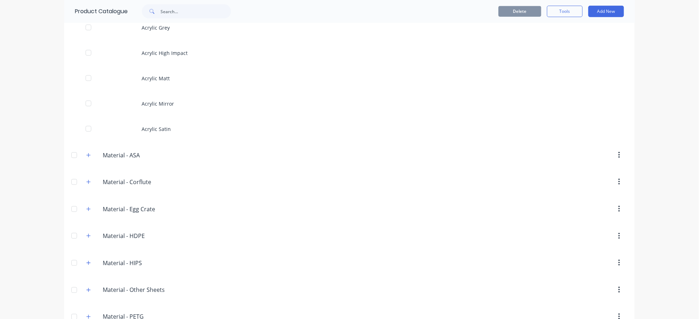
scroll to position [1046, 0]
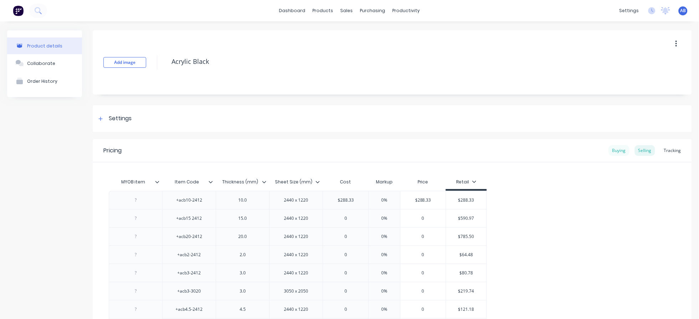
click at [524, 152] on div "Buying" at bounding box center [619, 150] width 21 height 11
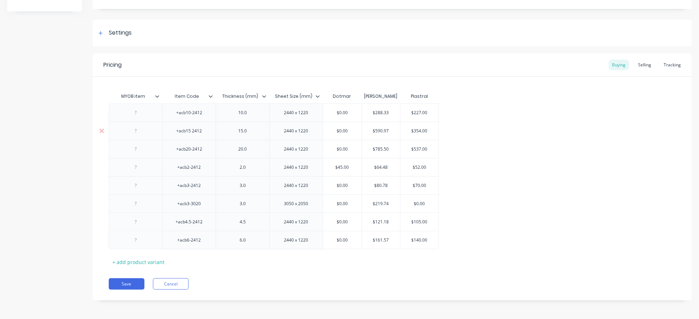
scroll to position [87, 0]
click at [524, 61] on div "Selling" at bounding box center [645, 63] width 20 height 11
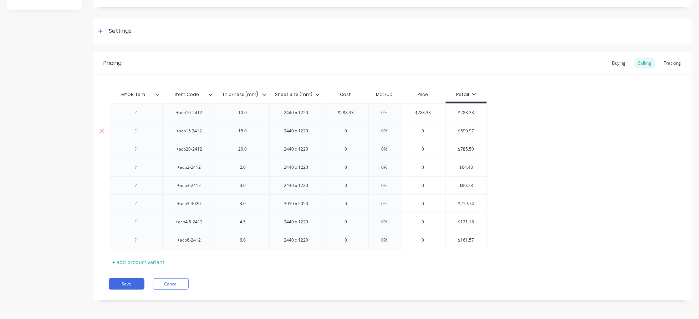
click at [342, 126] on div "0" at bounding box center [345, 131] width 45 height 18
type input "0"
click at [347, 130] on input "0" at bounding box center [345, 131] width 45 height 6
type input "198.60"
click at [524, 166] on div "+acb10-2412 10.0 2440 x 1220 $288.33 0% $288.33 $288.33 +acb15 2412 15.0 2440 x…" at bounding box center [392, 176] width 567 height 146
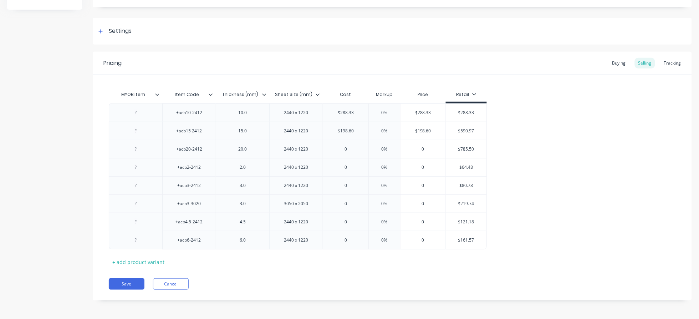
scroll to position [90, 0]
click at [126, 239] on button "Save" at bounding box center [127, 282] width 36 height 11
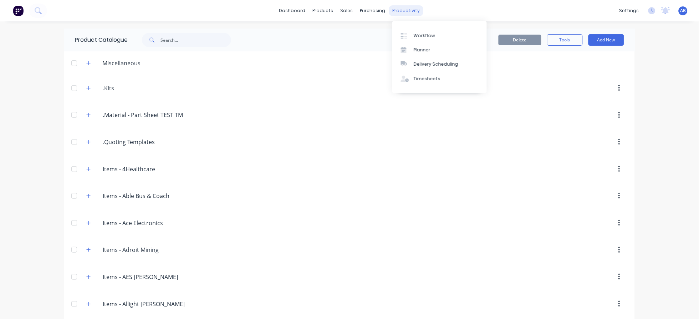
click at [424, 10] on div "productivity" at bounding box center [406, 10] width 35 height 11
click at [432, 67] on div "Delivery Scheduling" at bounding box center [436, 64] width 45 height 6
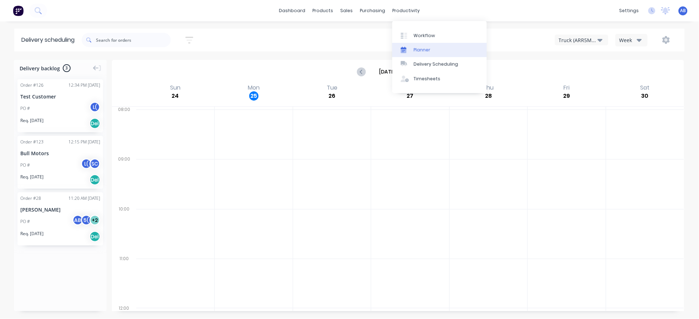
click at [430, 53] on div "Planner" at bounding box center [422, 50] width 17 height 6
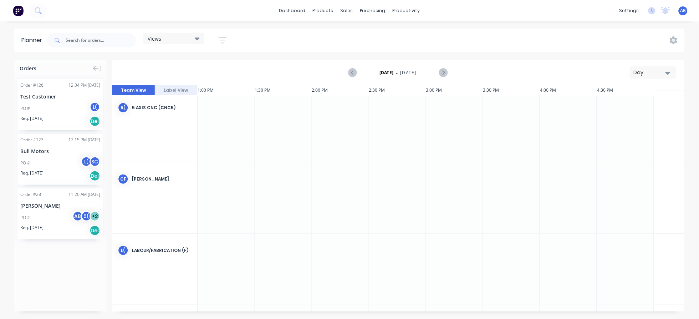
scroll to position [148, 713]
click at [417, 37] on div "Workflow" at bounding box center [424, 35] width 21 height 6
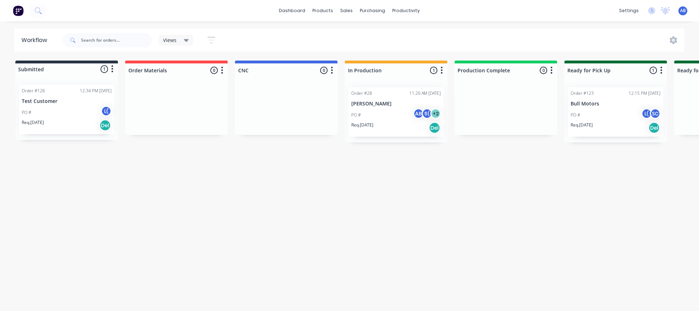
click at [441, 134] on div "Req. [DATE] Del" at bounding box center [396, 128] width 90 height 12
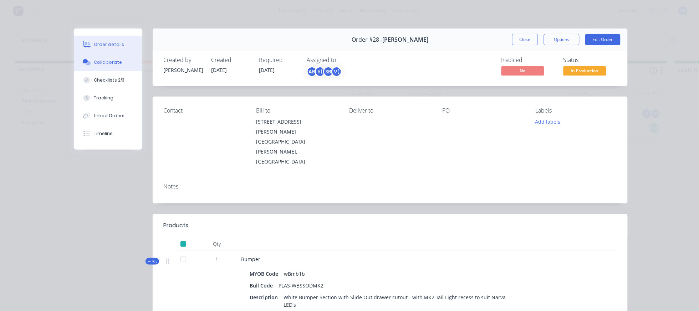
click at [116, 66] on div "Collaborate" at bounding box center [108, 62] width 28 height 6
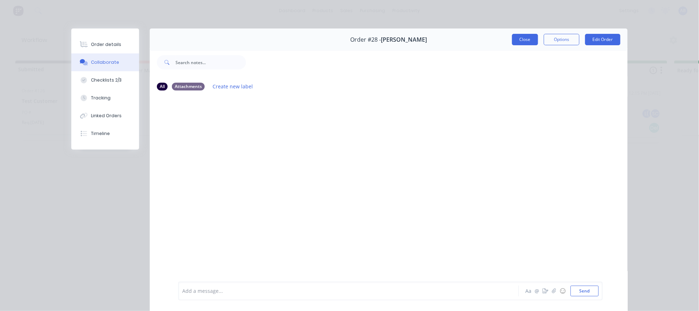
click at [513, 45] on button "Close" at bounding box center [525, 39] width 26 height 11
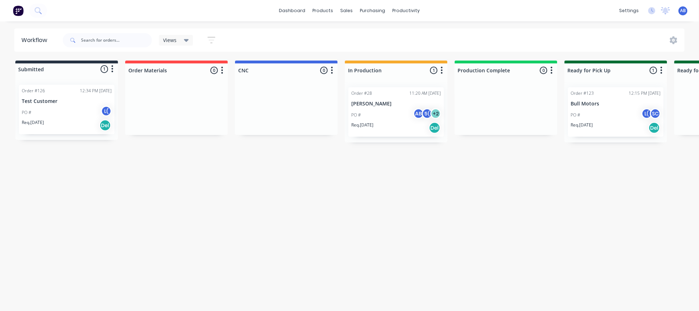
click at [441, 134] on div "Req. [DATE] Del" at bounding box center [396, 128] width 90 height 12
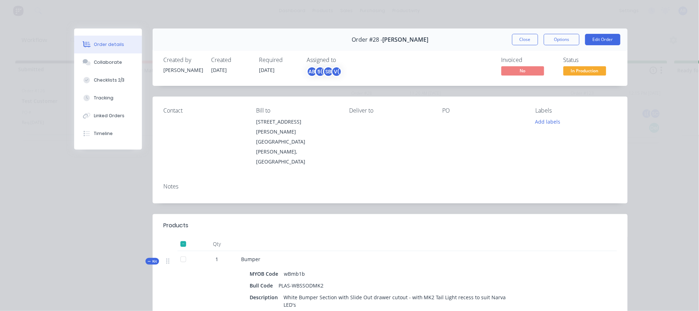
click at [515, 40] on div "Order #28 - [PERSON_NAME] Close Options Edit Order" at bounding box center [390, 40] width 475 height 22
click at [512, 45] on button "Close" at bounding box center [525, 39] width 26 height 11
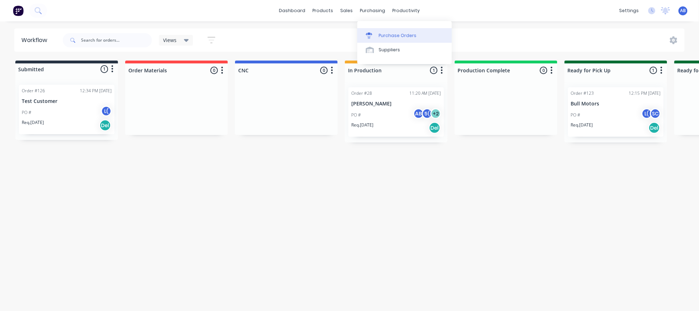
click at [392, 39] on div "Purchase Orders" at bounding box center [398, 35] width 38 height 6
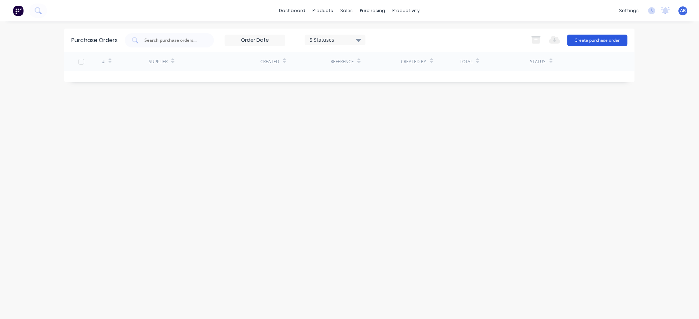
click at [524, 39] on button "Create purchase order" at bounding box center [597, 40] width 60 height 11
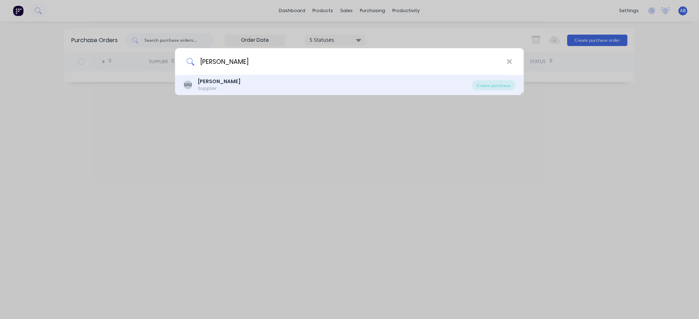
type input "[PERSON_NAME]"
click at [243, 86] on div "[PERSON_NAME] Supplier" at bounding box center [328, 85] width 289 height 14
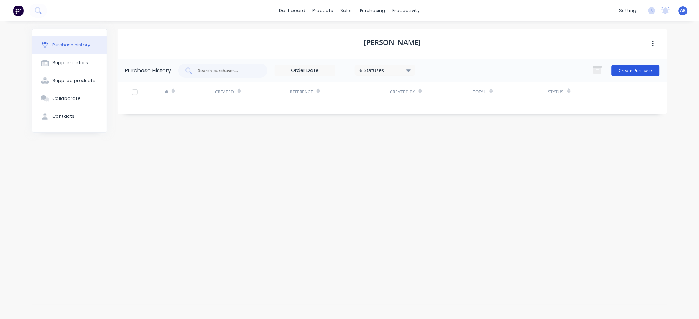
click at [524, 73] on button "Create Purchase" at bounding box center [636, 70] width 48 height 11
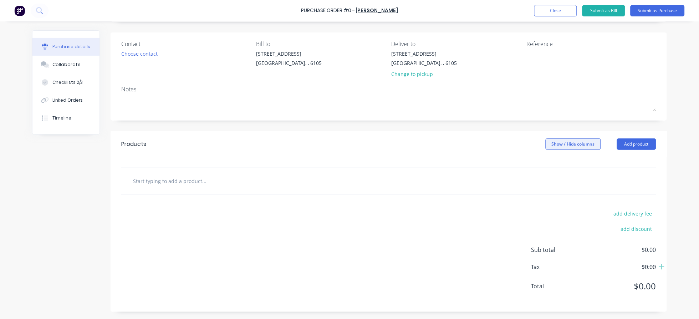
scroll to position [80, 0]
click at [68, 86] on div "Checklists 2/3" at bounding box center [67, 82] width 31 height 6
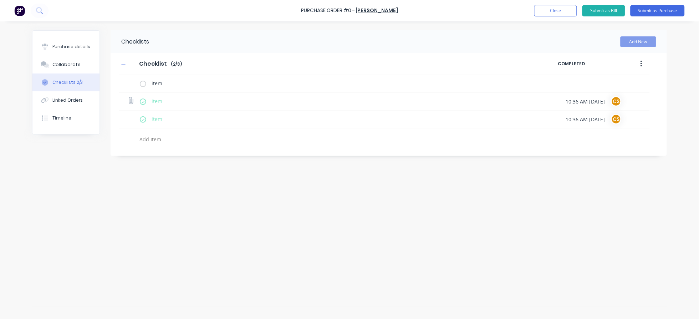
click at [146, 105] on label at bounding box center [143, 101] width 6 height 7
click at [0, 0] on input "checkbox" at bounding box center [0, 0] width 0 height 0
click at [146, 123] on label at bounding box center [143, 119] width 6 height 7
click at [0, 0] on input "checkbox" at bounding box center [0, 0] width 0 height 0
click at [203, 175] on div "Checklists Add New Checklist Checklist Enter Checklist name ( 0 / 3 ) COMPLETED…" at bounding box center [349, 168] width 635 height 276
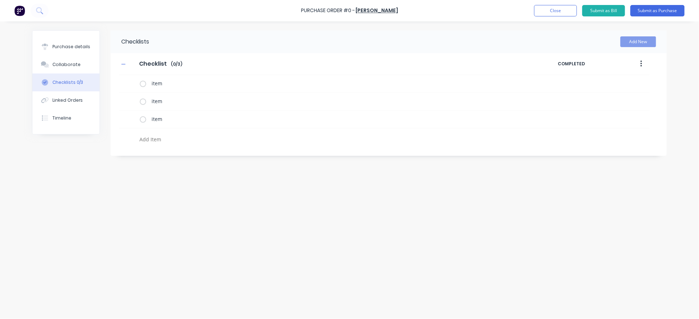
click at [524, 69] on button "button" at bounding box center [641, 63] width 17 height 13
click at [305, 192] on div "Checklists Add New Checklist Checklist Enter Checklist name ( 0 / 3 ) COMPLETED…" at bounding box center [349, 168] width 635 height 276
click at [71, 37] on div "Purchase details Collaborate Checklists 0/3 Linked Orders Timeline" at bounding box center [65, 82] width 67 height 103
click at [75, 55] on button "Purchase details" at bounding box center [65, 47] width 67 height 18
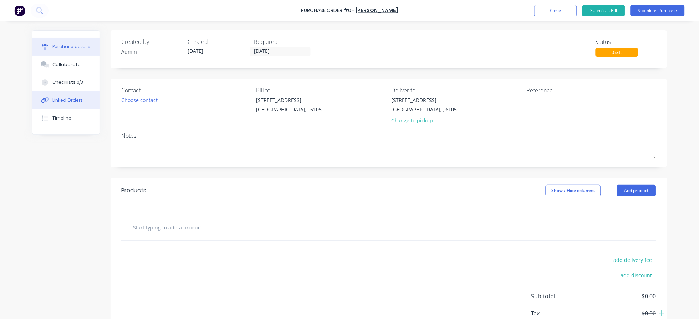
click at [63, 103] on div "Linked Orders" at bounding box center [67, 100] width 31 height 6
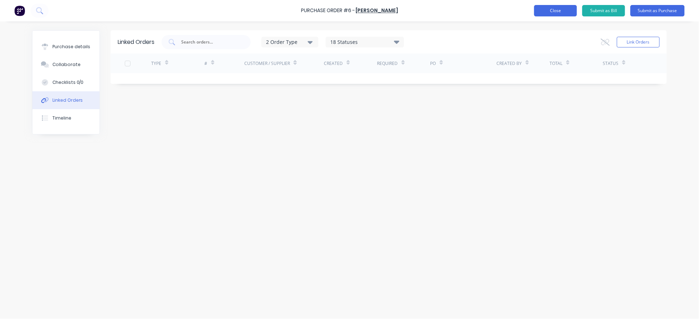
click at [524, 8] on button "Close" at bounding box center [555, 10] width 43 height 11
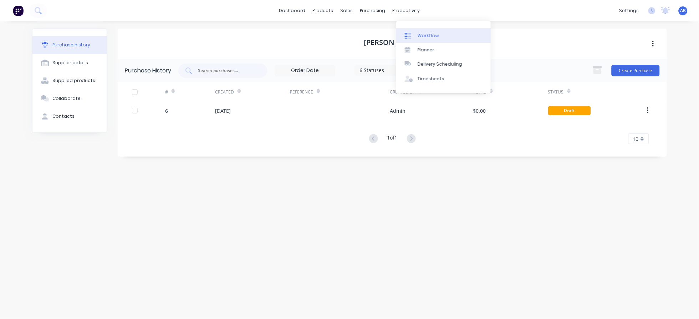
click at [420, 35] on link "Workflow" at bounding box center [443, 35] width 95 height 14
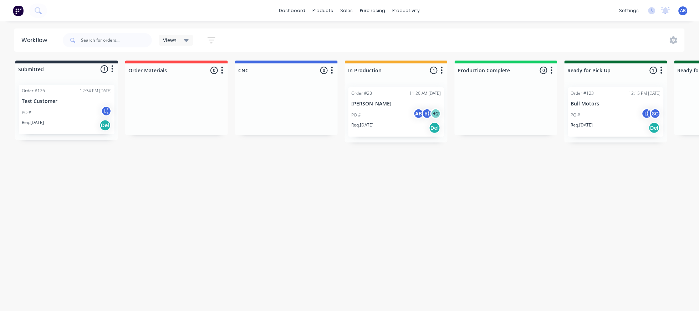
click at [70, 119] on div "PO # L(" at bounding box center [67, 113] width 90 height 14
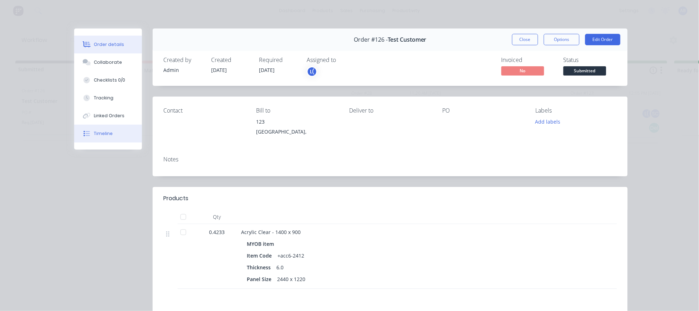
click at [98, 137] on div "Timeline" at bounding box center [103, 134] width 19 height 6
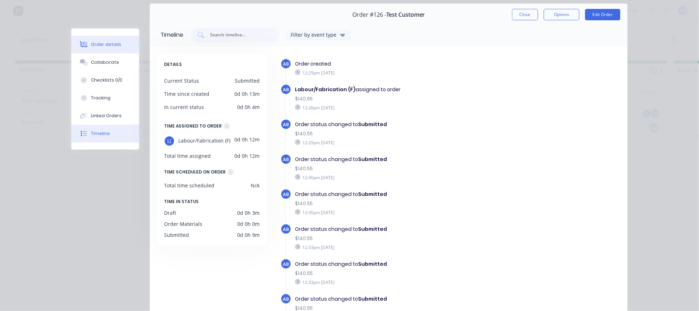
click at [105, 48] on div "Order details" at bounding box center [106, 44] width 30 height 6
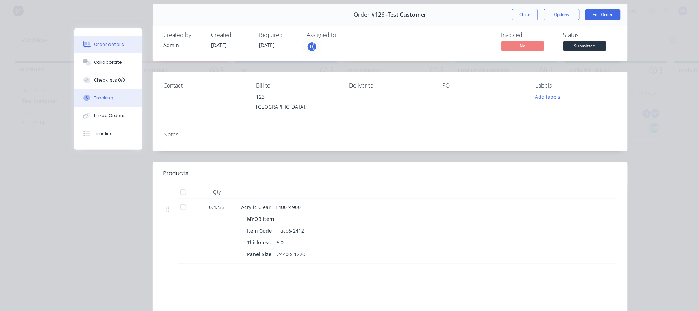
click at [103, 101] on div "Tracking" at bounding box center [104, 98] width 20 height 6
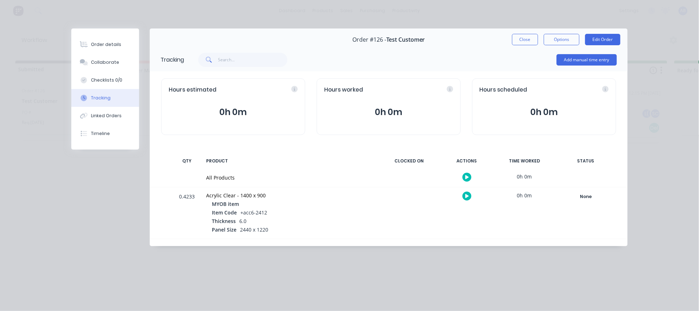
scroll to position [7, 0]
click at [512, 42] on button "Close" at bounding box center [525, 39] width 26 height 11
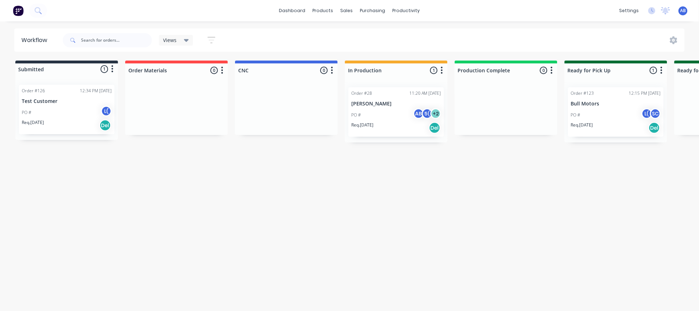
click at [75, 132] on div "Req. [DATE] Del" at bounding box center [67, 125] width 90 height 12
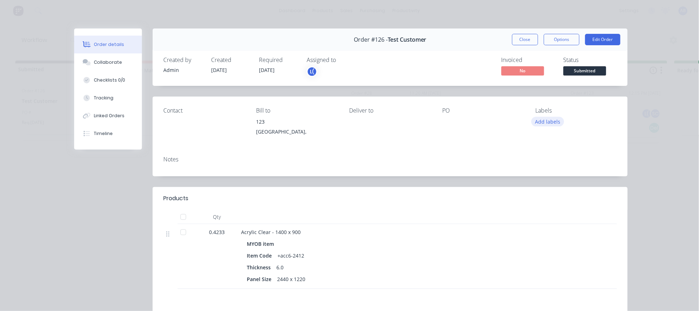
click at [524, 127] on button "Add labels" at bounding box center [547, 122] width 33 height 10
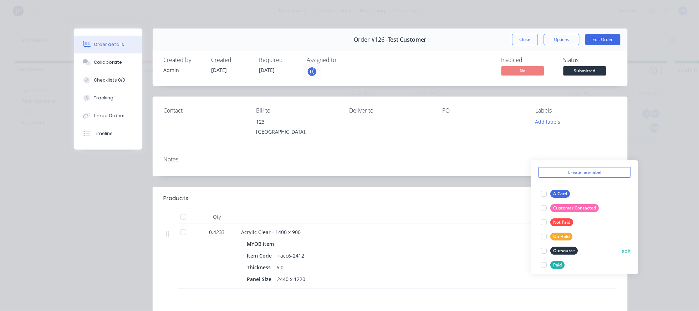
scroll to position [45, 0]
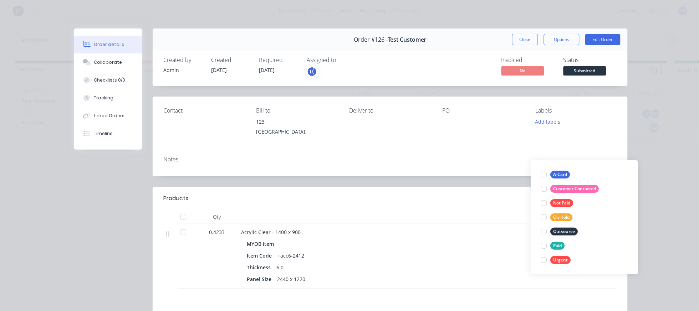
click at [514, 45] on button "Close" at bounding box center [525, 39] width 26 height 11
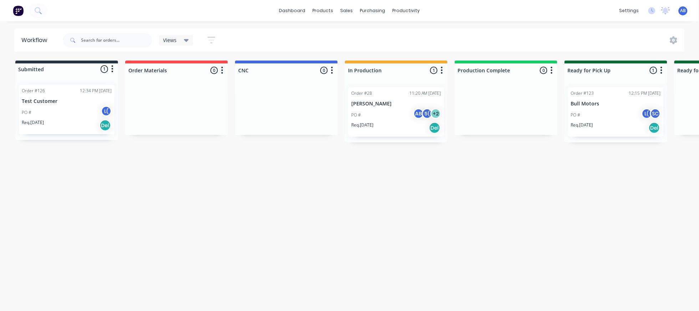
click at [441, 122] on div "PO # AB 5( + 2" at bounding box center [396, 115] width 90 height 14
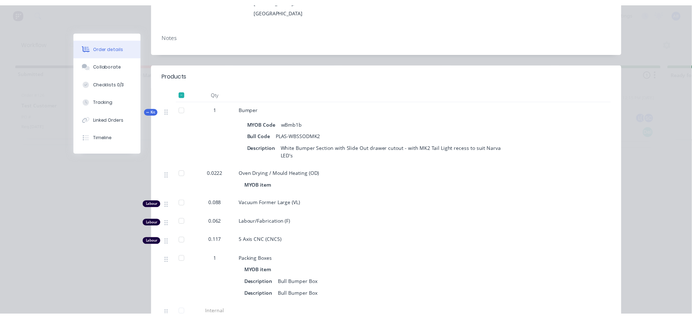
scroll to position [0, 0]
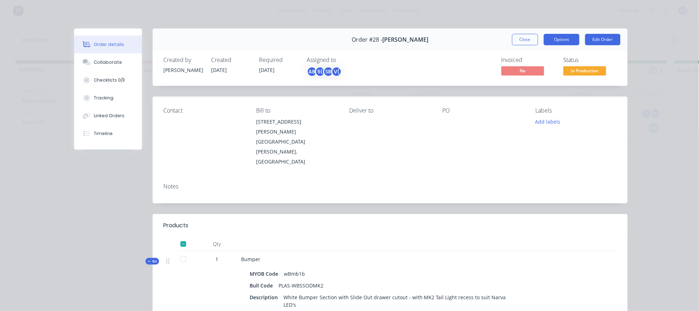
click at [524, 45] on button "Options" at bounding box center [562, 39] width 36 height 11
click at [512, 44] on button "Close" at bounding box center [525, 39] width 26 height 11
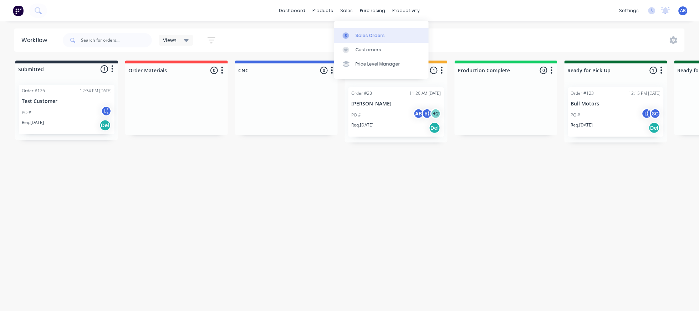
click at [356, 36] on link "Sales Orders" at bounding box center [381, 35] width 95 height 14
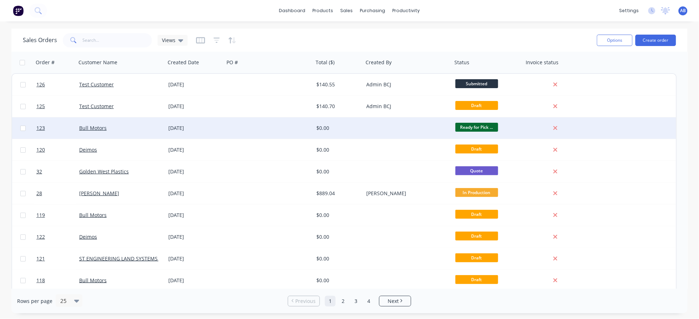
click at [453, 126] on div at bounding box center [407, 127] width 89 height 21
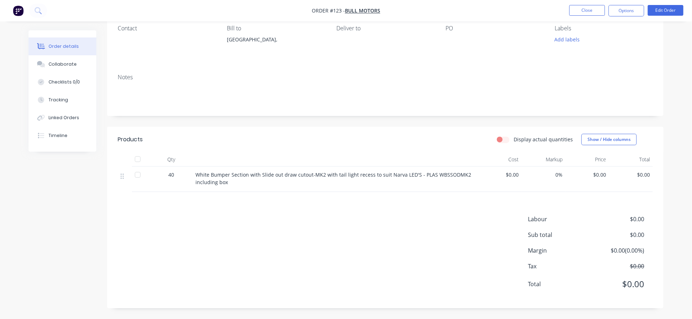
scroll to position [134, 0]
click at [524, 12] on button "Options" at bounding box center [626, 10] width 36 height 11
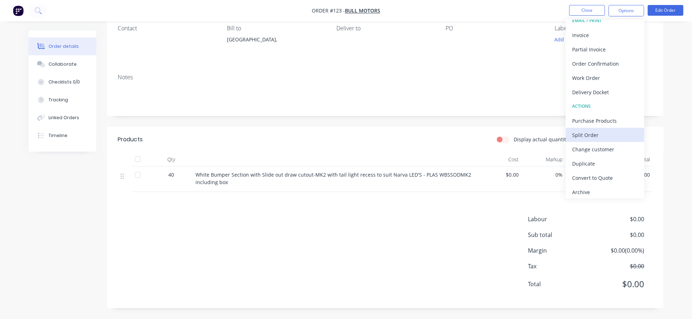
scroll to position [10, 0]
click at [524, 136] on div "Split Order" at bounding box center [605, 133] width 66 height 10
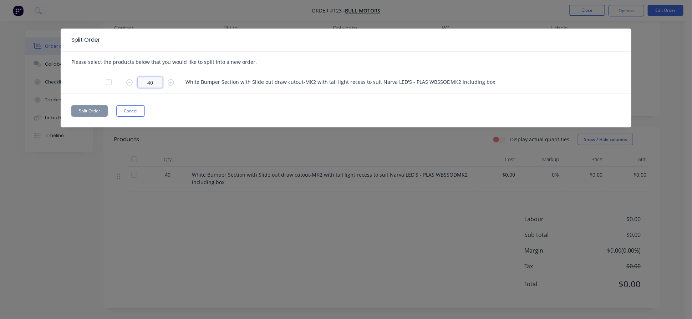
drag, startPoint x: 155, startPoint y: 96, endPoint x: 114, endPoint y: 93, distance: 41.1
click at [114, 93] on div "40 White Bumper Section with Slide out draw cutout-MK2 with tail light recess t…" at bounding box center [345, 82] width 549 height 22
type input "20"
drag, startPoint x: 200, startPoint y: 113, endPoint x: 182, endPoint y: 123, distance: 20.9
click at [199, 113] on div "Split Order Please select the products below that you would like to split into …" at bounding box center [346, 78] width 571 height 99
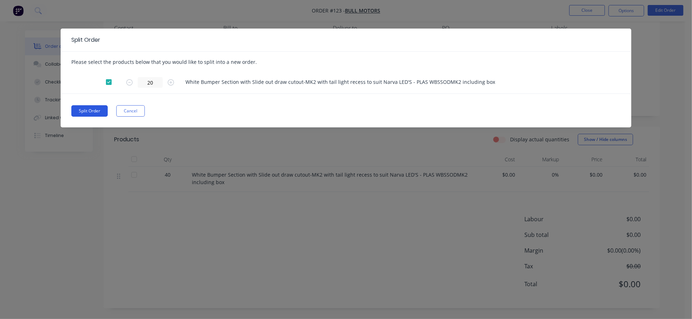
click at [90, 117] on button "Split Order" at bounding box center [89, 110] width 36 height 11
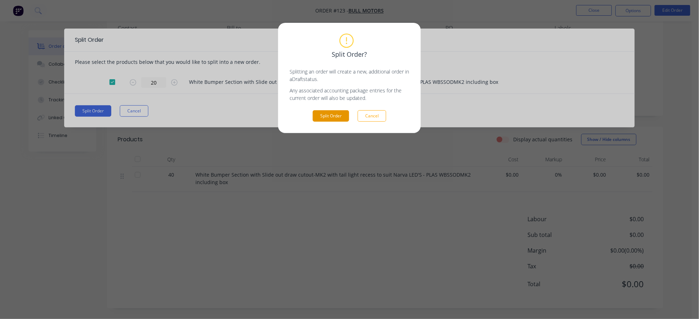
click at [322, 122] on button "Split Order" at bounding box center [331, 115] width 36 height 11
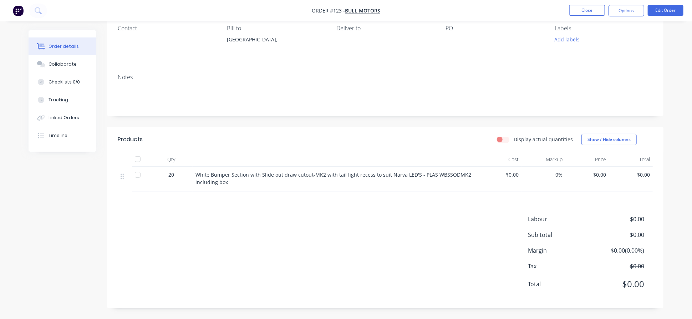
scroll to position [0, 0]
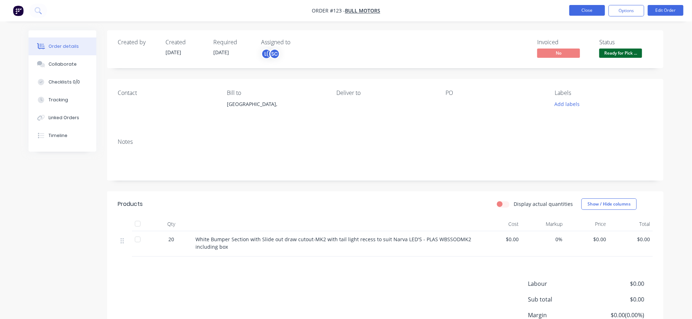
click at [524, 13] on button "Close" at bounding box center [587, 10] width 36 height 11
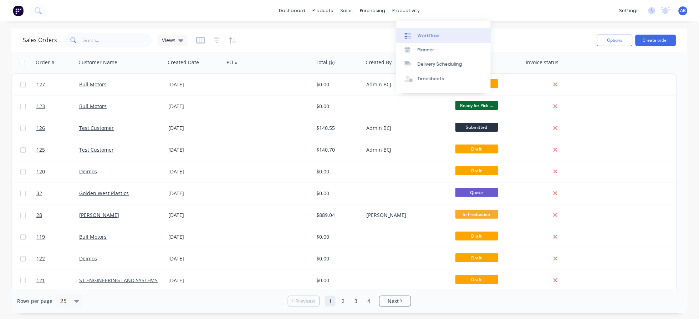
click at [419, 40] on link "Workflow" at bounding box center [443, 35] width 95 height 14
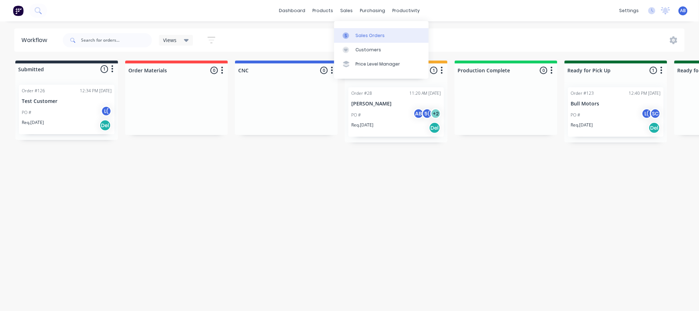
click at [357, 35] on link "Sales Orders" at bounding box center [381, 35] width 95 height 14
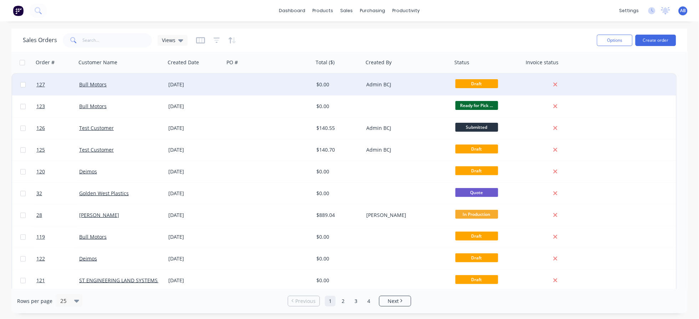
click at [163, 83] on div "Bull Motors" at bounding box center [120, 84] width 83 height 7
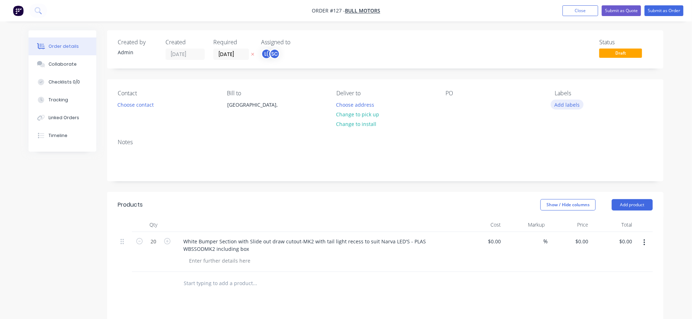
click at [524, 109] on button "Add labels" at bounding box center [567, 105] width 33 height 10
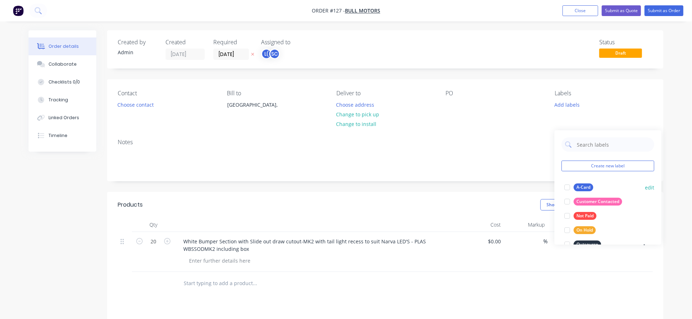
click at [524, 187] on div at bounding box center [567, 187] width 14 height 14
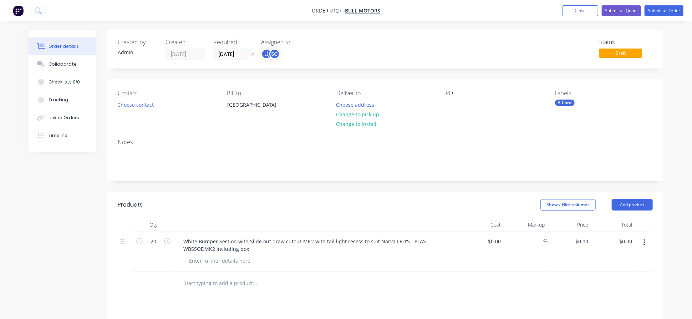
click at [524, 101] on div "Contact Choose contact Bill to [GEOGRAPHIC_DATA], Deliver to Choose address Cha…" at bounding box center [385, 106] width 556 height 54
click at [450, 110] on div at bounding box center [450, 105] width 11 height 10
click at [524, 11] on button "Submit as Order" at bounding box center [663, 10] width 39 height 11
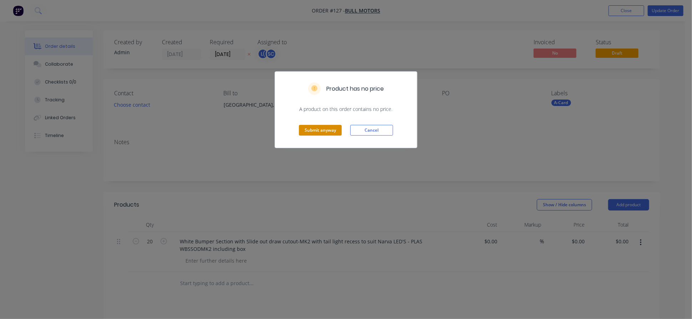
click at [321, 136] on button "Submit anyway" at bounding box center [320, 130] width 43 height 11
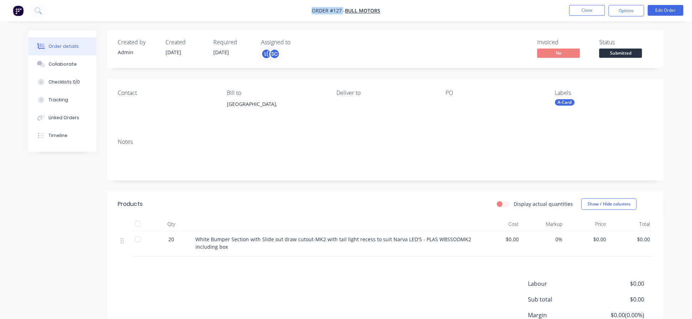
drag, startPoint x: 303, startPoint y: 8, endPoint x: 342, endPoint y: 10, distance: 39.3
click at [342, 10] on span "Order #127 -" at bounding box center [328, 10] width 33 height 7
click at [524, 12] on button "Close" at bounding box center [587, 10] width 36 height 11
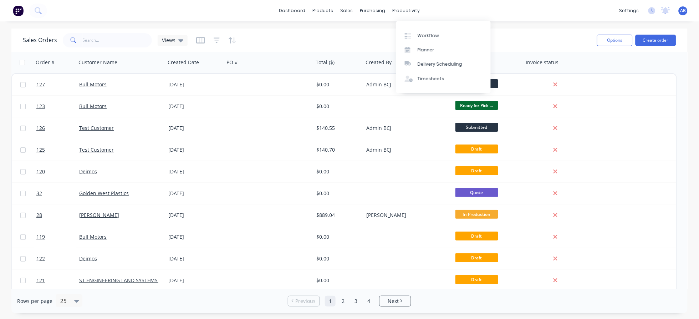
click at [412, 26] on div "Workflow Planner Delivery Scheduling Timesheets" at bounding box center [443, 57] width 95 height 72
click at [413, 34] on link "Workflow" at bounding box center [443, 35] width 95 height 14
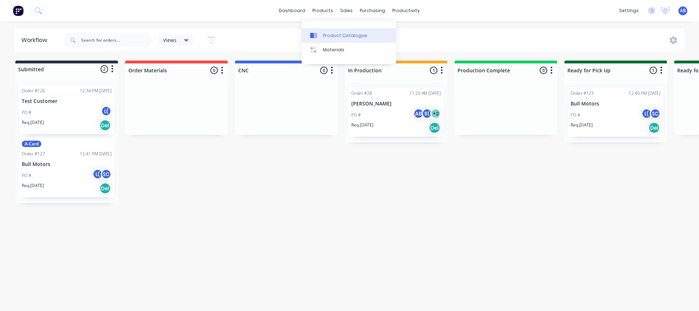
click at [325, 41] on link "Product Catalogue" at bounding box center [349, 35] width 95 height 14
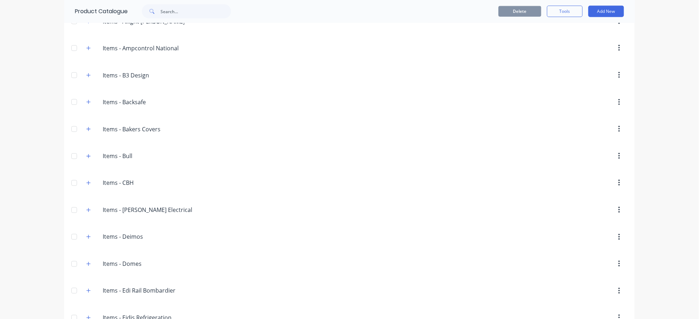
scroll to position [380, 0]
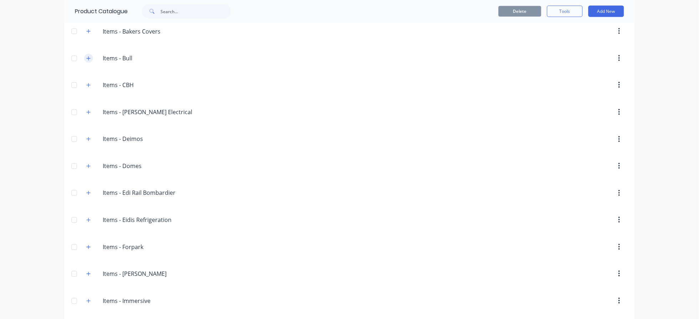
click at [91, 61] on icon "button" at bounding box center [88, 58] width 4 height 5
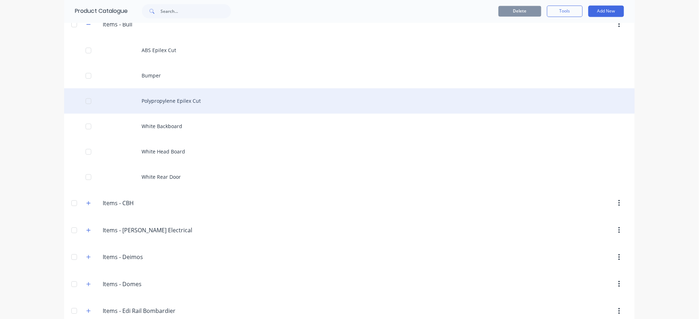
scroll to position [428, 0]
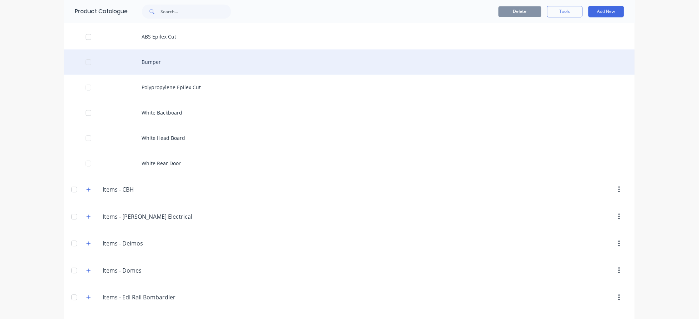
click at [165, 75] on div "Bumper" at bounding box center [349, 61] width 571 height 25
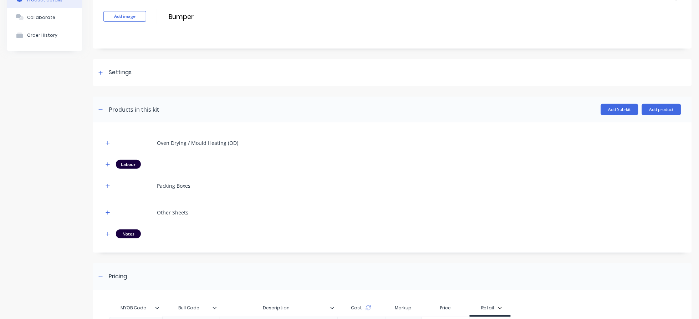
scroll to position [95, 0]
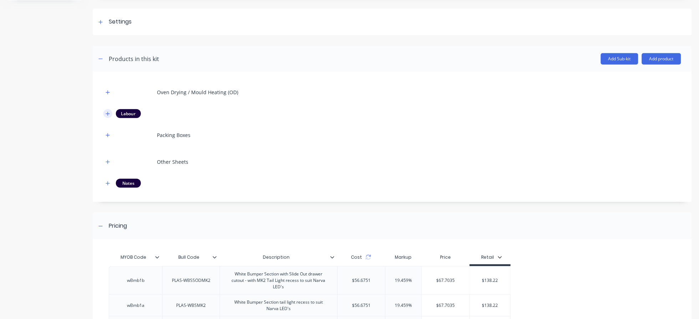
click at [107, 116] on icon "button" at bounding box center [108, 113] width 4 height 5
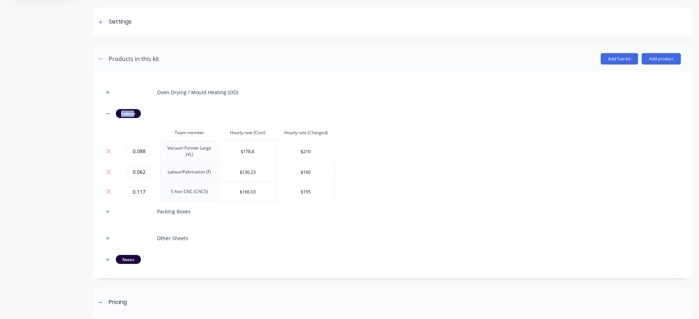
drag, startPoint x: 131, startPoint y: 125, endPoint x: 153, endPoint y: 121, distance: 23.3
click at [95, 113] on div "Oven Drying / Mould Heating (OD) Labour Team member Hourly rate (Cost) Hourly r…" at bounding box center [392, 175] width 599 height 207
click at [214, 118] on div "Labour" at bounding box center [392, 113] width 578 height 9
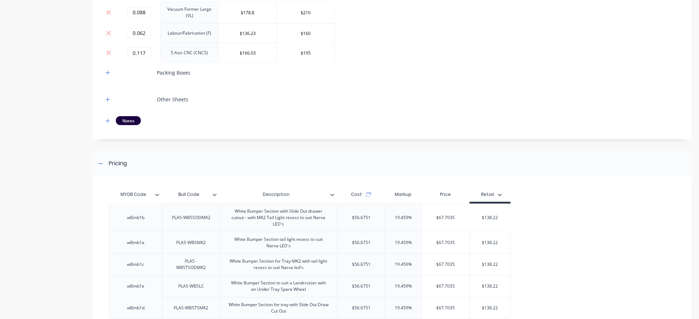
scroll to position [238, 0]
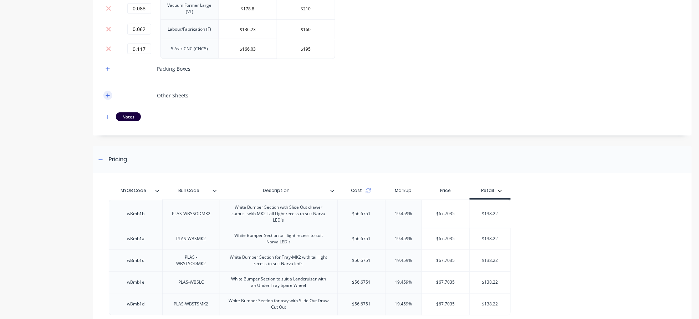
click at [104, 100] on div at bounding box center [107, 95] width 9 height 9
click at [108, 98] on icon "button" at bounding box center [108, 95] width 4 height 5
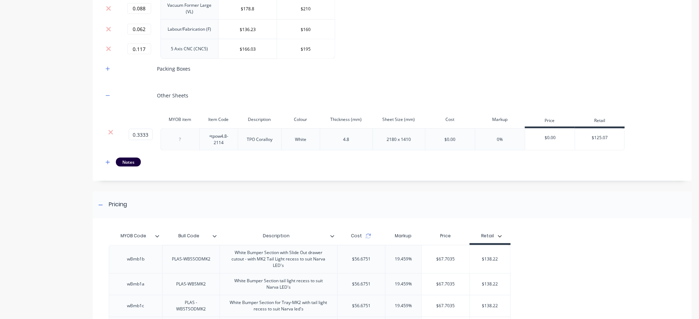
click at [462, 151] on div "$0.00" at bounding box center [450, 139] width 50 height 22
click at [450, 143] on div "$0.00" at bounding box center [450, 139] width 11 height 6
click at [459, 151] on div "$0.00" at bounding box center [450, 139] width 50 height 22
click at [453, 143] on div "$0.00" at bounding box center [450, 139] width 11 height 6
drag, startPoint x: 453, startPoint y: 183, endPoint x: 320, endPoint y: 180, distance: 133.8
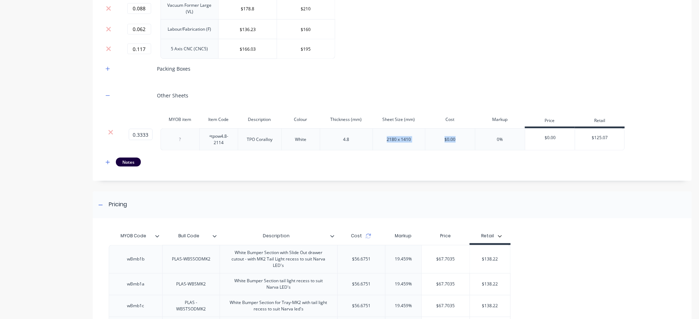
click at [291, 151] on div "0.3333 0.3333 ? +tpow4.8-2114 TPO Coralloy White 4.8 2180 x 1410 $0.00 0% $0.00…" at bounding box center [363, 139] width 521 height 22
click at [426, 174] on div "Oven Drying / Mould Heating (OD) Labour Team member Hourly rate (Cost) Hourly r…" at bounding box center [392, 57] width 578 height 234
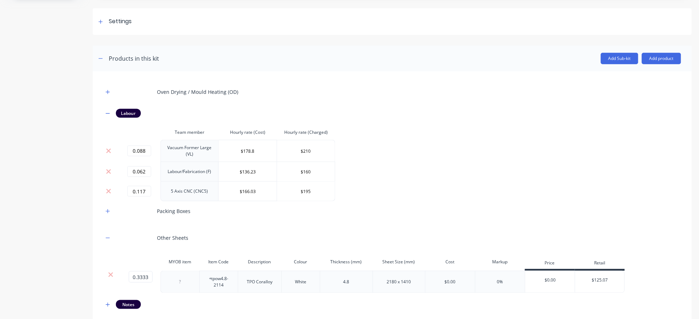
scroll to position [95, 0]
click at [105, 97] on button "button" at bounding box center [107, 92] width 9 height 9
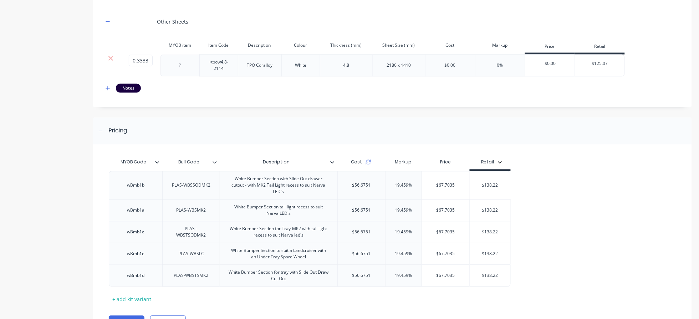
scroll to position [380, 0]
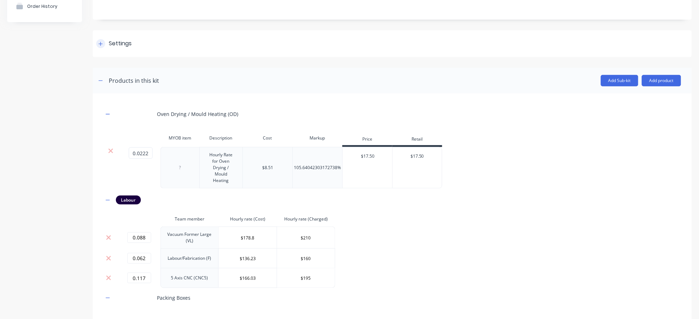
scroll to position [0, 0]
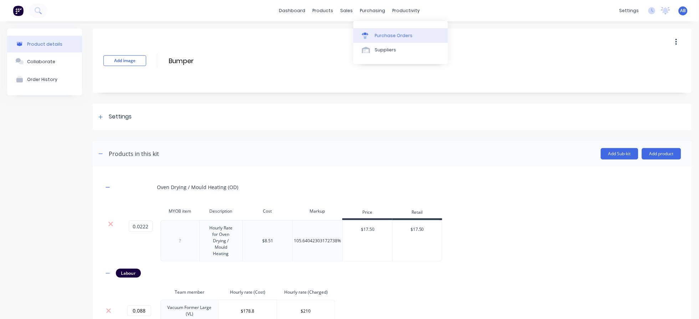
click at [395, 39] on div "Purchase Orders" at bounding box center [394, 35] width 38 height 6
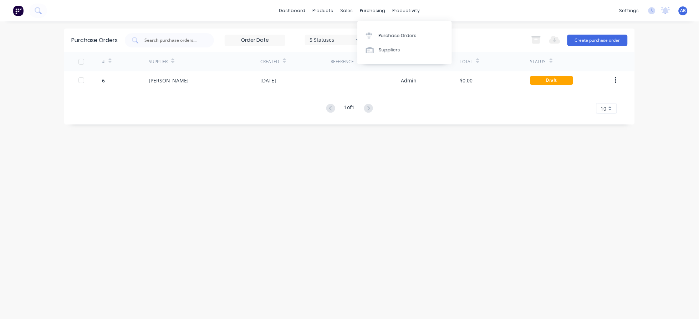
click at [350, 195] on div "Purchase Orders 5 Statuses 5 Statuses Export to Excel (XLSX) Create purchase or…" at bounding box center [349, 170] width 571 height 283
click at [211, 156] on div "Purchase Orders 5 Statuses 5 Statuses Export to Excel (XLSX) Create purchase or…" at bounding box center [349, 170] width 571 height 283
click at [374, 53] on icon at bounding box center [370, 50] width 8 height 6
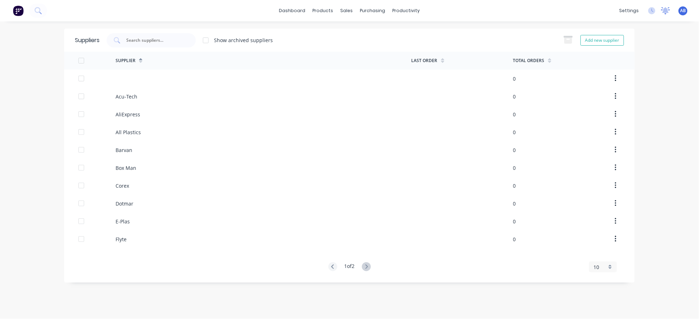
click at [524, 11] on icon at bounding box center [665, 10] width 9 height 7
click at [524, 239] on div "dashboard products sales purchasing productivity dashboard products Product Cat…" at bounding box center [349, 159] width 699 height 319
click at [524, 9] on icon at bounding box center [665, 10] width 9 height 7
click at [524, 59] on div "dashboard products sales purchasing productivity dashboard products Product Cat…" at bounding box center [349, 159] width 699 height 319
click at [524, 13] on span "AB" at bounding box center [684, 10] width 6 height 6
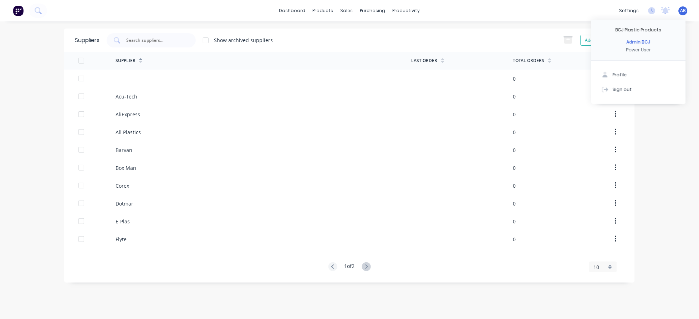
click at [524, 150] on div "dashboard products sales purchasing productivity dashboard products Product Cat…" at bounding box center [349, 159] width 699 height 319
click at [292, 12] on link "dashboard" at bounding box center [293, 10] width 34 height 11
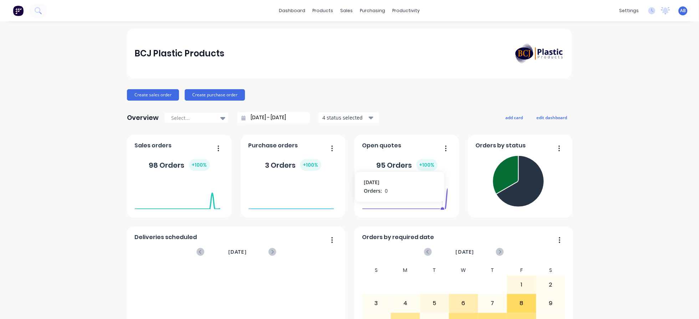
click at [524, 10] on span "AB" at bounding box center [684, 10] width 6 height 6
click at [524, 78] on div "Profile" at bounding box center [620, 75] width 14 height 6
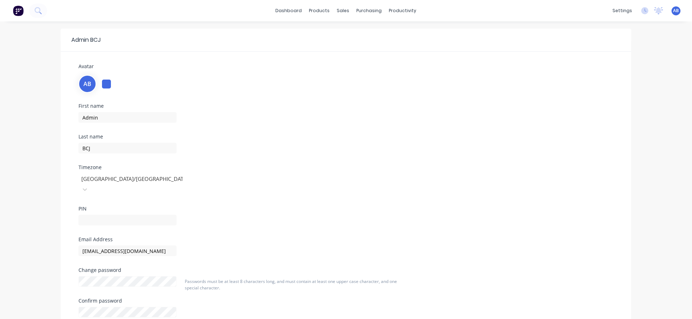
click at [110, 93] on div "AB" at bounding box center [345, 82] width 535 height 19
click at [111, 88] on div at bounding box center [106, 84] width 9 height 9
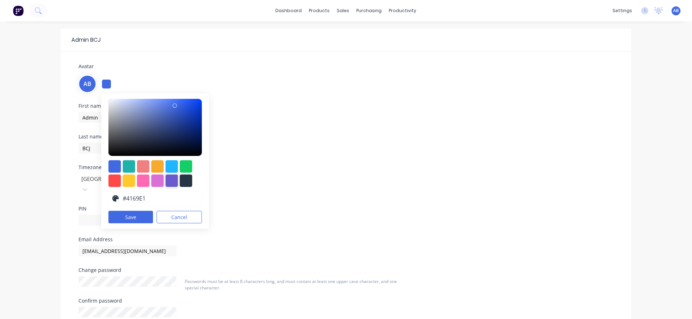
click at [178, 187] on div at bounding box center [171, 180] width 12 height 12
type input "#6a5acd"
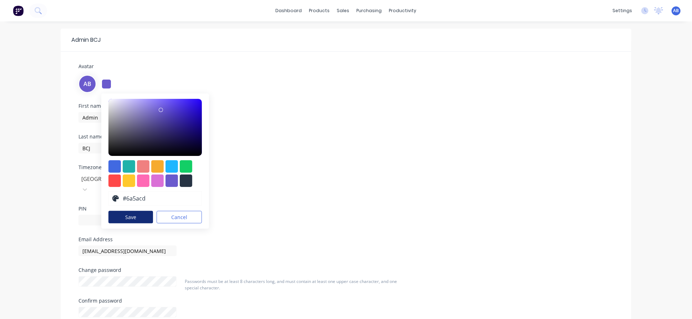
click at [149, 223] on button "Save" at bounding box center [130, 217] width 45 height 12
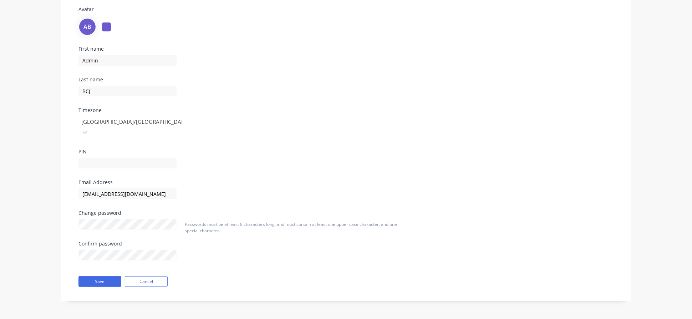
scroll to position [102, 0]
click at [95, 239] on button "Save" at bounding box center [99, 281] width 43 height 11
click at [91, 239] on button "Save" at bounding box center [99, 281] width 43 height 11
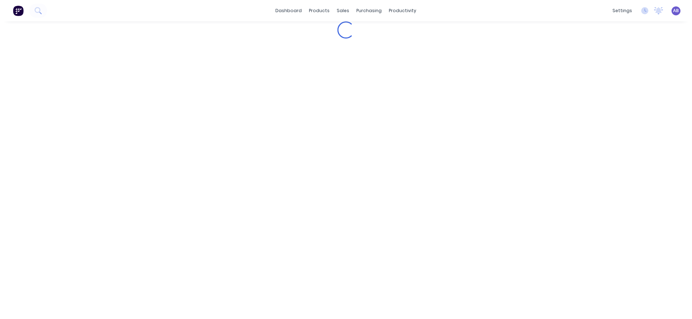
scroll to position [0, 0]
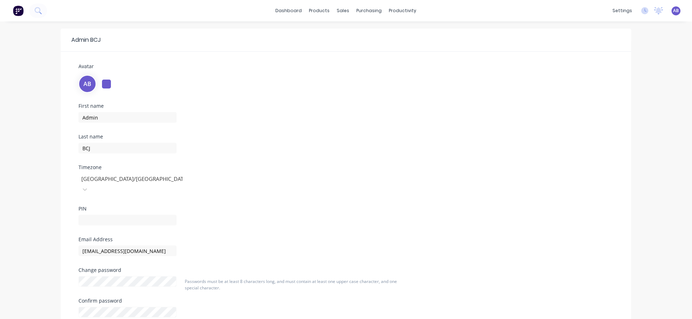
click at [109, 88] on div at bounding box center [106, 84] width 9 height 9
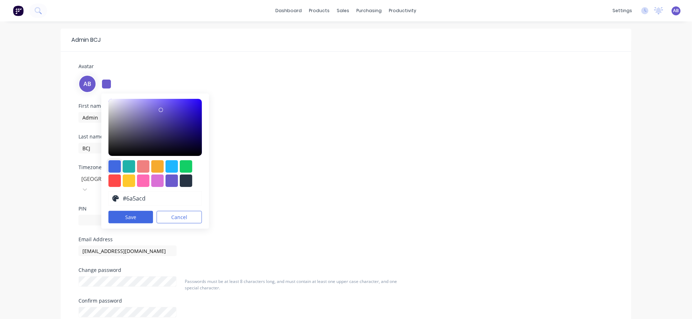
click at [120, 173] on div at bounding box center [114, 166] width 12 height 12
type input "#4169e1"
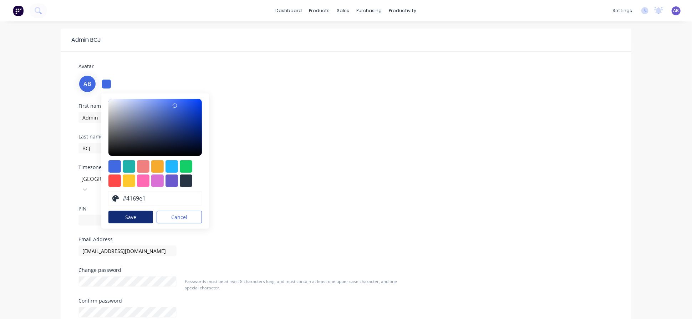
click at [138, 223] on button "Save" at bounding box center [130, 217] width 45 height 12
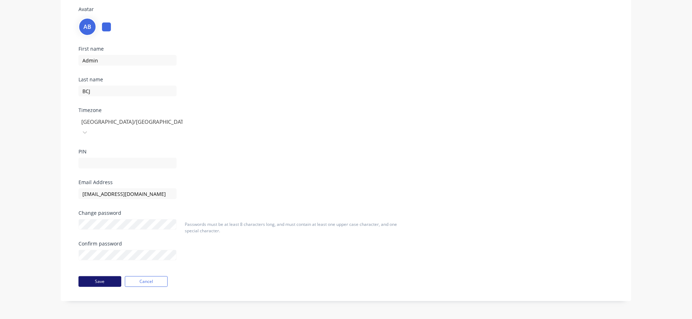
scroll to position [102, 0]
click at [112, 239] on button "Save" at bounding box center [99, 281] width 43 height 11
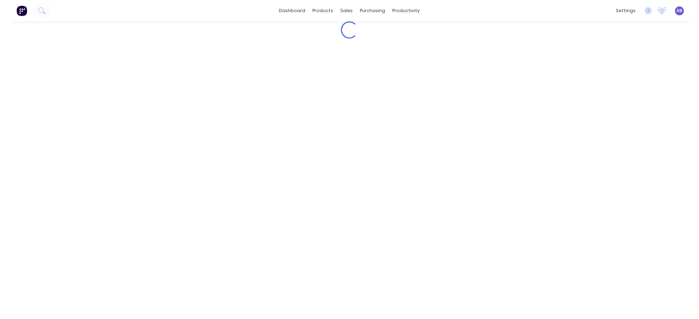
scroll to position [0, 0]
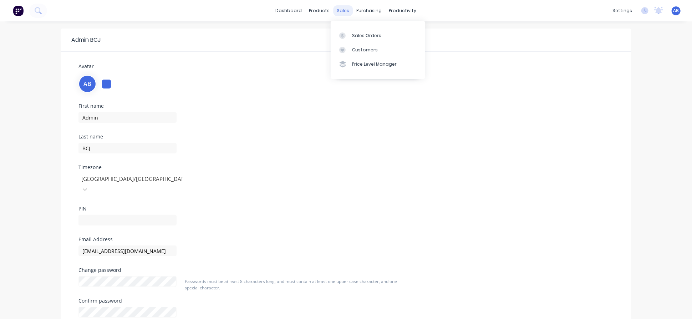
click at [346, 9] on div "sales" at bounding box center [343, 10] width 20 height 11
click at [349, 39] on div at bounding box center [344, 35] width 11 height 6
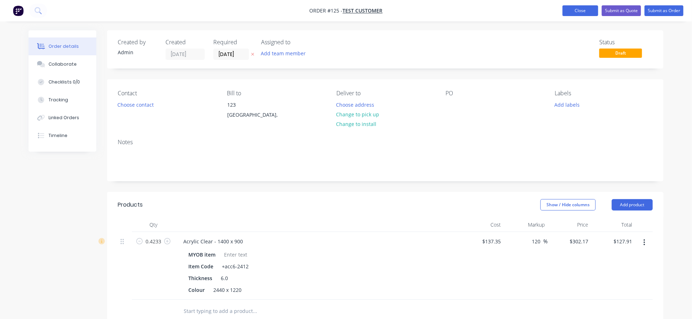
click at [562, 15] on button "Close" at bounding box center [580, 10] width 36 height 11
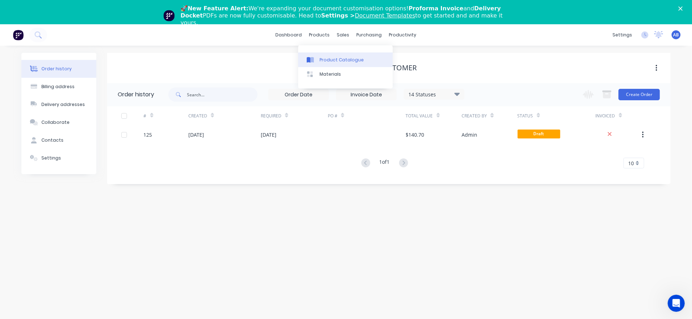
click at [320, 62] on link "Product Catalogue" at bounding box center [345, 59] width 95 height 14
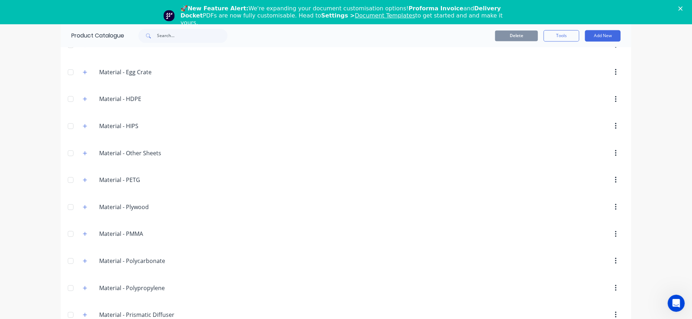
scroll to position [903, 0]
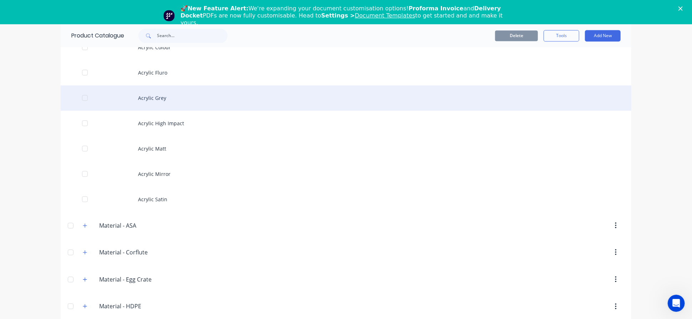
scroll to position [1046, 0]
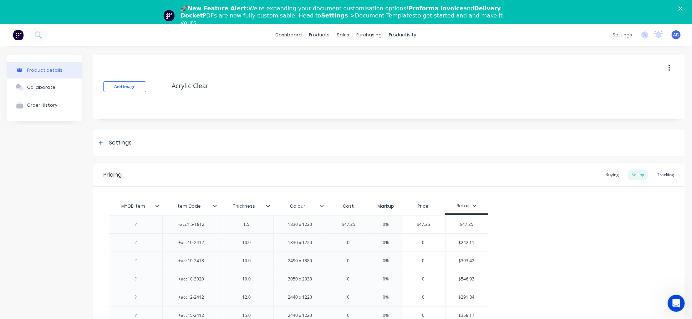
type textarea "x"
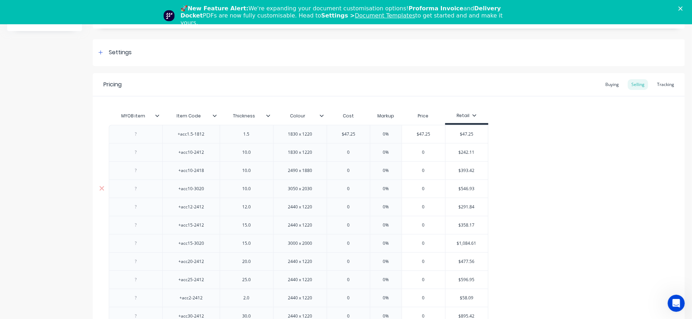
scroll to position [95, 0]
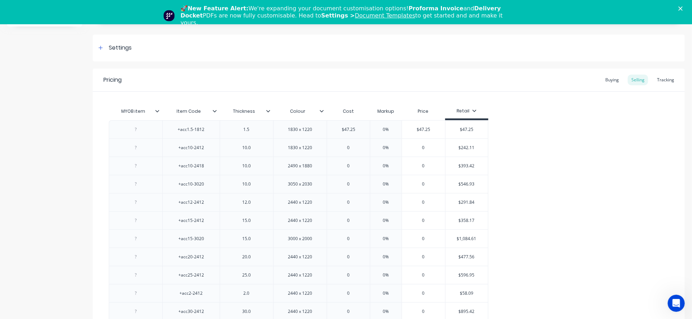
click at [306, 110] on input "Colour" at bounding box center [297, 111] width 49 height 6
type input "C"
type input "Panel Size"
click at [324, 113] on div at bounding box center [324, 111] width 4 height 6
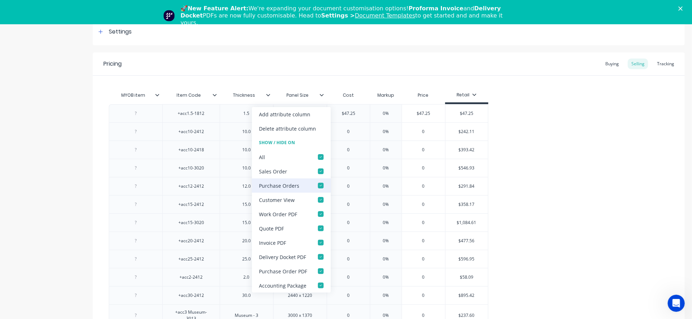
scroll to position [24, 0]
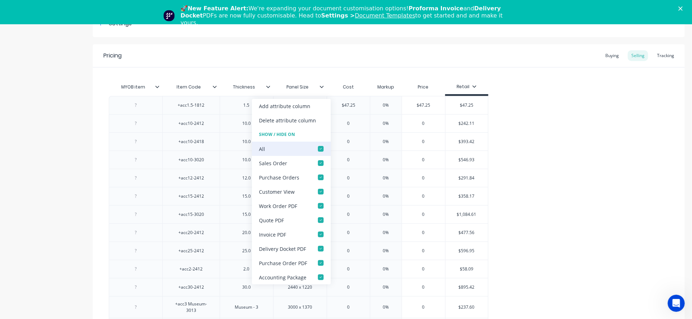
click at [317, 148] on div at bounding box center [321, 149] width 14 height 14
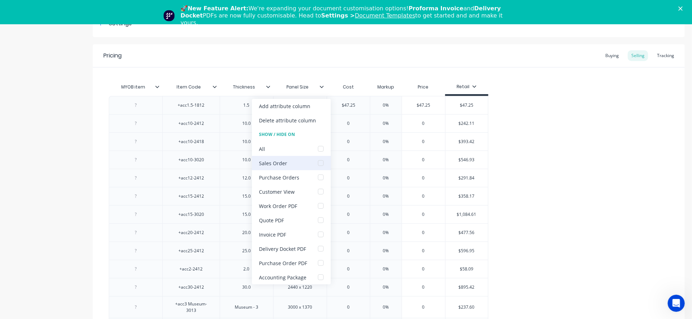
click at [315, 165] on div at bounding box center [321, 163] width 14 height 14
click at [318, 179] on div at bounding box center [321, 177] width 14 height 14
type textarea "x"
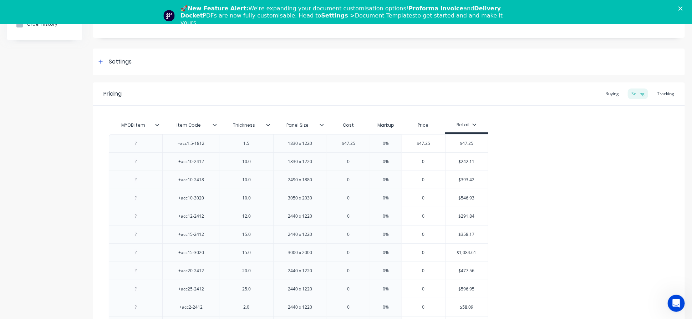
scroll to position [0, 0]
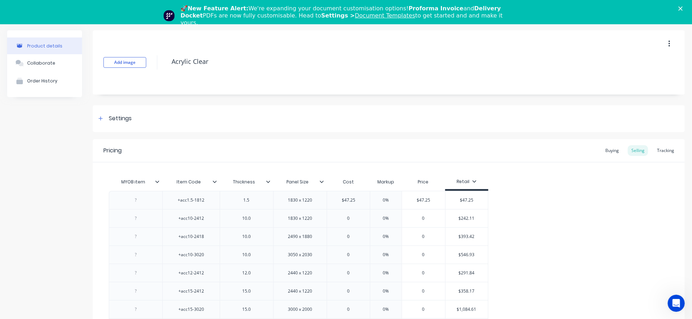
type input "Thickness"
click at [250, 179] on input "Thickness" at bounding box center [244, 182] width 49 height 6
click at [215, 180] on icon at bounding box center [215, 181] width 4 height 4
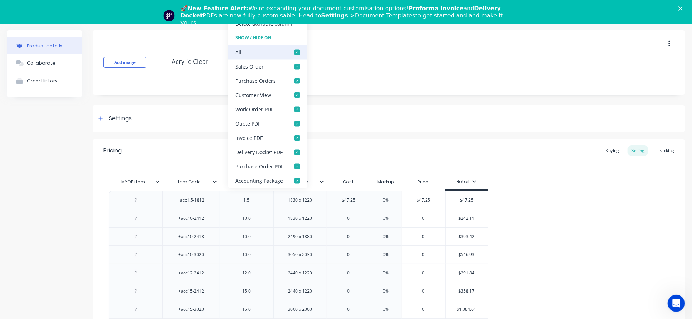
click at [296, 47] on div at bounding box center [297, 52] width 14 height 14
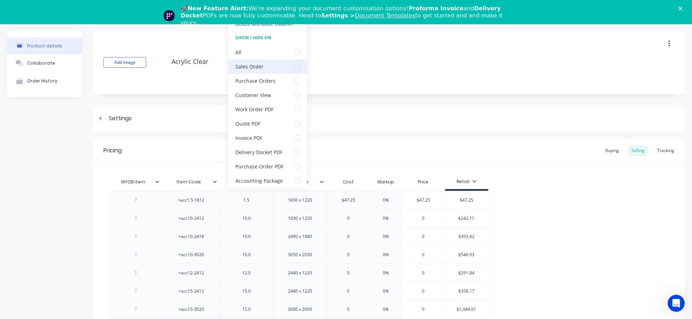
click at [294, 68] on div at bounding box center [297, 67] width 14 height 14
click at [295, 80] on div at bounding box center [297, 81] width 14 height 14
click at [295, 79] on div at bounding box center [297, 81] width 14 height 14
click at [460, 139] on div "Pricing Buying Selling Tracking" at bounding box center [389, 150] width 592 height 23
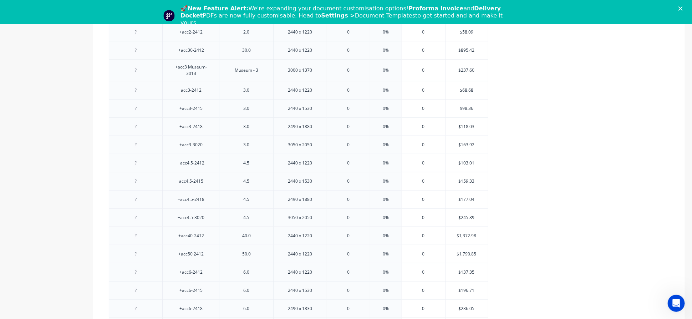
scroll to position [459, 0]
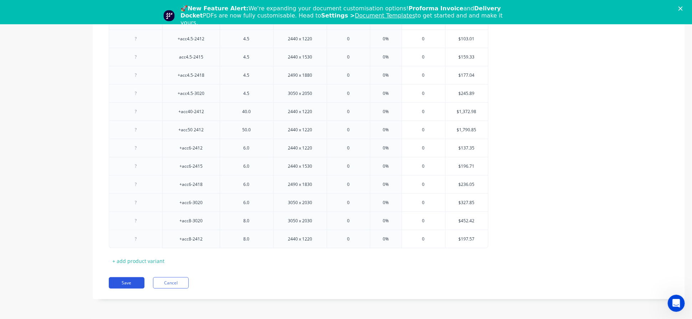
click at [133, 280] on button "Save" at bounding box center [127, 282] width 36 height 11
type textarea "x"
